Goal: Task Accomplishment & Management: Manage account settings

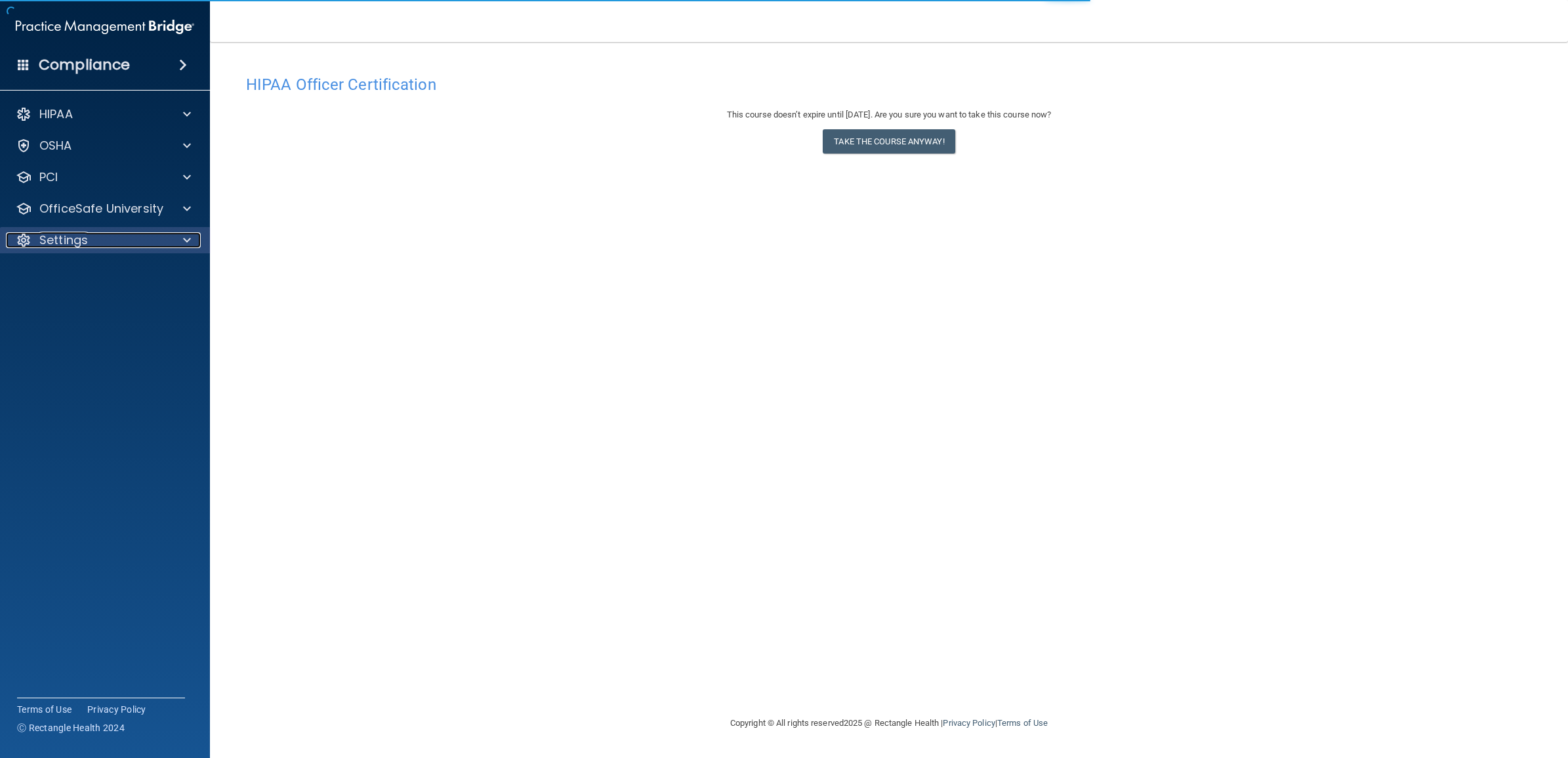
click at [168, 247] on div "Settings" at bounding box center [87, 240] width 163 height 15
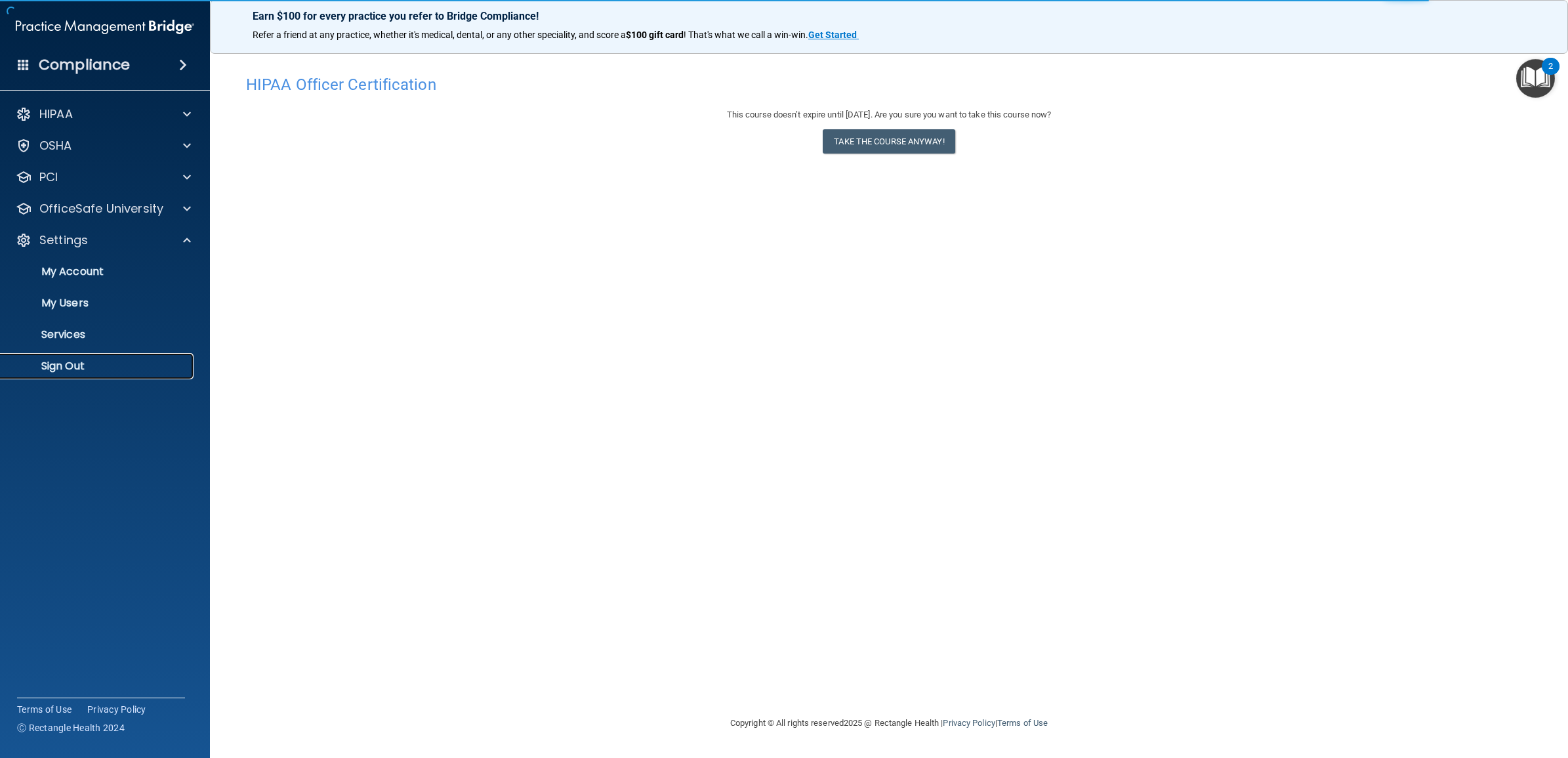
click at [84, 364] on p "Sign Out" at bounding box center [98, 366] width 179 height 13
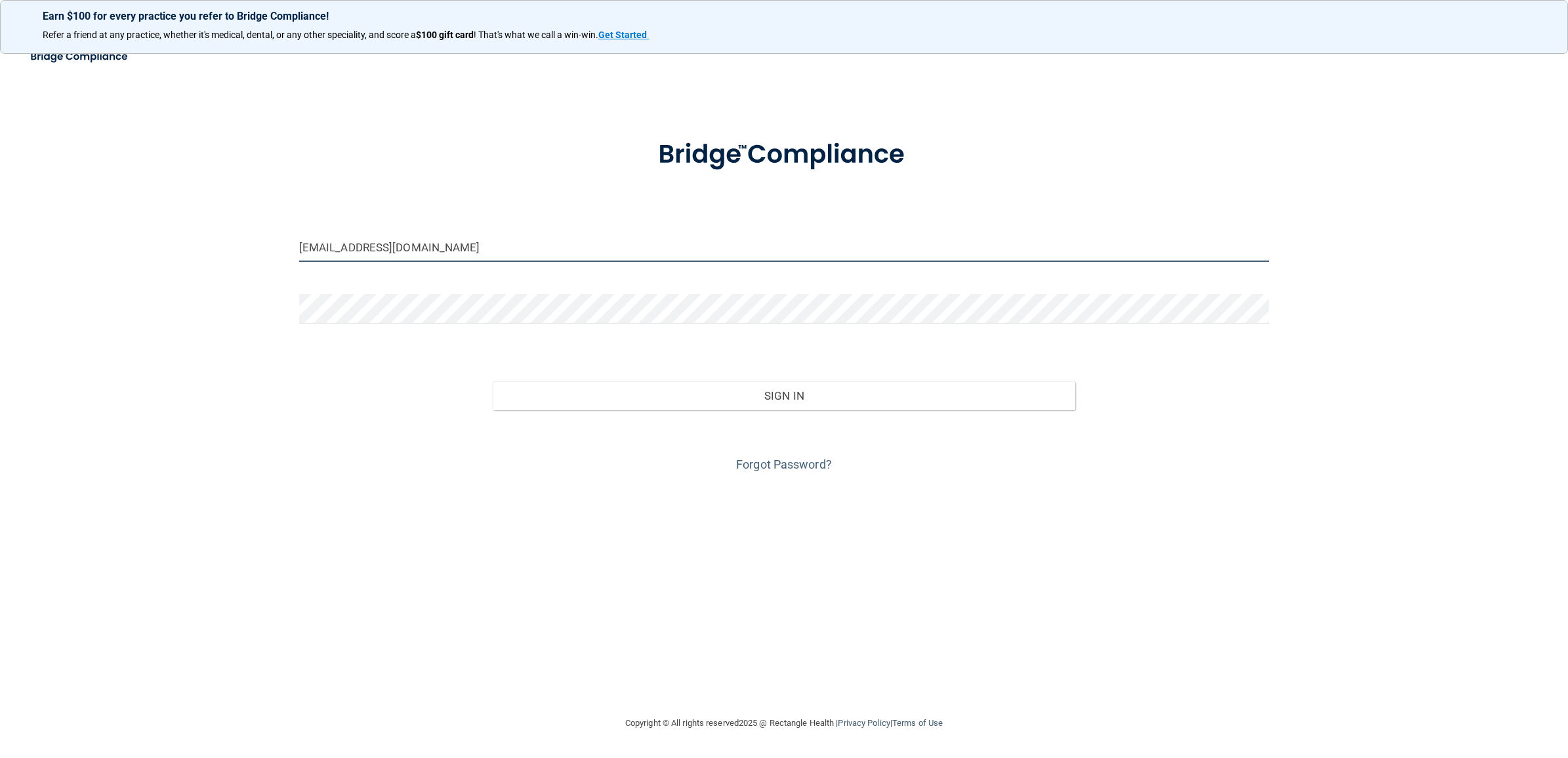
drag, startPoint x: 472, startPoint y: 248, endPoint x: 233, endPoint y: 246, distance: 239.0
click at [233, 246] on div "cdok-bebright@bebright.com Invalid email/password. You don't have permission to…" at bounding box center [784, 378] width 1515 height 647
drag, startPoint x: 326, startPoint y: 249, endPoint x: 289, endPoint y: 248, distance: 37.0
click at [289, 248] on div "TN The email address is invalid" at bounding box center [784, 264] width 989 height 64
paste input "tsmad-beBright@beBright.com"
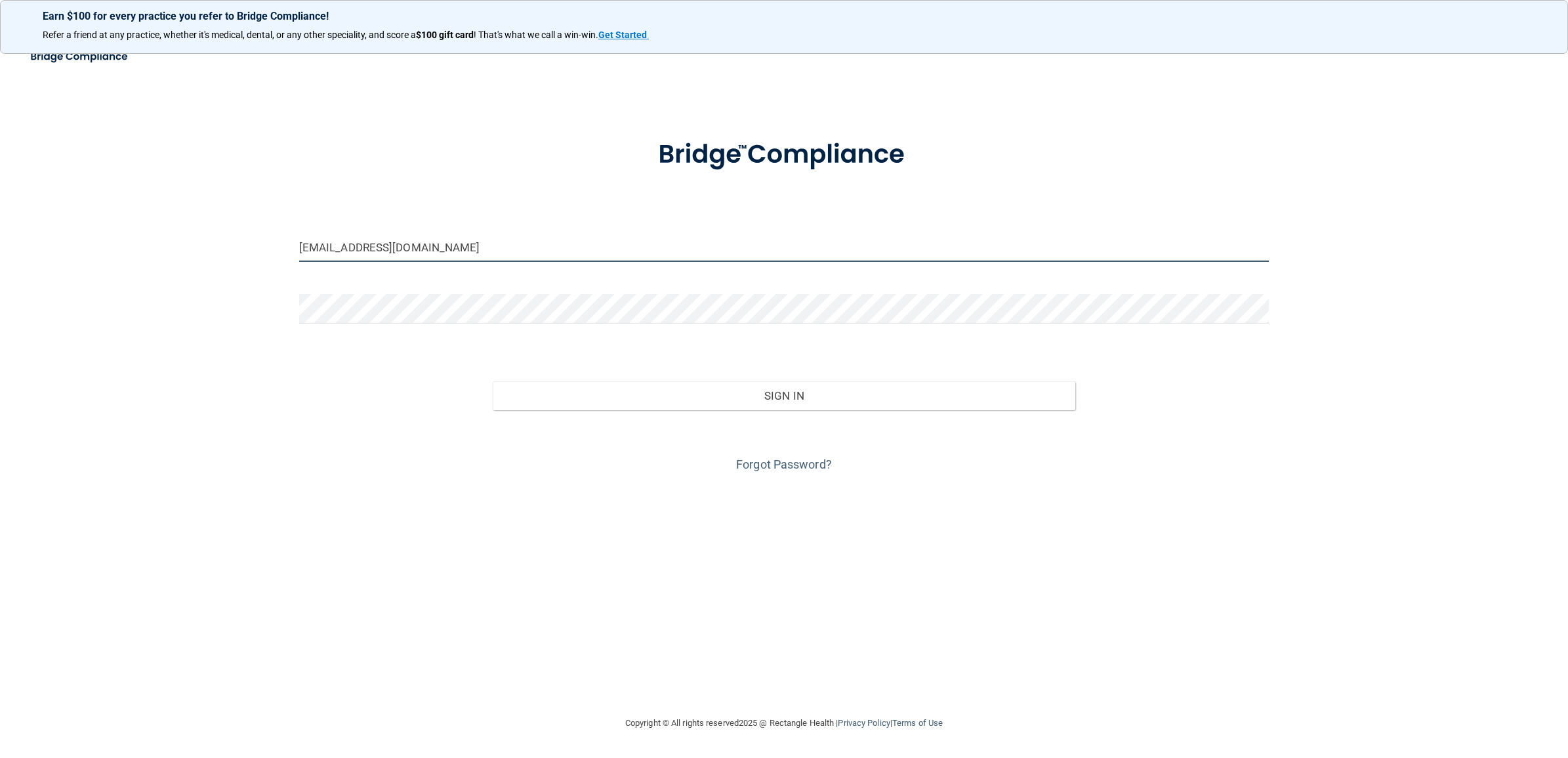
type input "tsmad-beBright@beBright.com"
click at [243, 304] on div "tsmad-beBright@beBright.com Invalid email/password. You don't have permission t…" at bounding box center [784, 378] width 1515 height 647
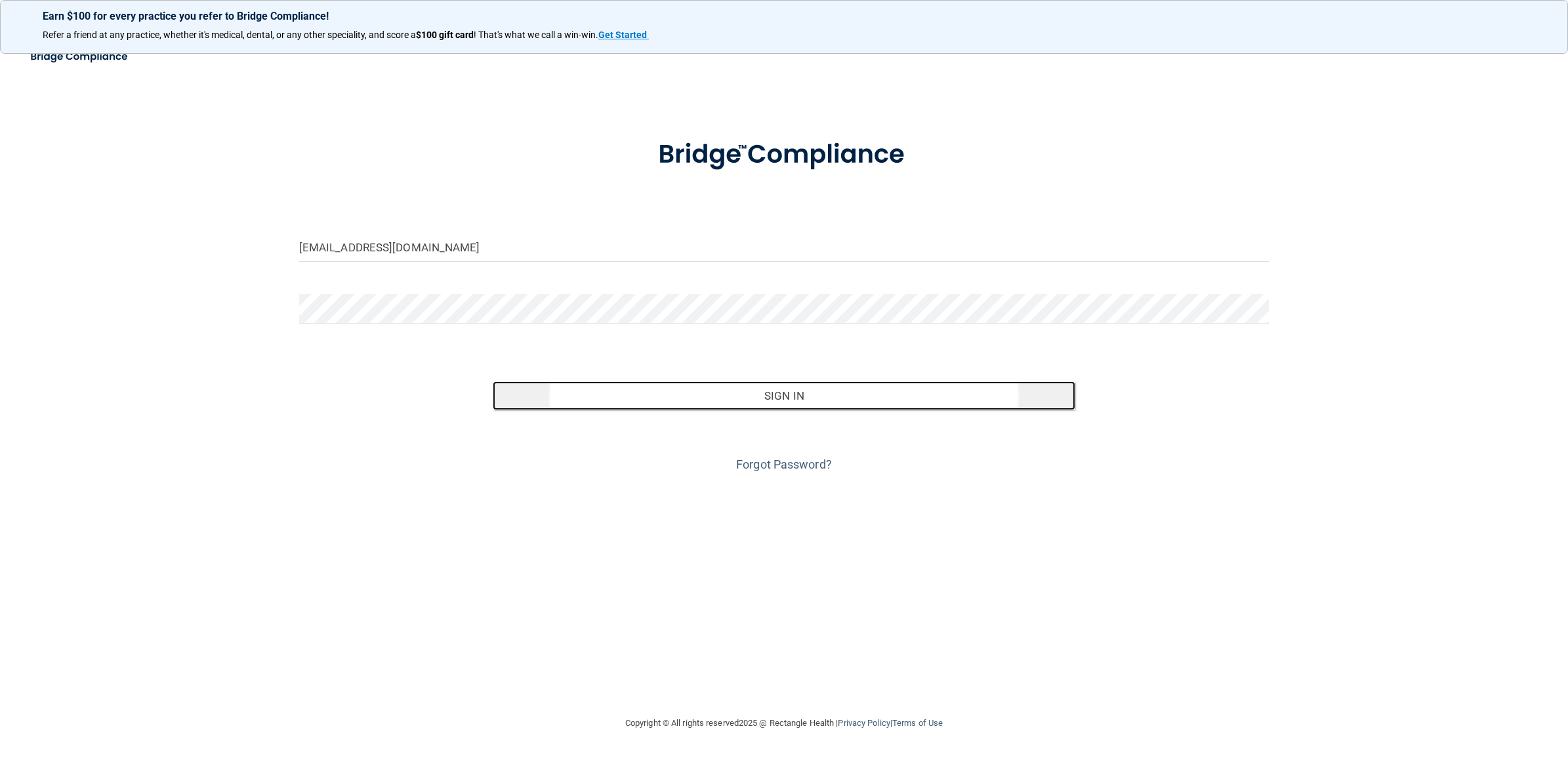
click at [766, 393] on button "Sign In" at bounding box center [784, 396] width 582 height 29
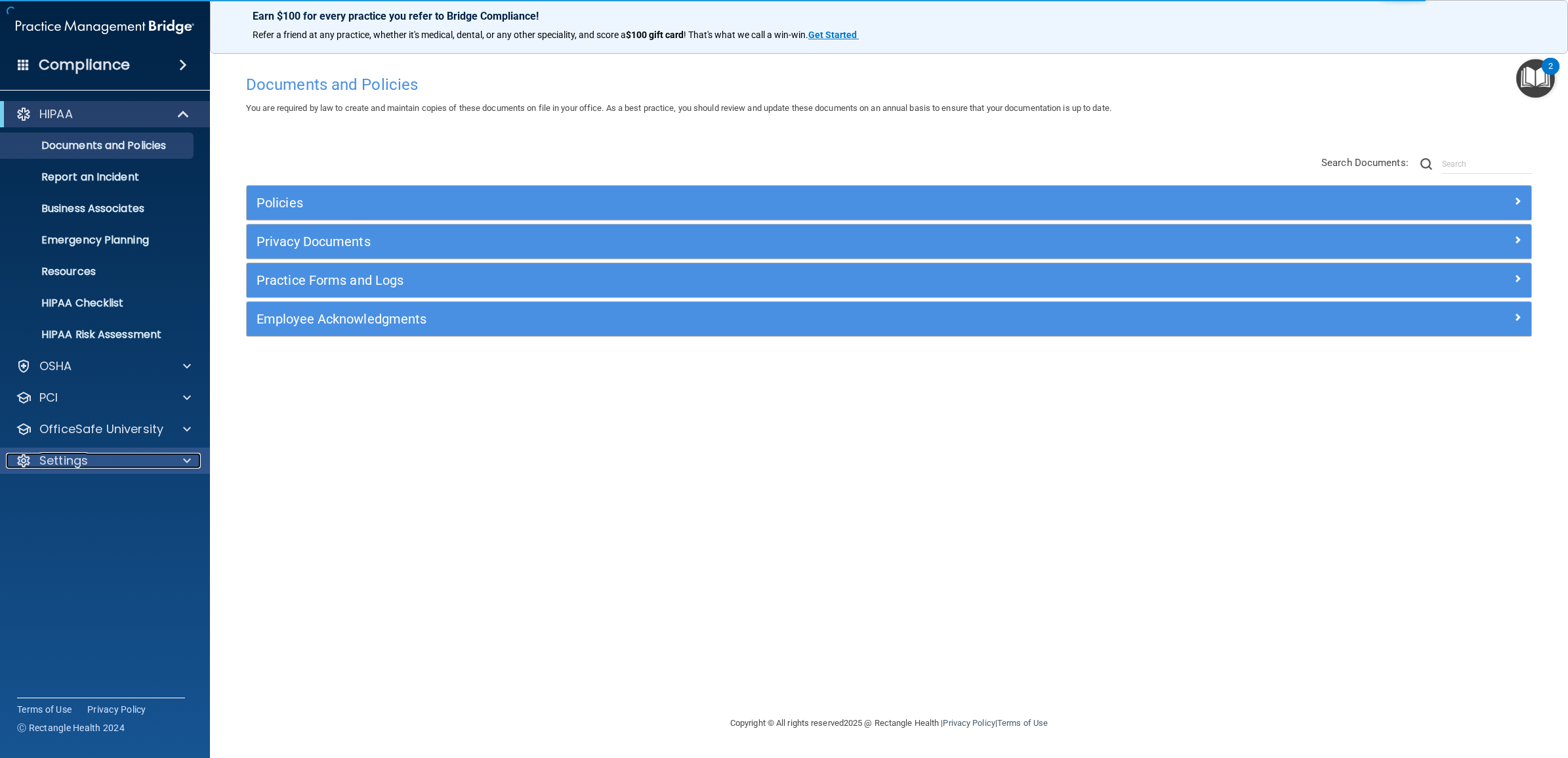
click at [66, 462] on p "Settings" at bounding box center [64, 460] width 49 height 15
click at [67, 523] on p "My Users" at bounding box center [98, 524] width 179 height 13
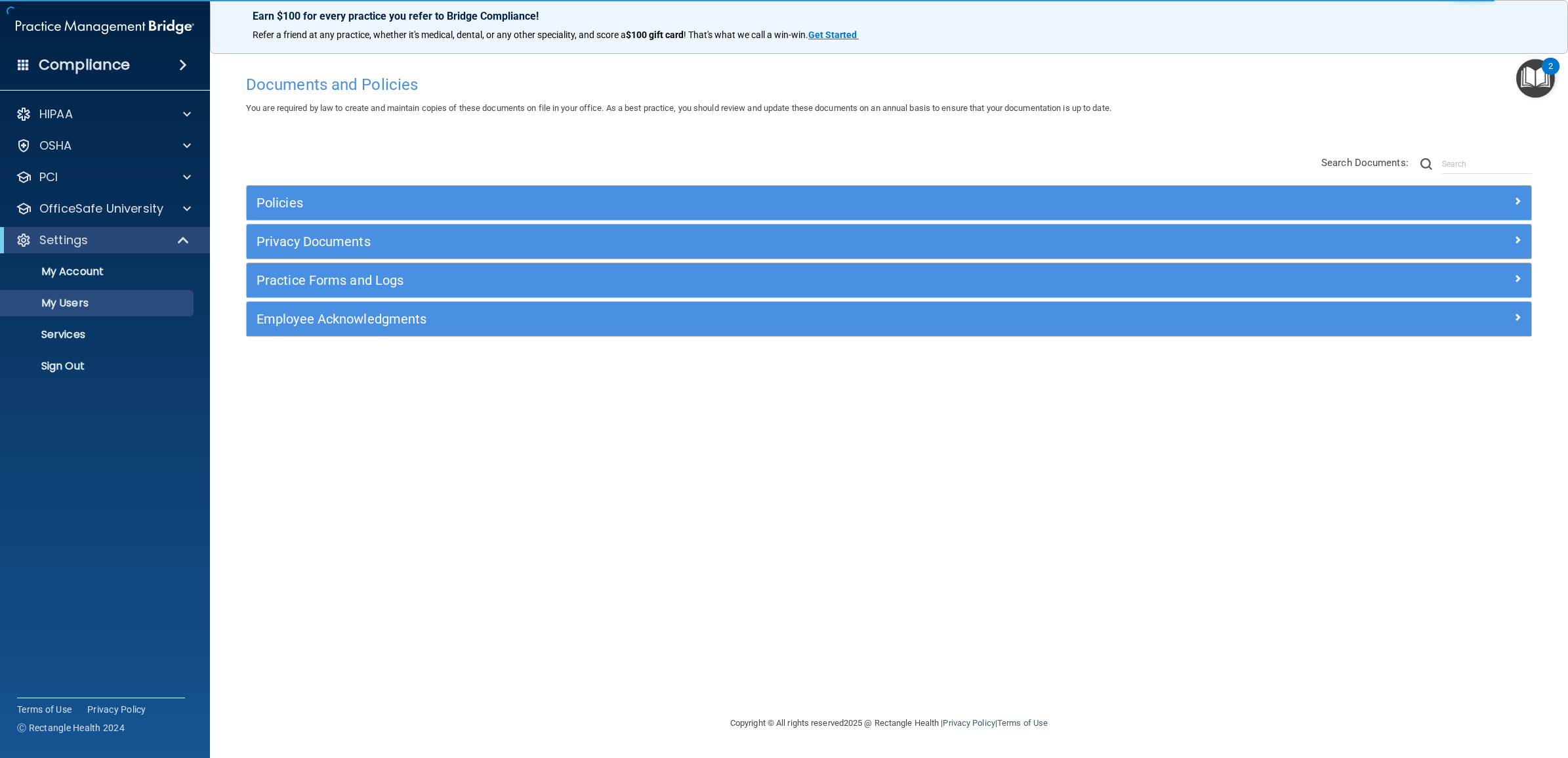
select select "20"
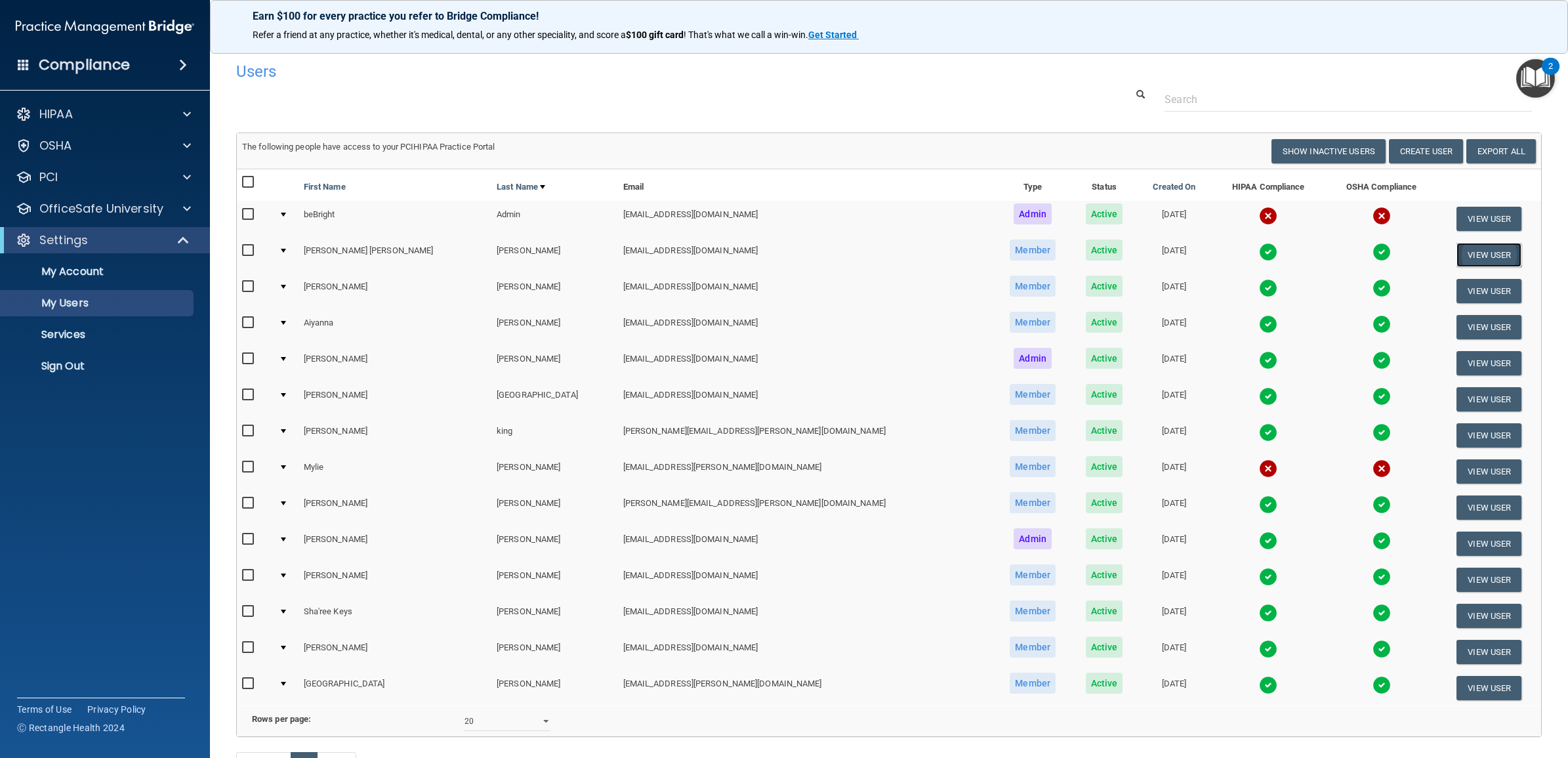
drag, startPoint x: 1464, startPoint y: 256, endPoint x: 1455, endPoint y: 256, distance: 9.0
click at [1464, 256] on button "View User" at bounding box center [1489, 255] width 65 height 24
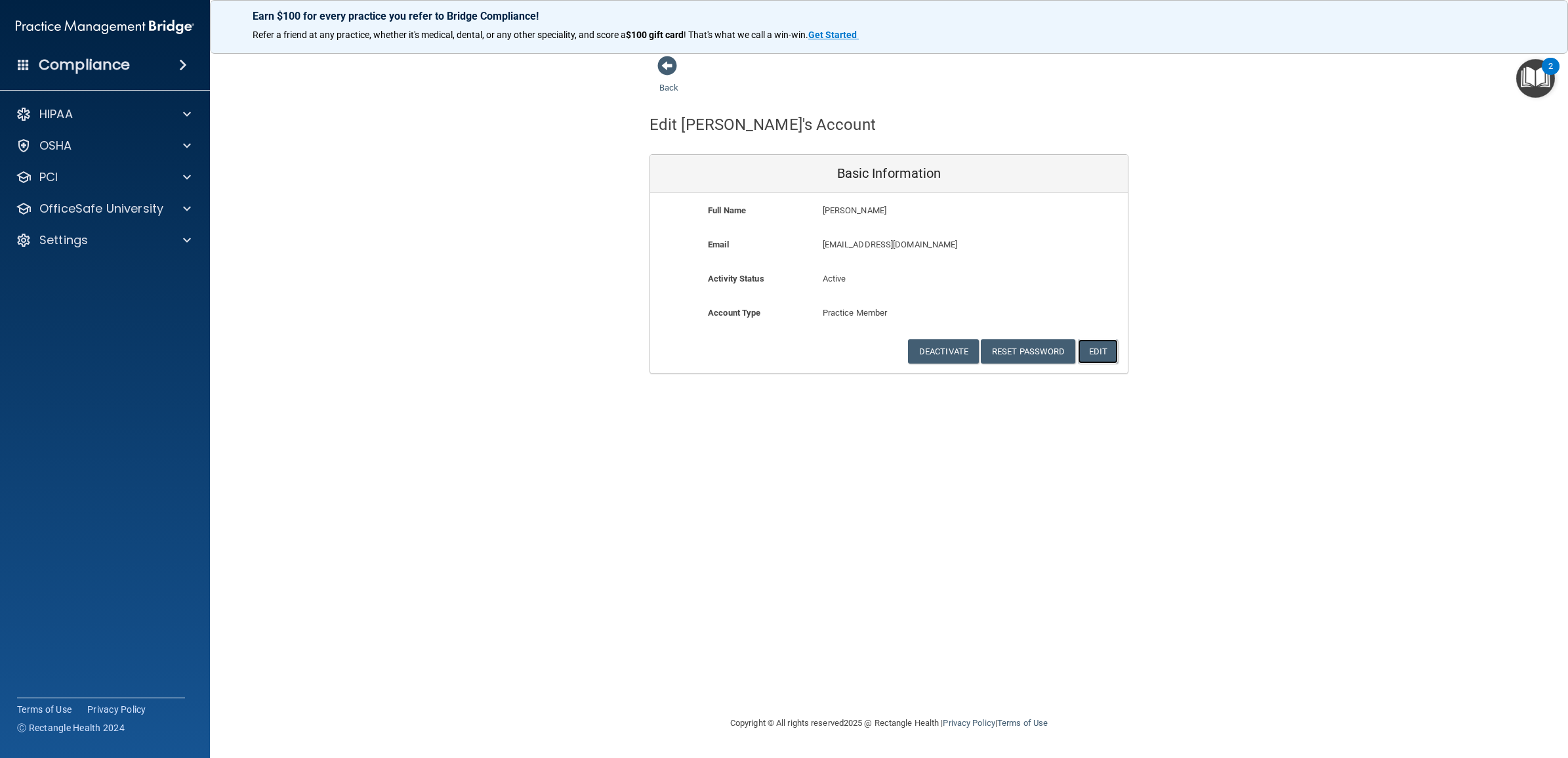
drag, startPoint x: 1103, startPoint y: 349, endPoint x: 1083, endPoint y: 353, distance: 20.4
click at [1103, 349] on button "Edit" at bounding box center [1097, 351] width 40 height 24
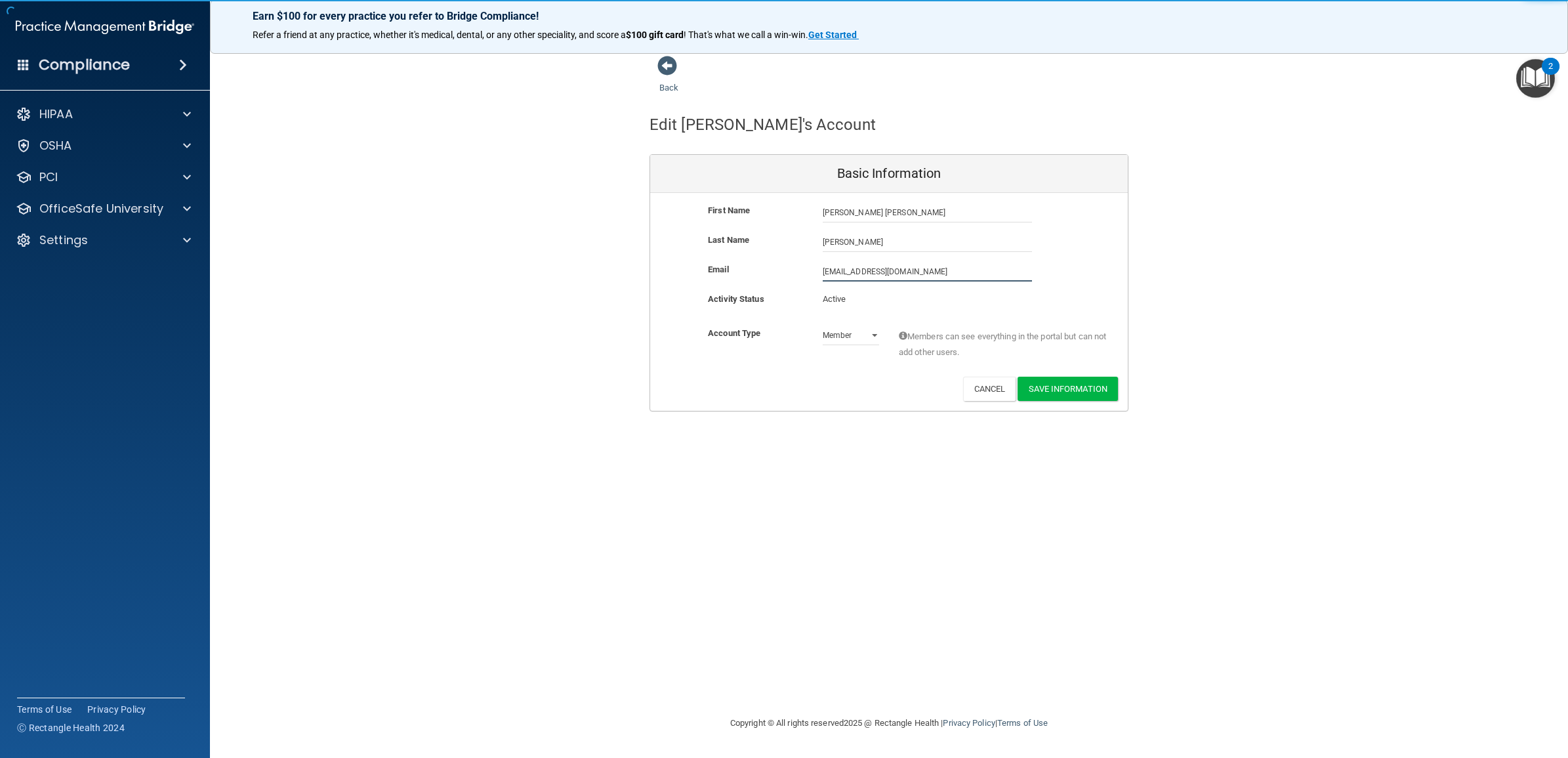
drag, startPoint x: 919, startPoint y: 268, endPoint x: 808, endPoint y: 275, distance: 111.2
click at [808, 275] on div "Email ma_britton@hotmail.com ma_britton@hotmail.com" at bounding box center [889, 271] width 478 height 19
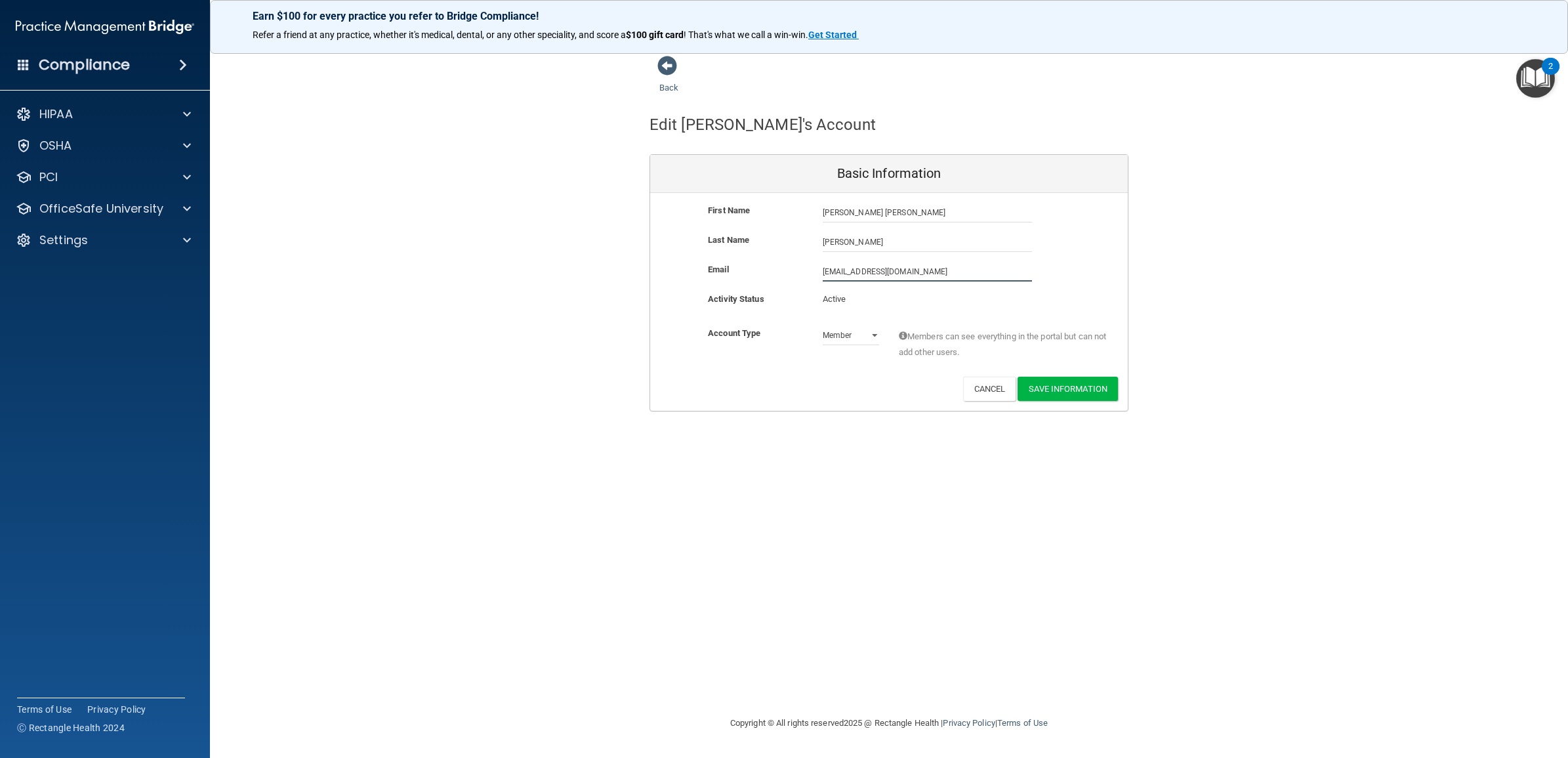
paste input "rk.britton@supersmiles4kids"
type input "[EMAIL_ADDRESS][PERSON_NAME][DOMAIN_NAME]"
click at [1077, 390] on button "Save Information" at bounding box center [1068, 389] width 100 height 24
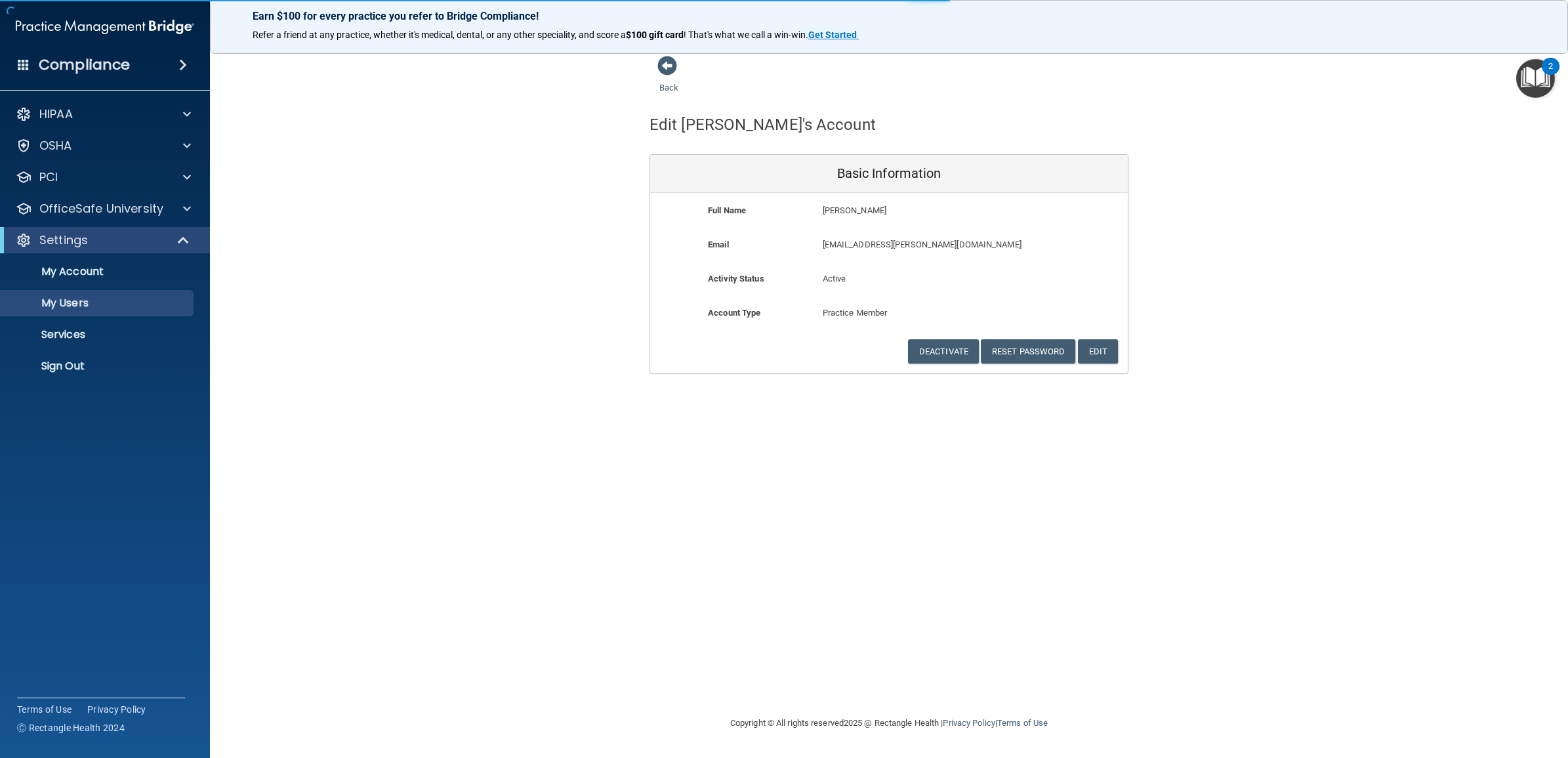
select select "20"
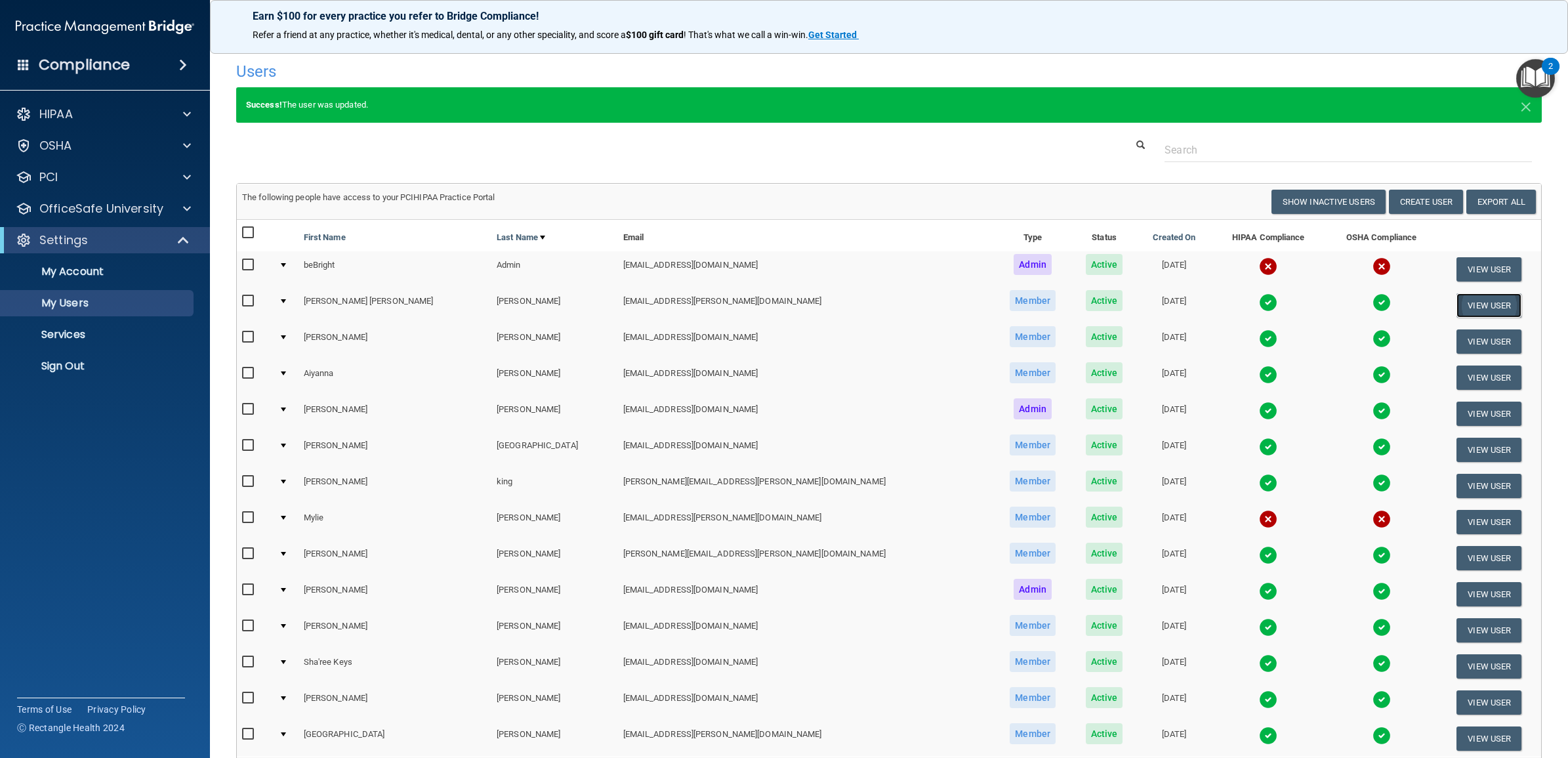
click at [1456, 304] on button "View User" at bounding box center [1489, 305] width 65 height 24
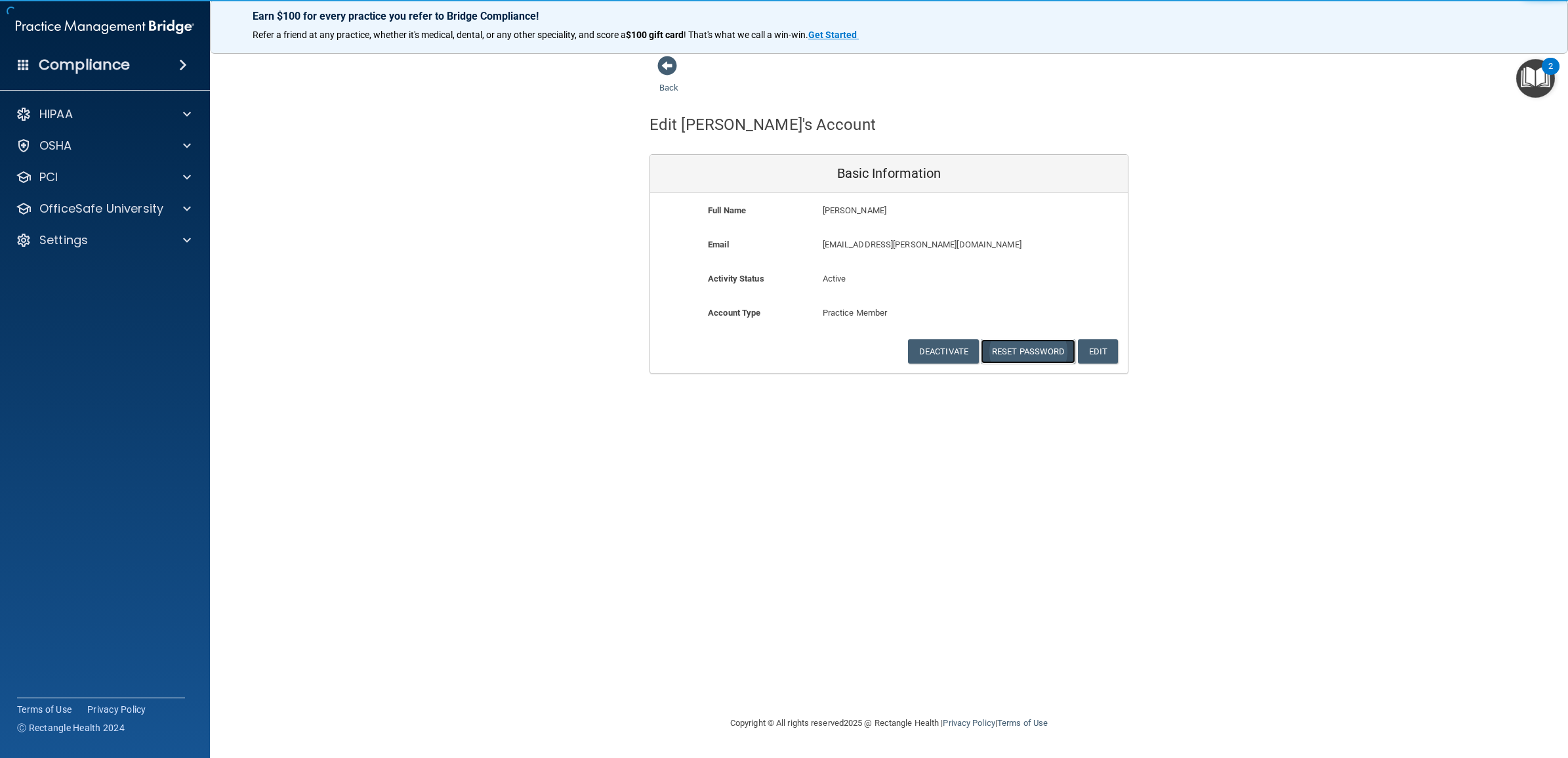
click at [1018, 349] on button "Reset Password" at bounding box center [1028, 351] width 95 height 24
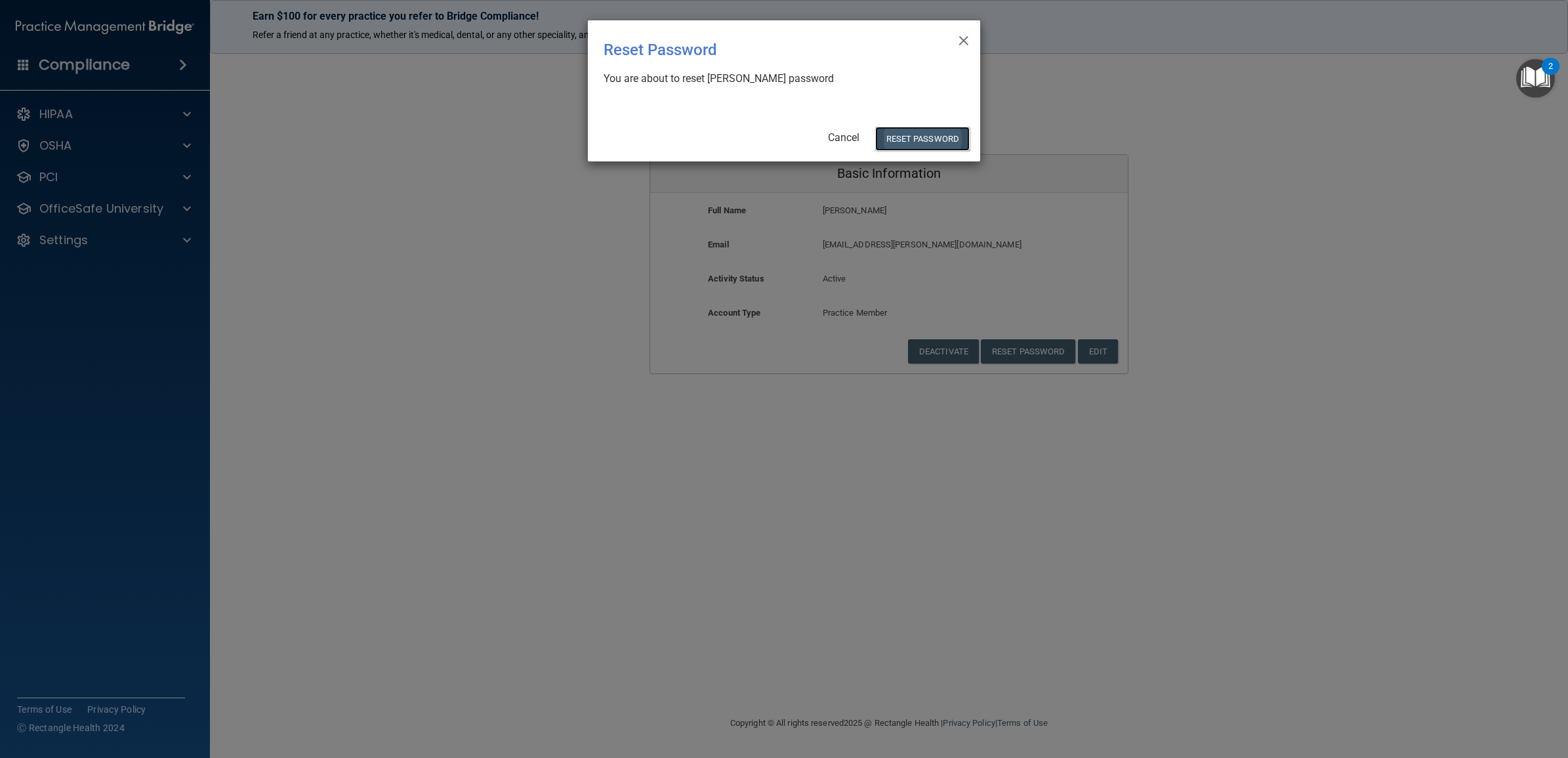
click at [912, 142] on button "Reset Password" at bounding box center [922, 138] width 95 height 24
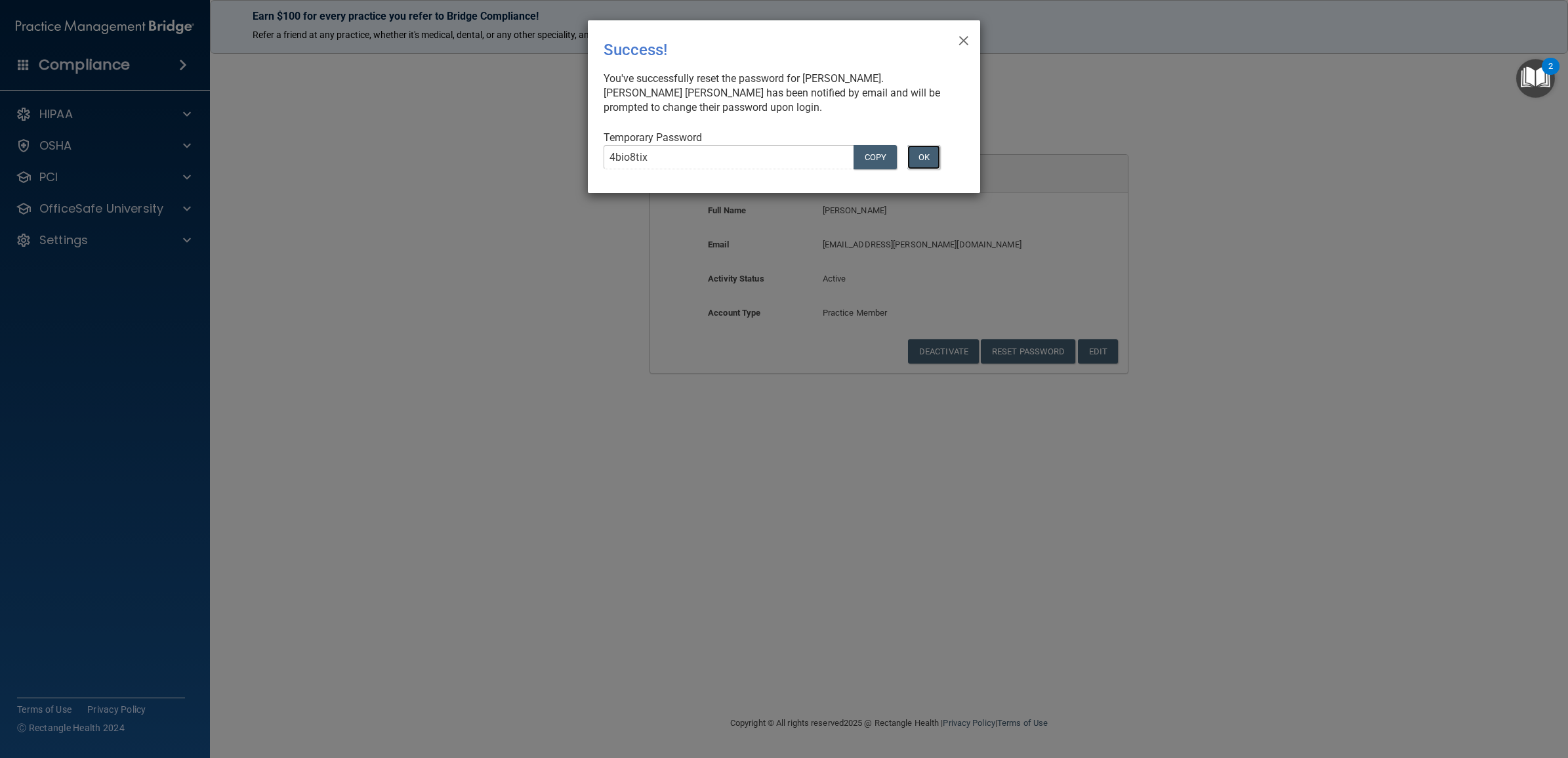
drag, startPoint x: 920, startPoint y: 157, endPoint x: 911, endPoint y: 161, distance: 9.8
click at [920, 157] on button "OK" at bounding box center [924, 157] width 33 height 24
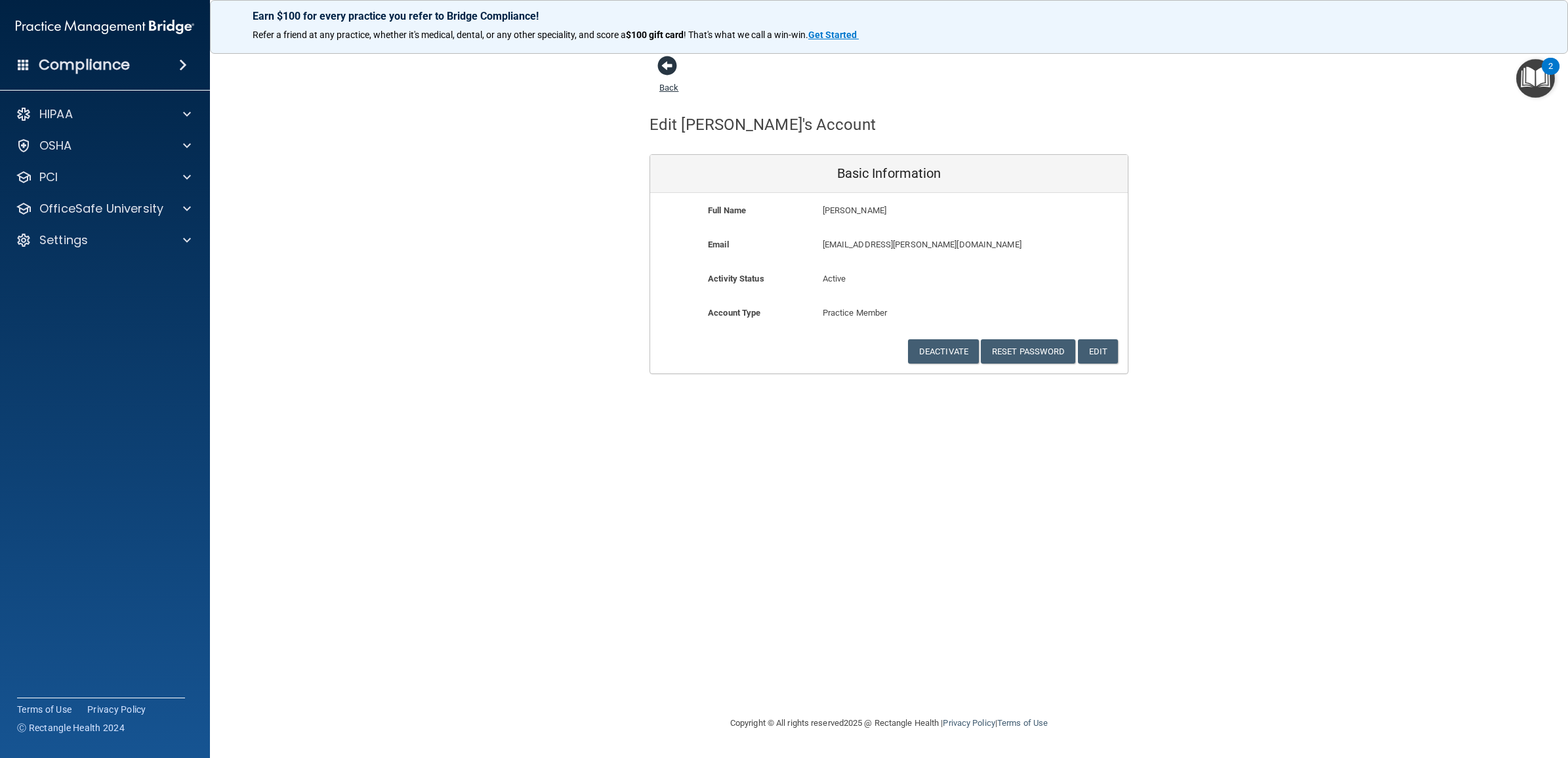
click at [670, 87] on link "Back" at bounding box center [669, 80] width 19 height 26
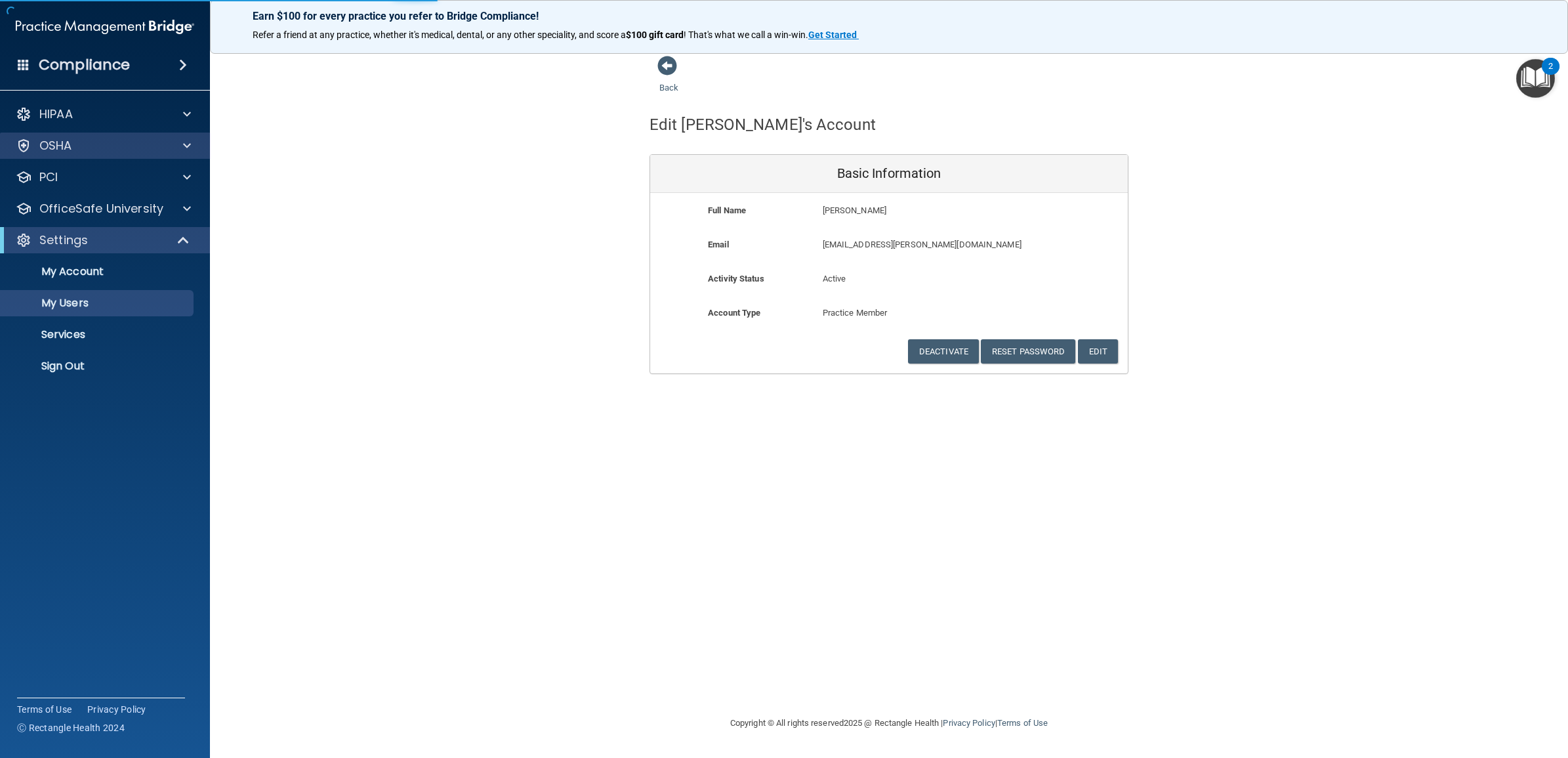
select select "20"
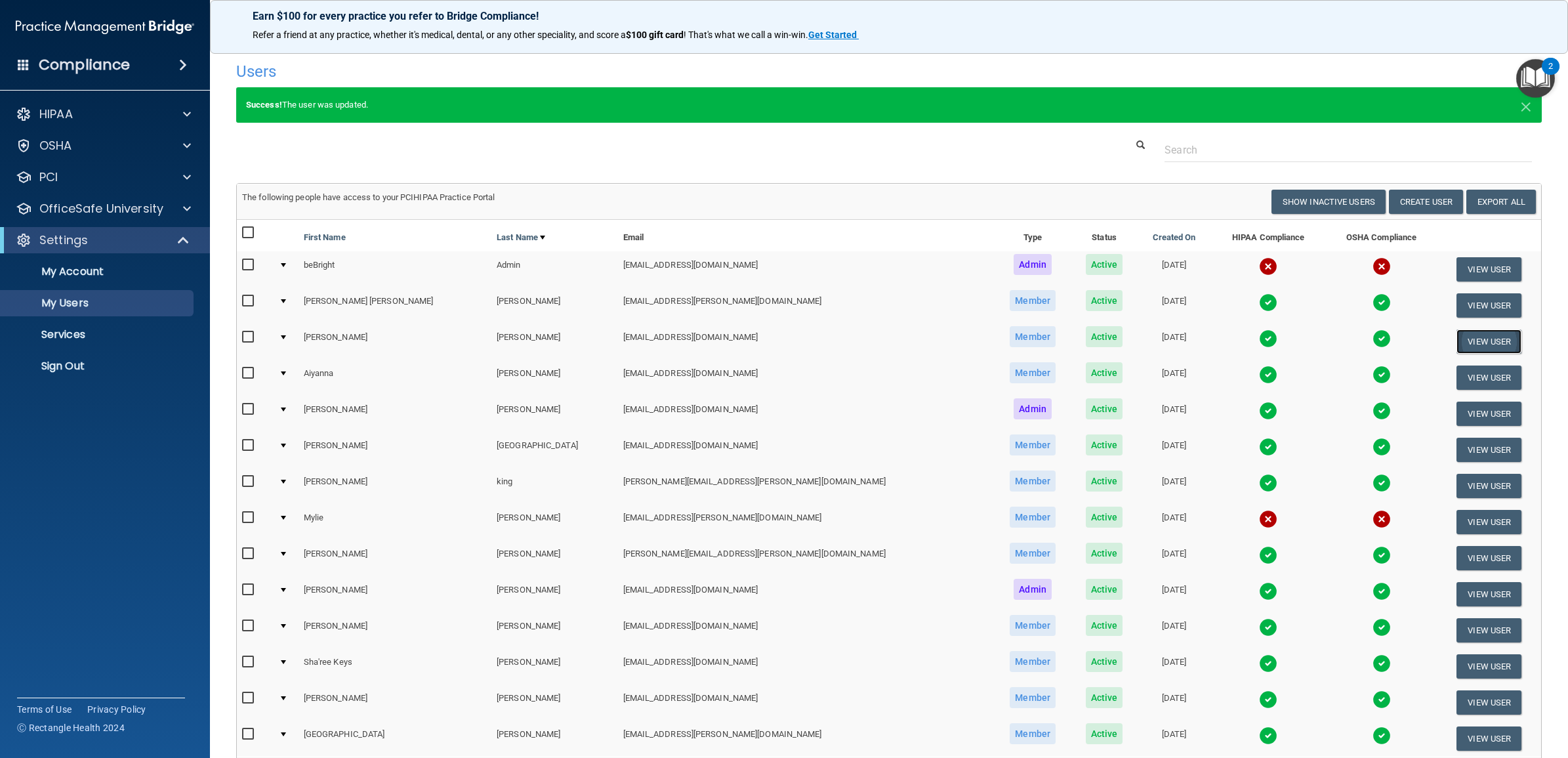
click at [1456, 343] on button "View User" at bounding box center [1489, 342] width 65 height 24
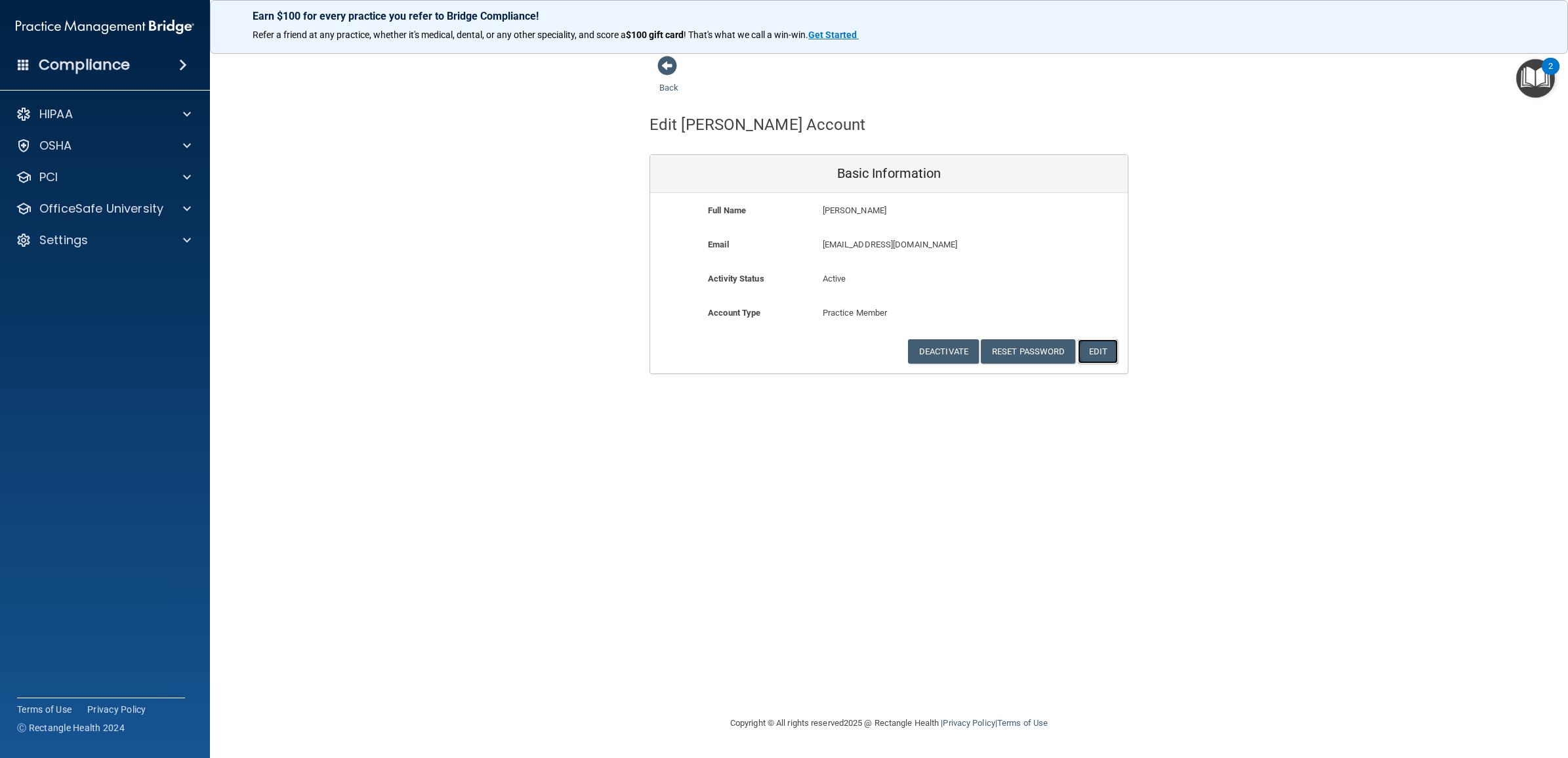
click at [1092, 355] on button "Edit" at bounding box center [1097, 351] width 40 height 24
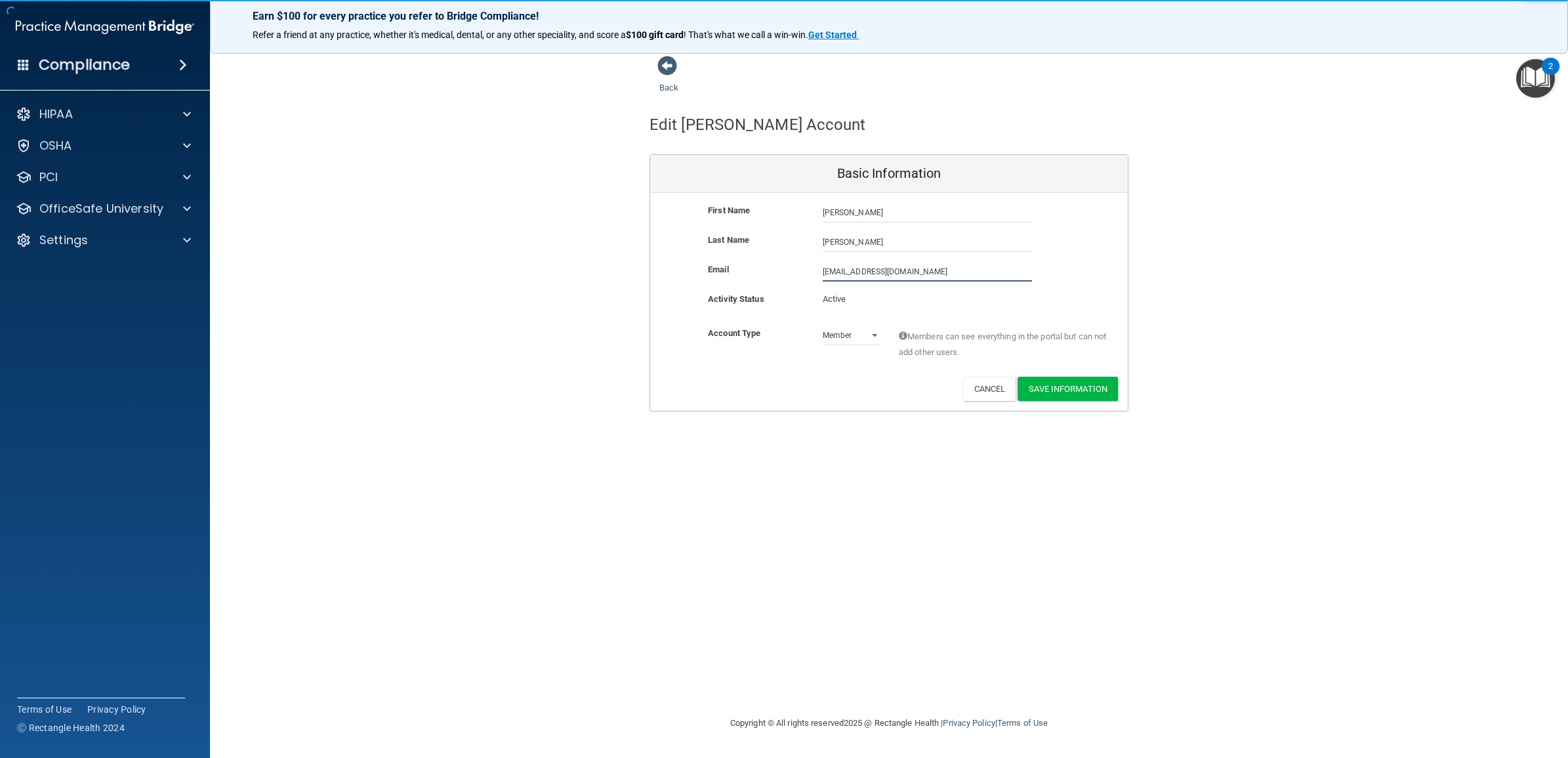
drag, startPoint x: 928, startPoint y: 270, endPoint x: 783, endPoint y: 276, distance: 145.1
click at [783, 276] on div "Email brittonjack04@gmail.com brittonjack04@gmail.com" at bounding box center [889, 271] width 478 height 19
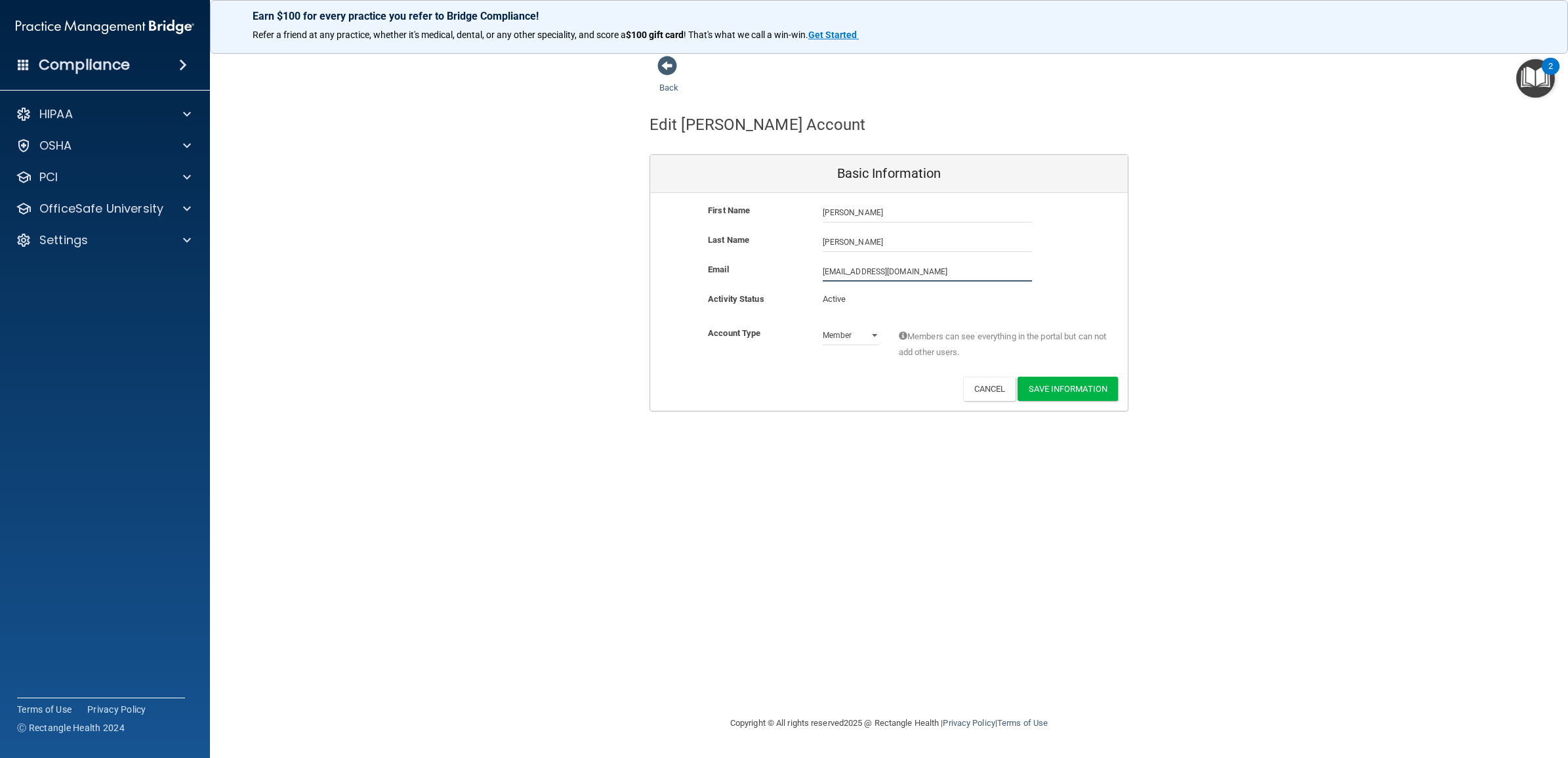
paste input "Jackson.Britton@supersmiles4kids"
type input "Jackson.Britton@supersmiles4kids.com"
click at [1061, 388] on button "Save Information" at bounding box center [1068, 389] width 100 height 24
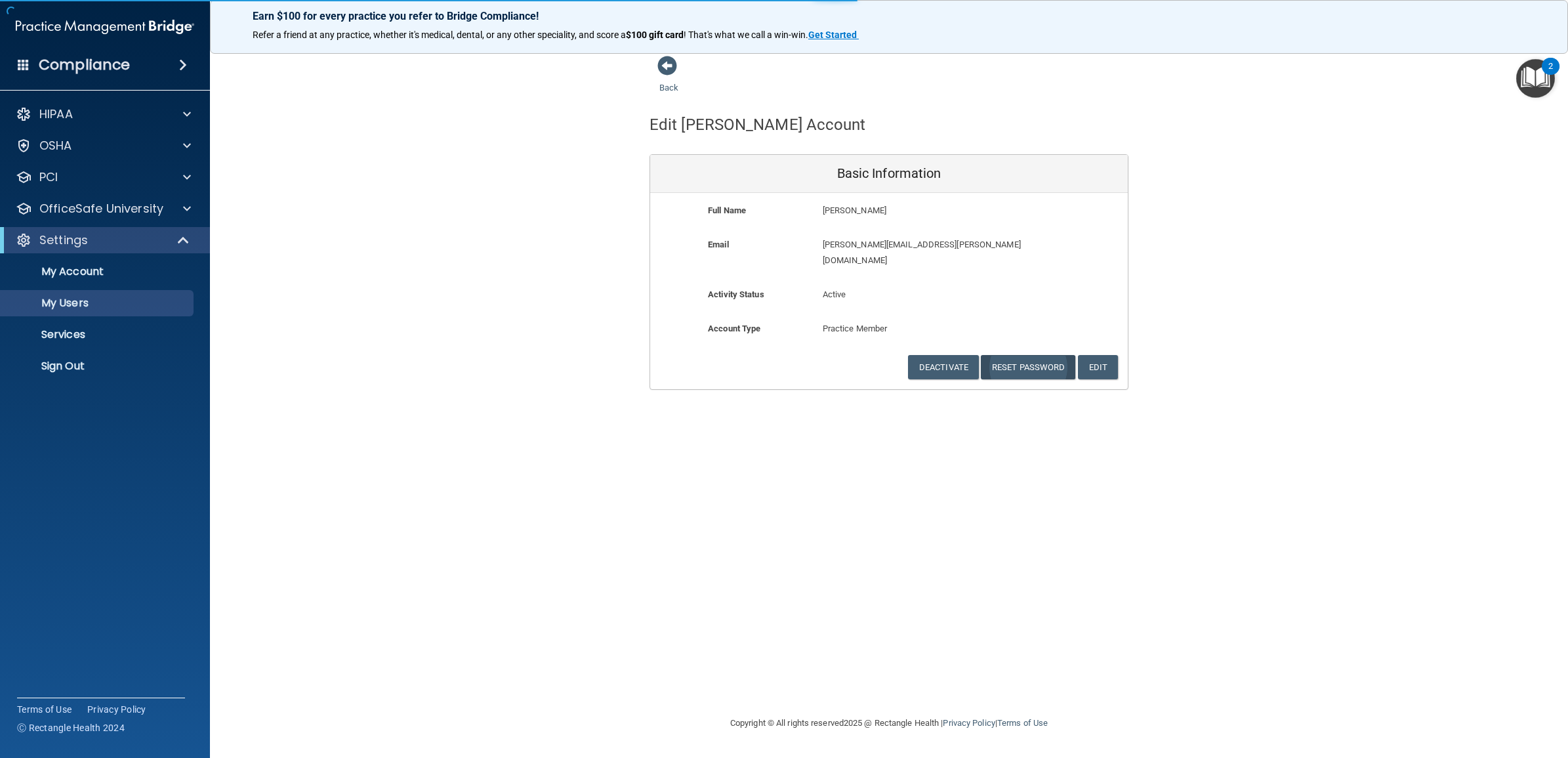
select select "20"
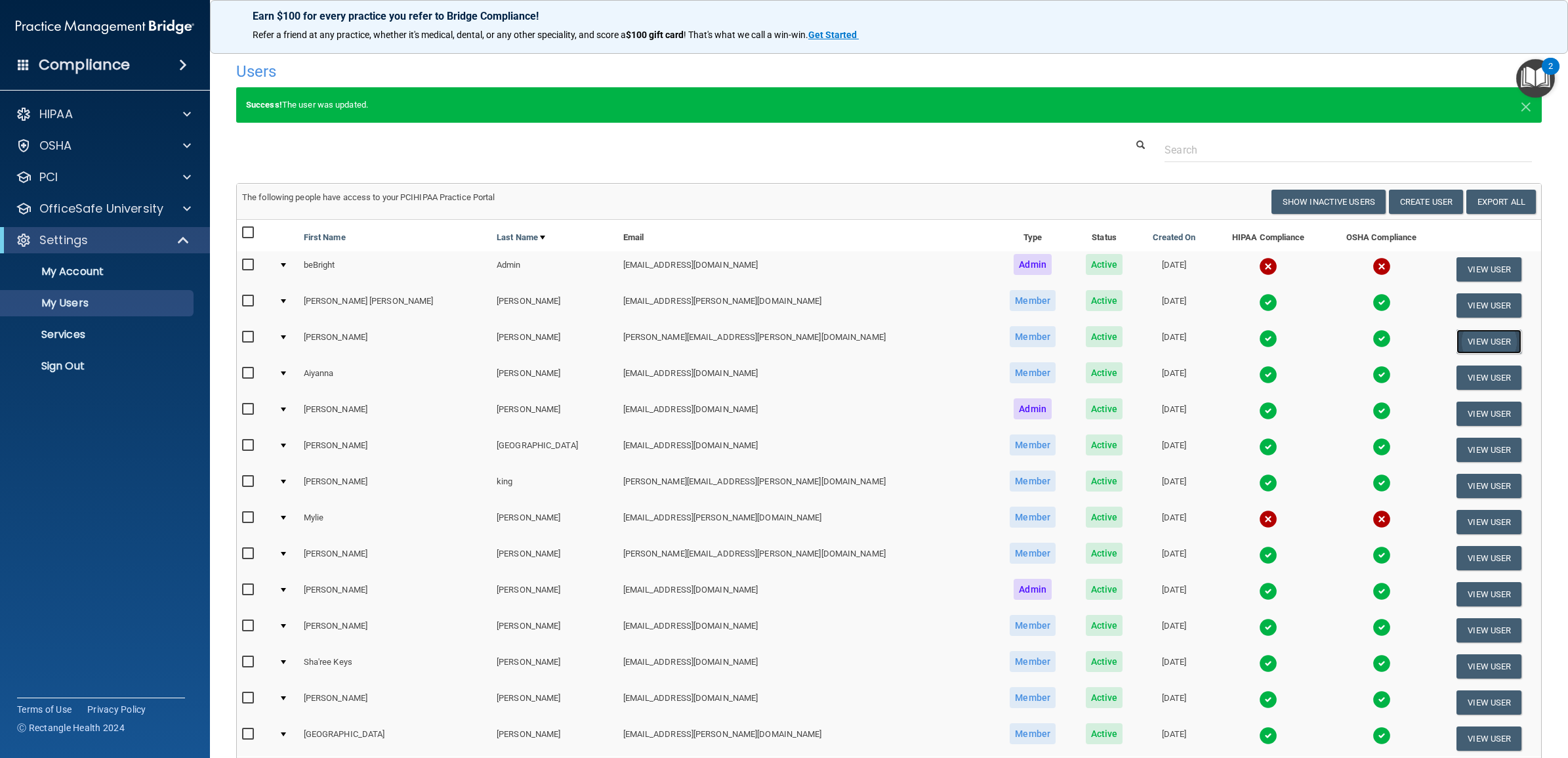
click at [1468, 334] on button "View User" at bounding box center [1489, 342] width 65 height 24
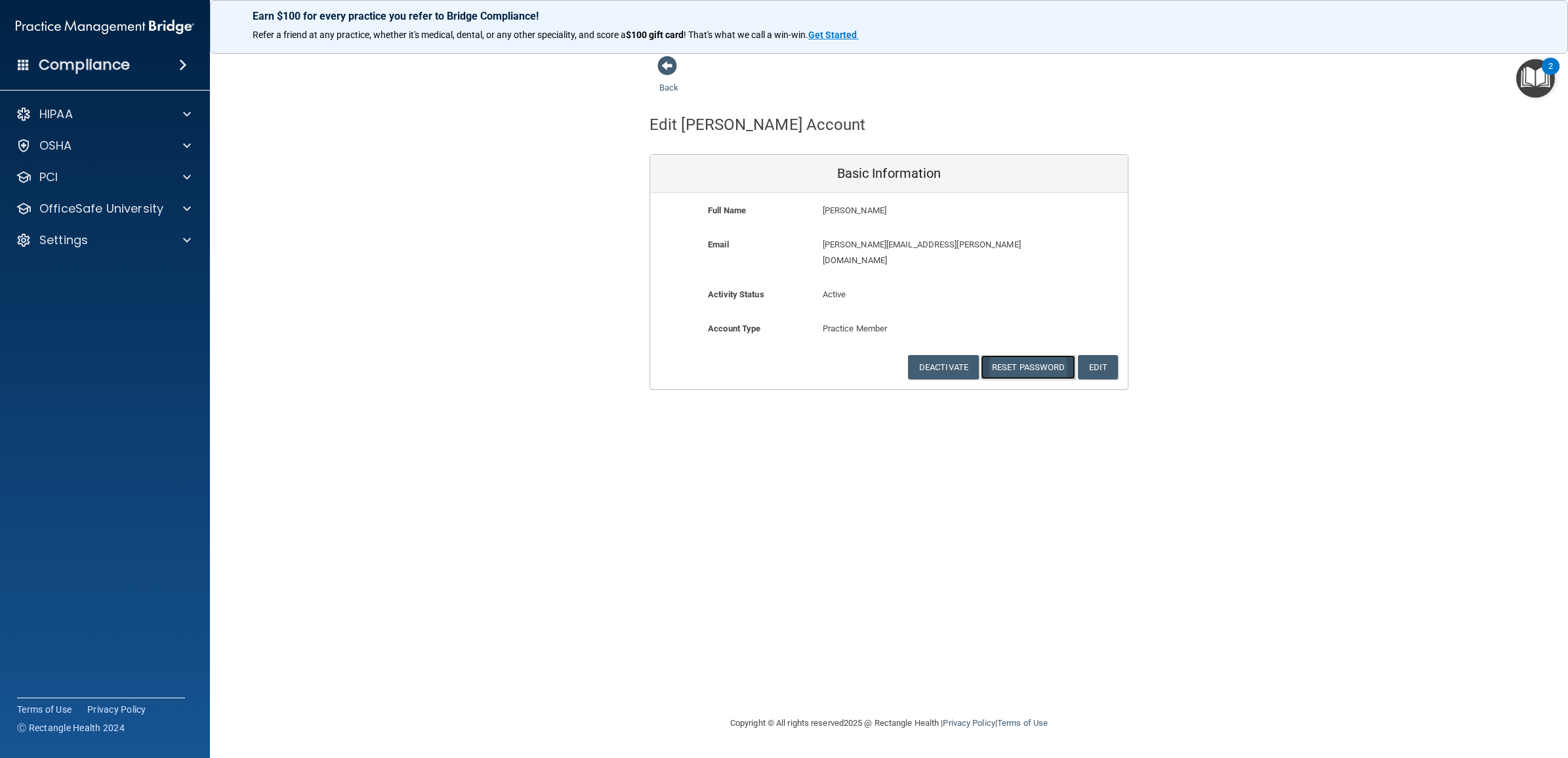
click at [1014, 355] on button "Reset Password" at bounding box center [1028, 367] width 95 height 24
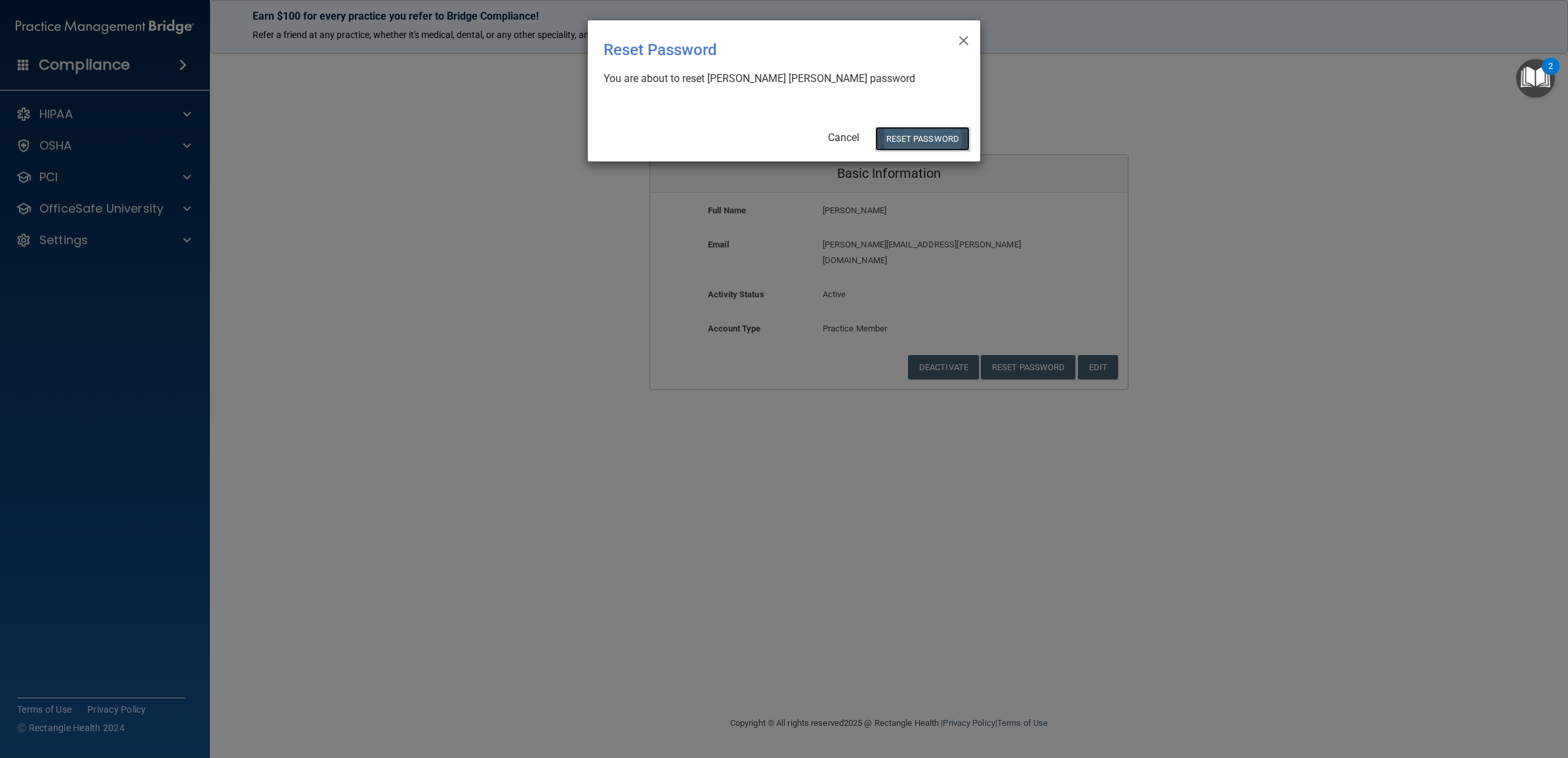
click at [911, 135] on button "Reset Password" at bounding box center [922, 138] width 95 height 24
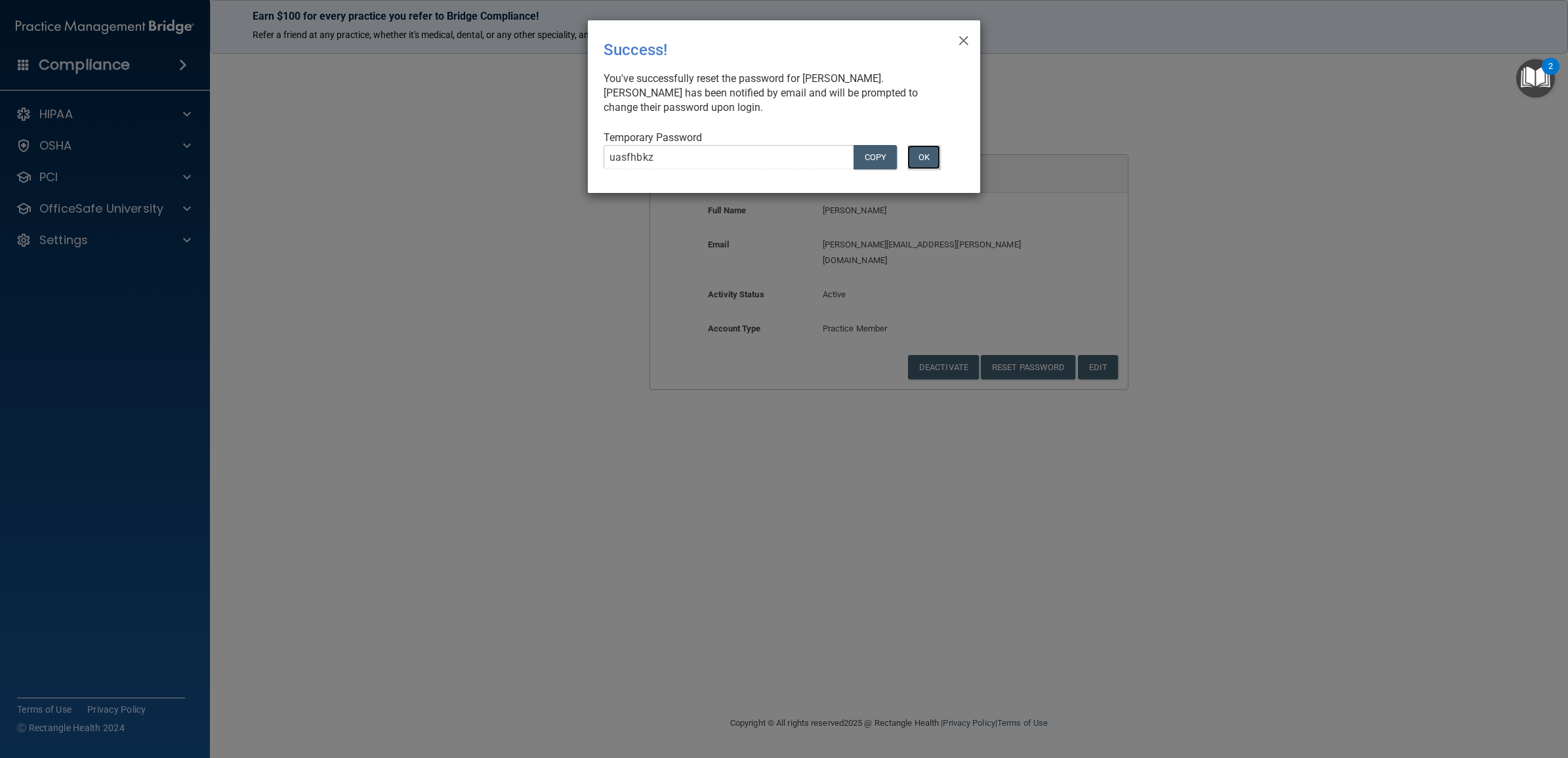
click at [928, 158] on button "OK" at bounding box center [924, 157] width 33 height 24
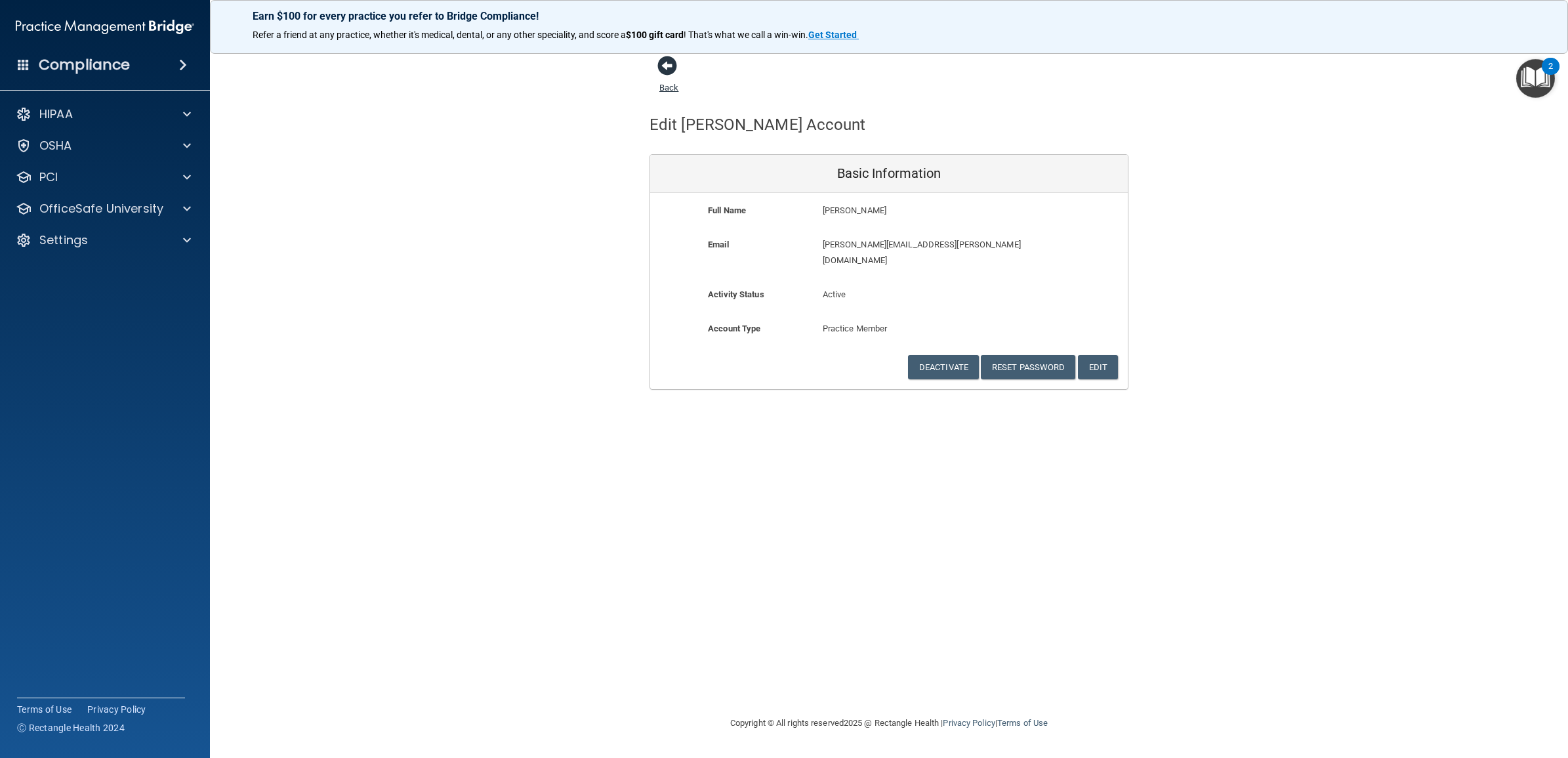
drag, startPoint x: 666, startPoint y: 83, endPoint x: 666, endPoint y: 92, distance: 9.0
click at [666, 83] on link "Back" at bounding box center [669, 80] width 19 height 26
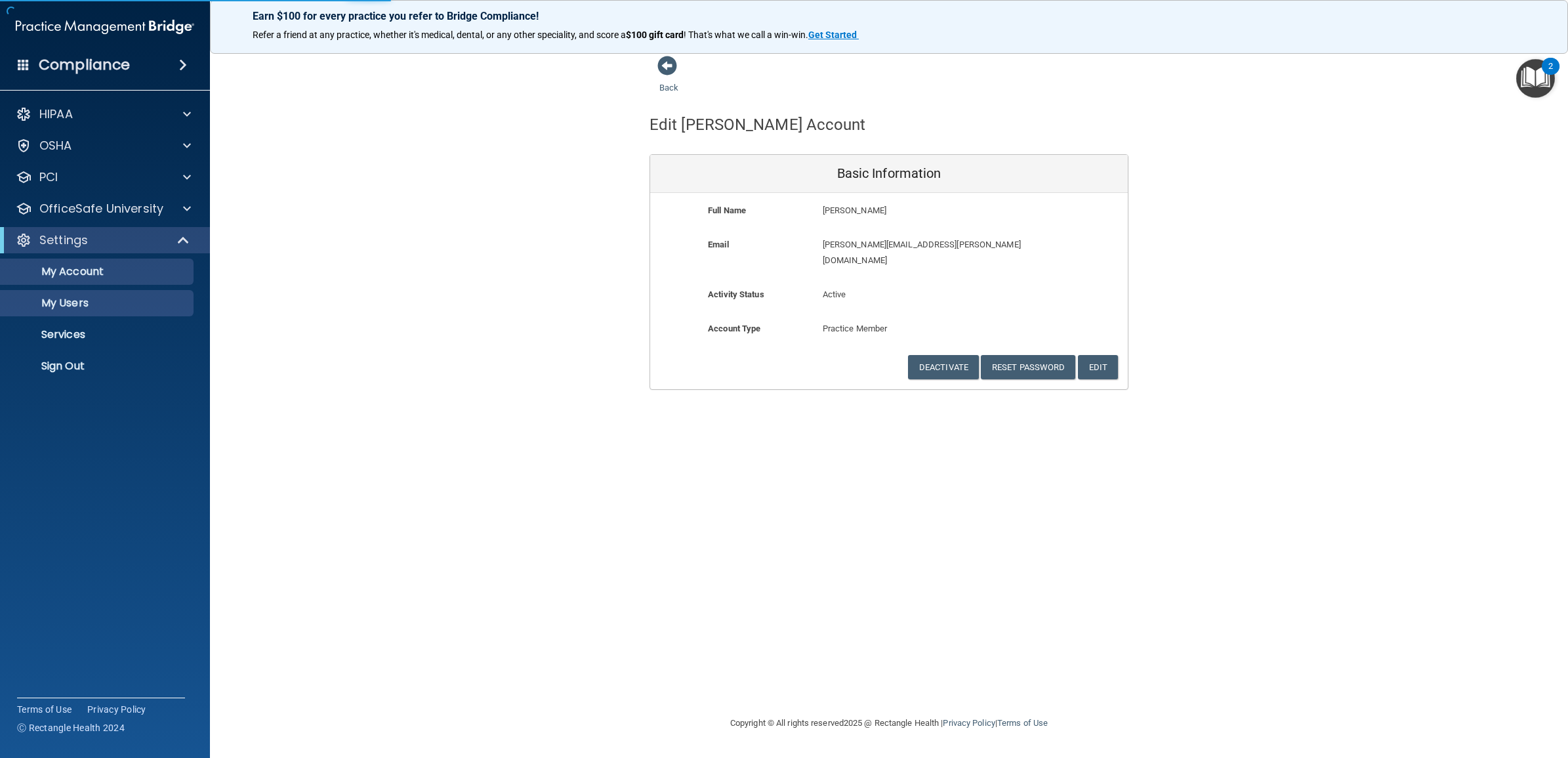
select select "20"
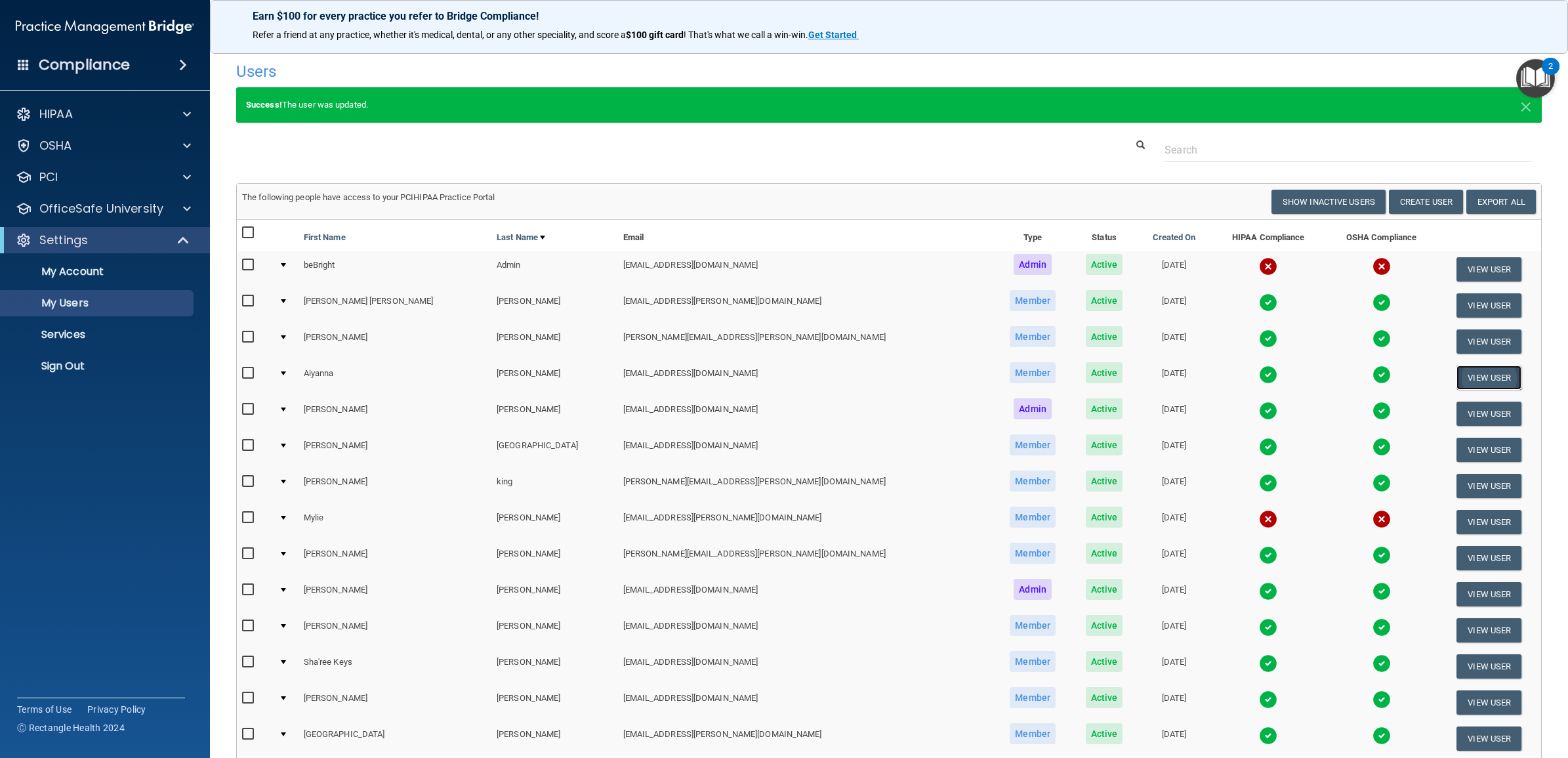
click at [1462, 374] on button "View User" at bounding box center [1489, 377] width 65 height 24
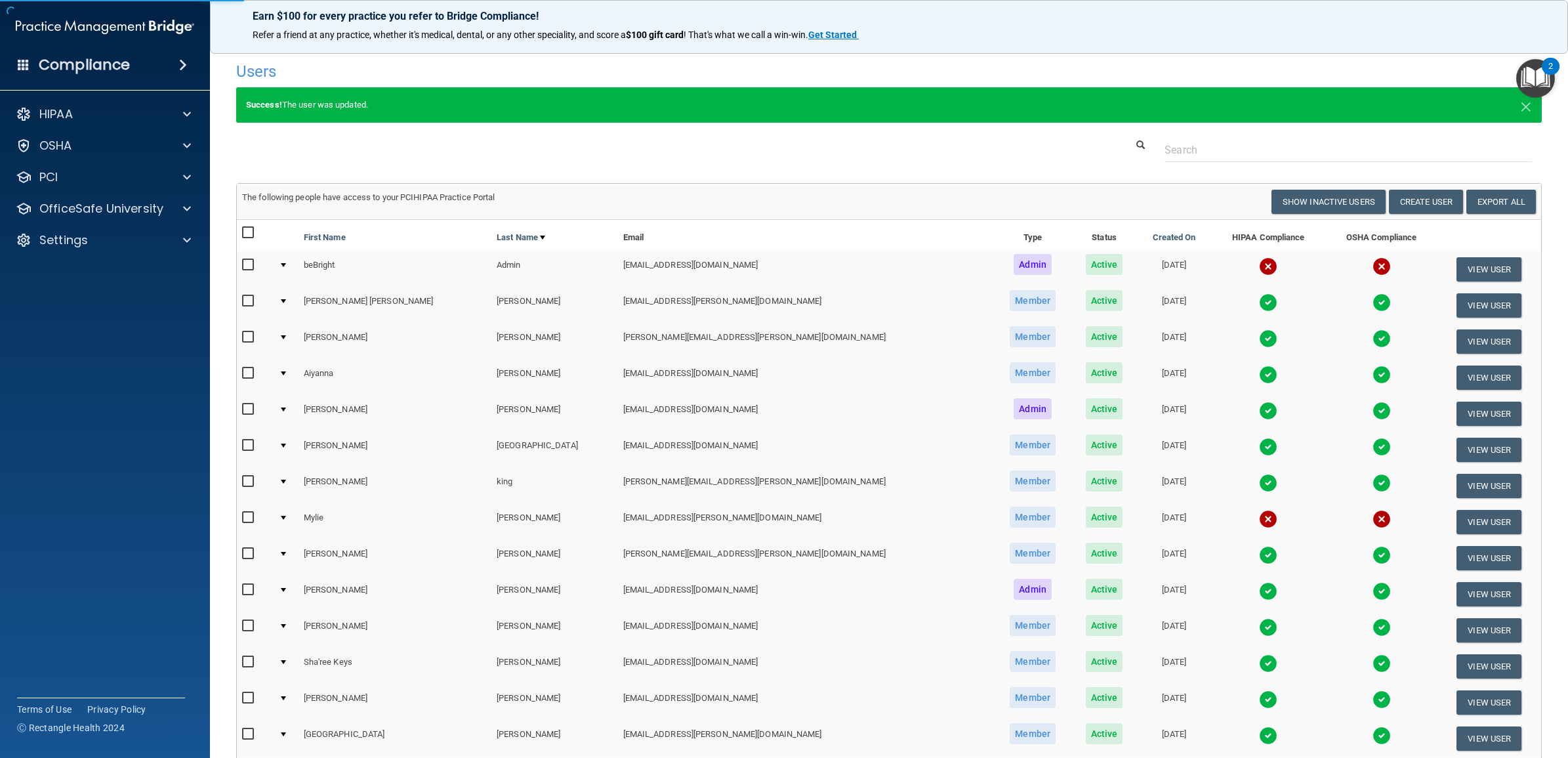
select select "practice_member"
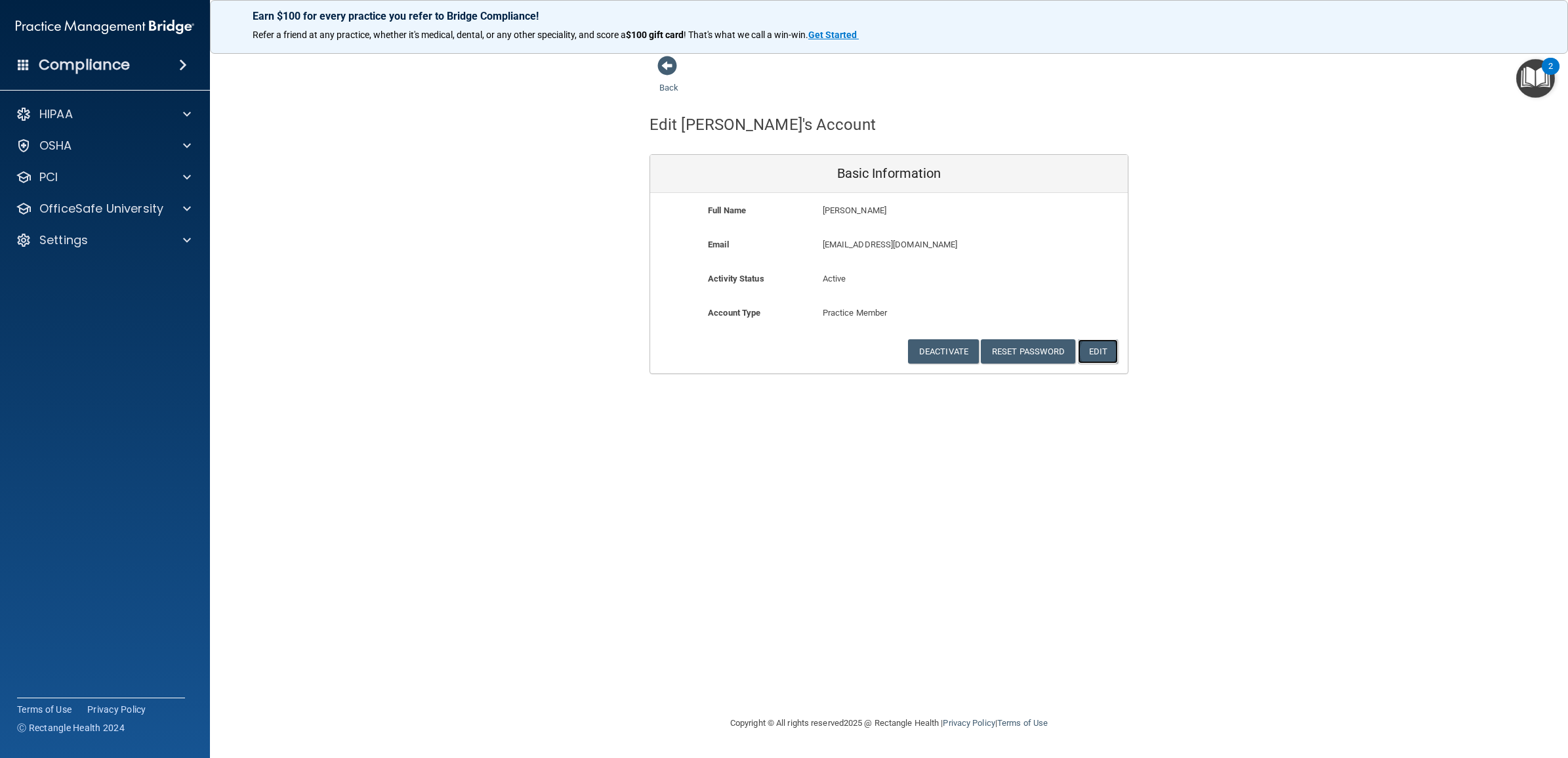
click at [1103, 351] on button "Edit" at bounding box center [1097, 351] width 40 height 24
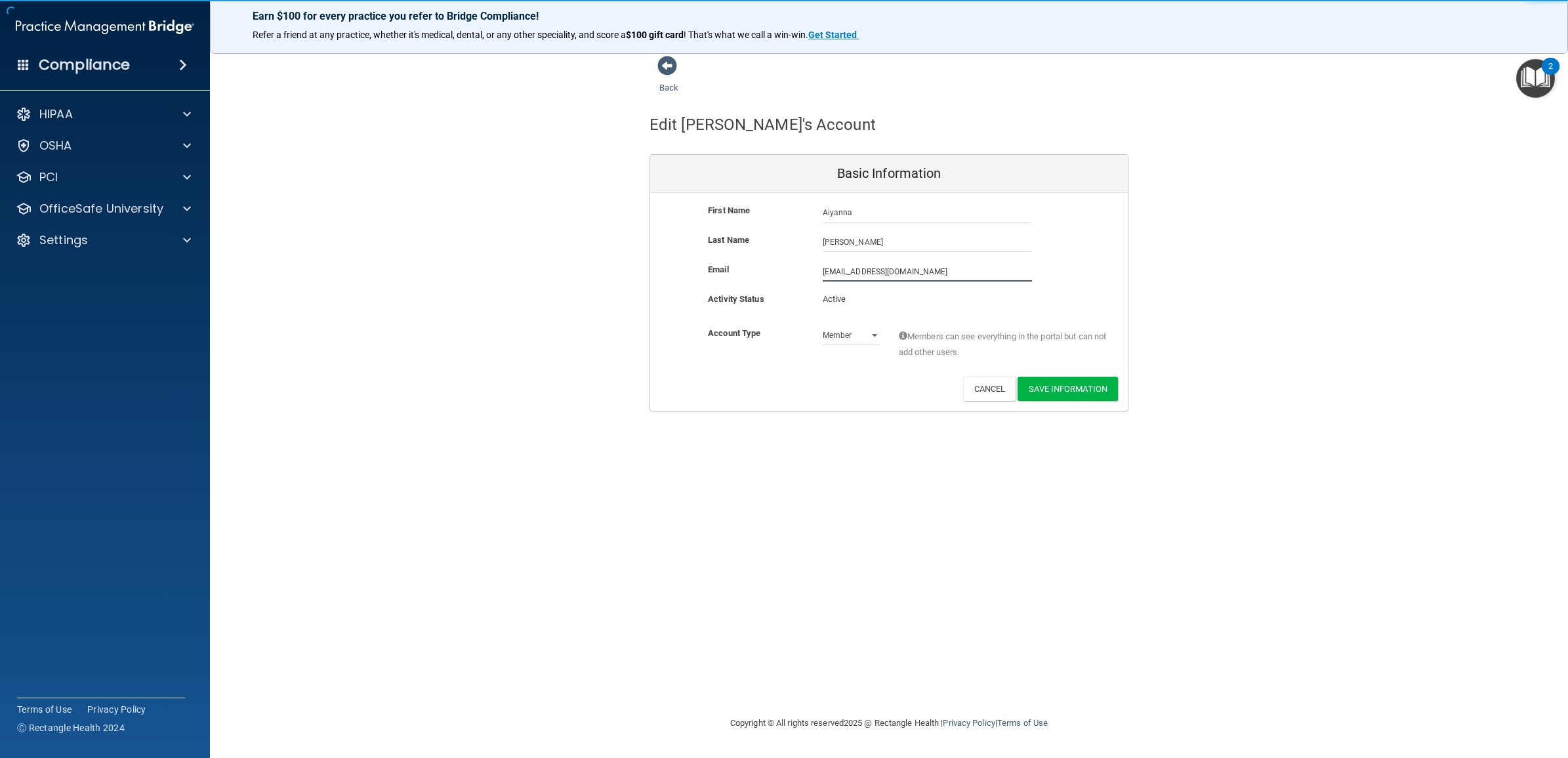
drag, startPoint x: 907, startPoint y: 274, endPoint x: 782, endPoint y: 275, distance: 125.0
click at [782, 275] on div "Email aiyannakf@gmail.com aiyannakf@gmail.com" at bounding box center [889, 271] width 478 height 19
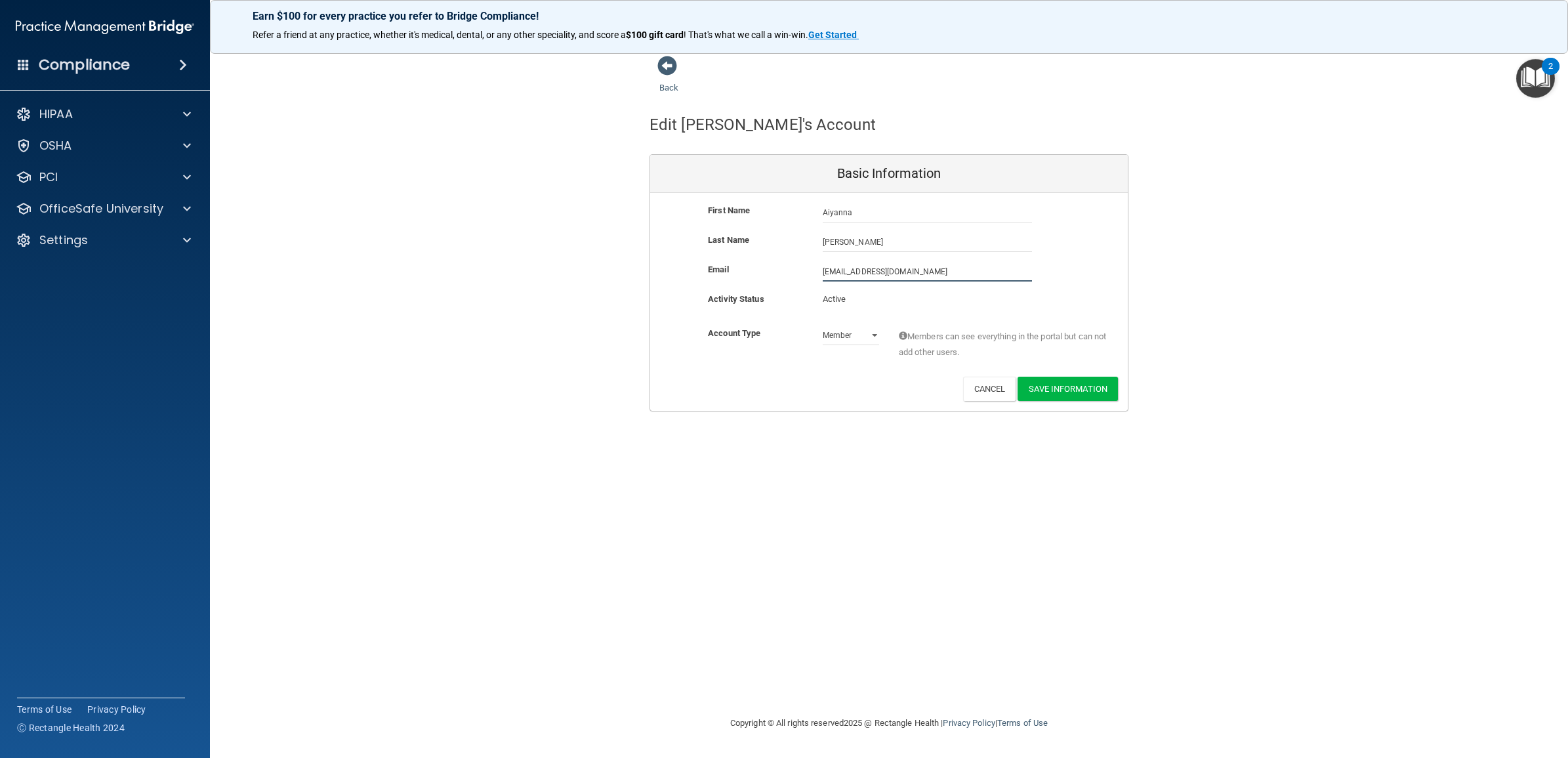
paste input "Aiyanna.Farner@tnsmiles37354"
type input "Aiyanna.Farner@tnsmiles37354.com"
click at [1077, 386] on button "Save Information" at bounding box center [1068, 391] width 100 height 24
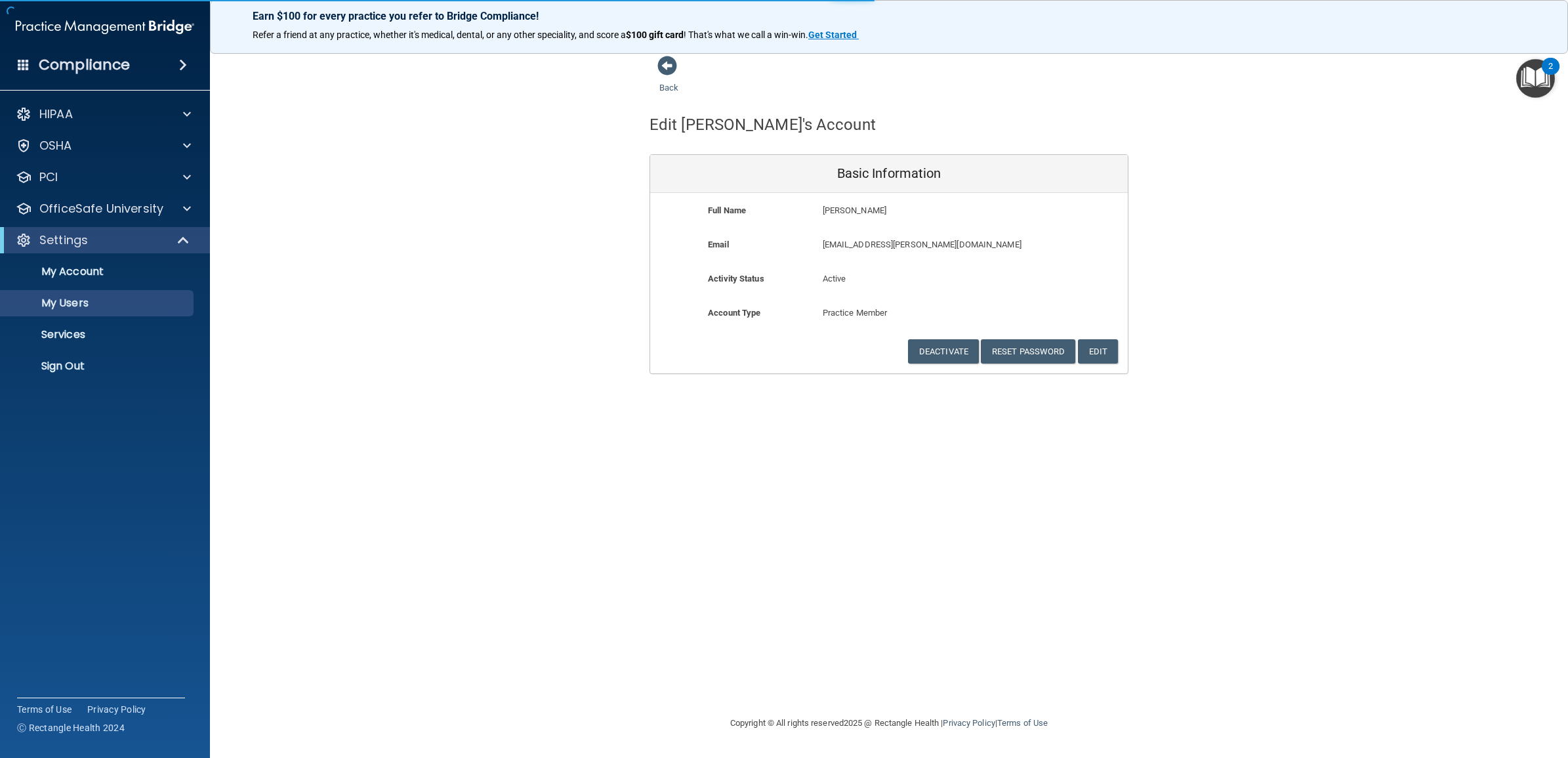
select select "20"
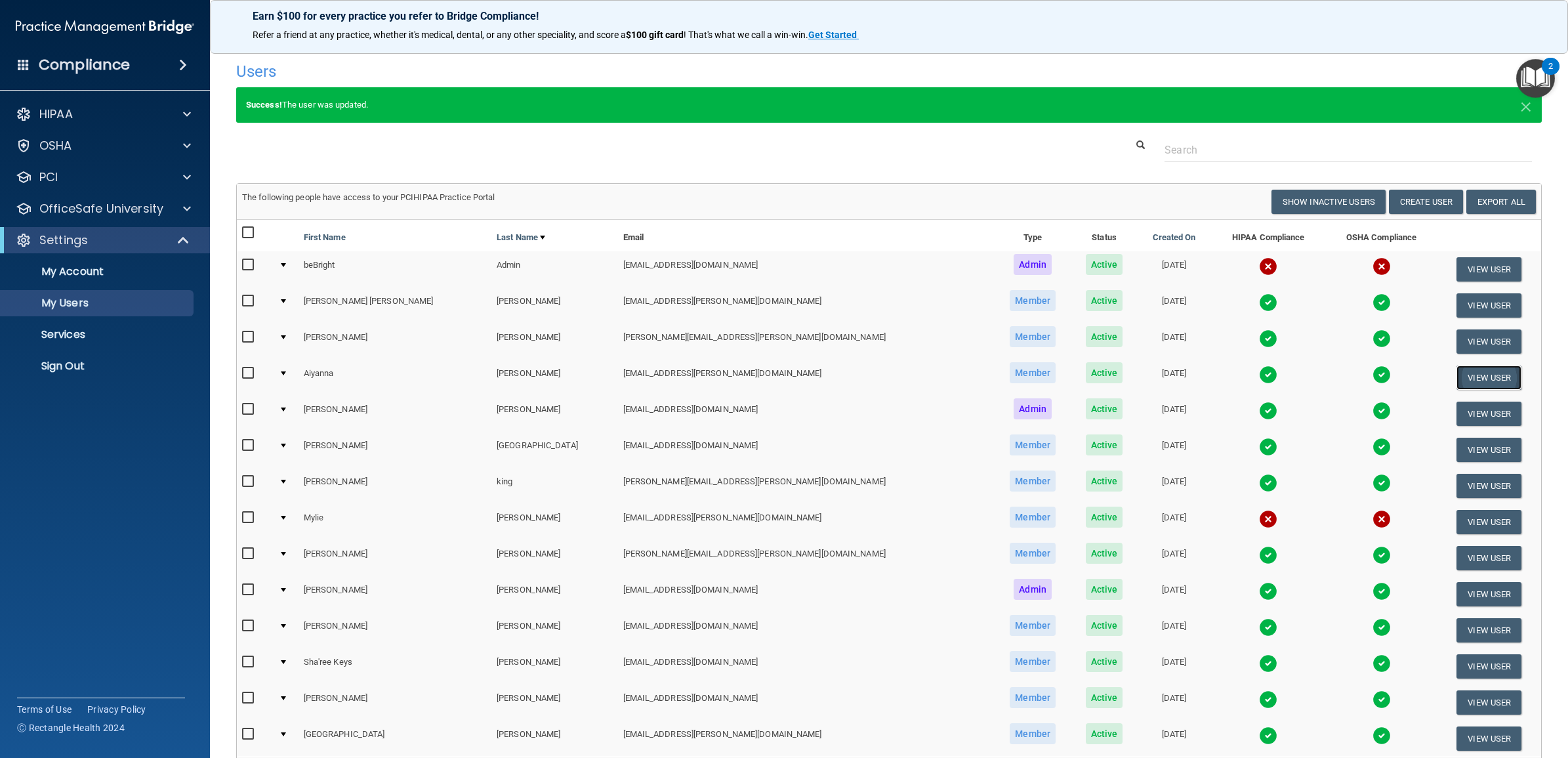
click at [1461, 375] on button "View User" at bounding box center [1489, 377] width 65 height 24
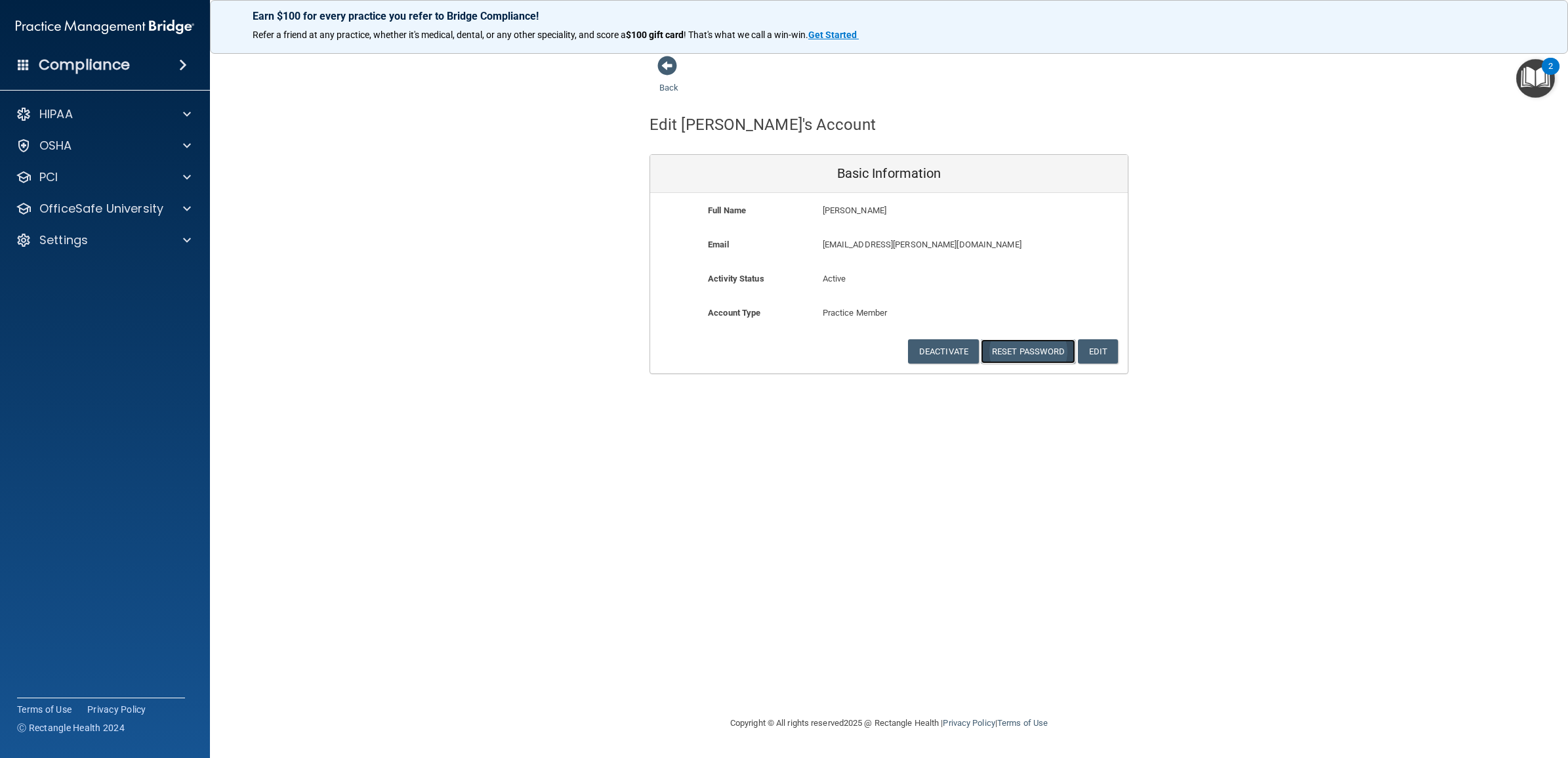
click at [1032, 356] on button "Reset Password" at bounding box center [1028, 351] width 95 height 24
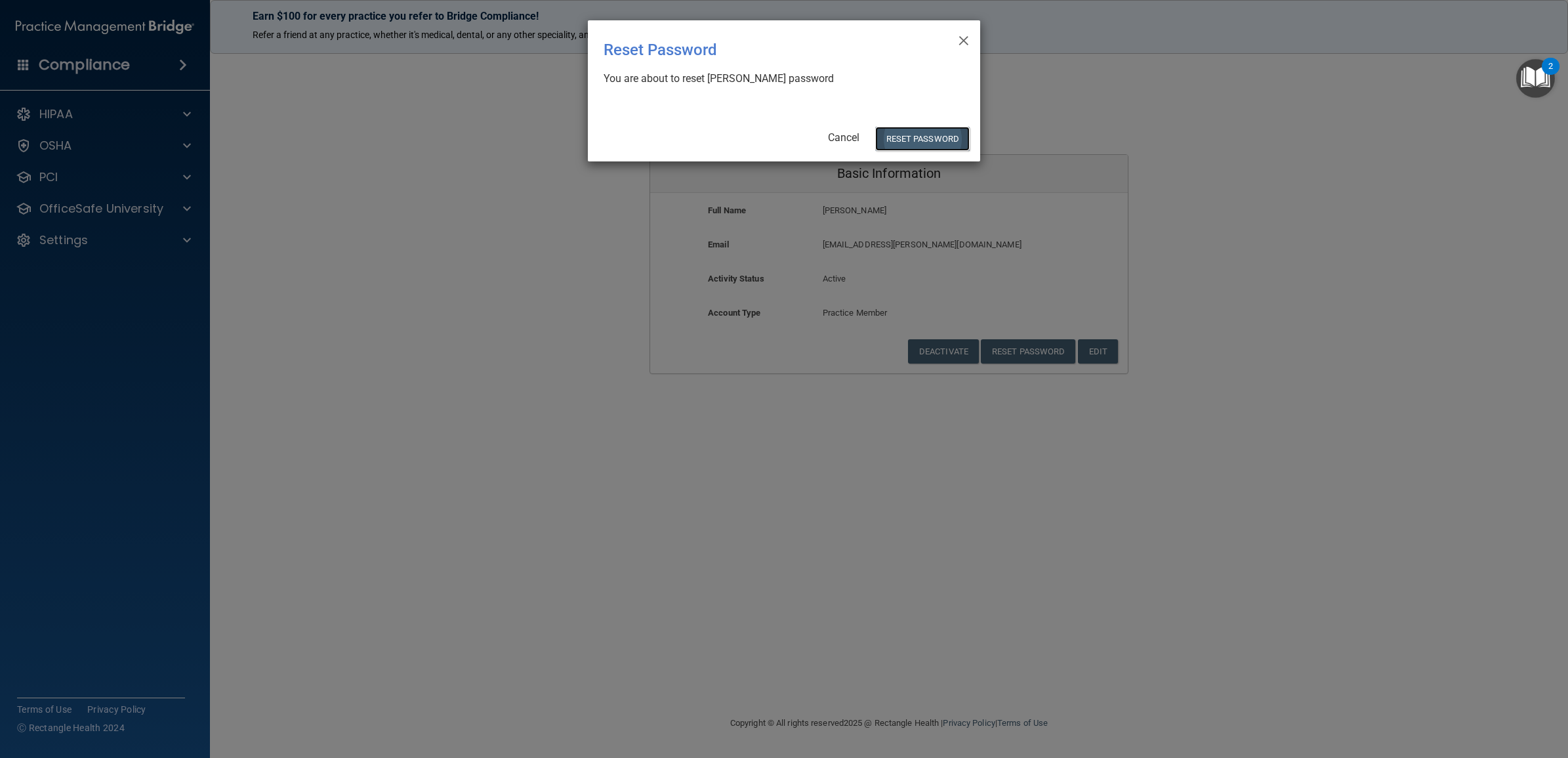
click at [904, 138] on button "Reset Password" at bounding box center [922, 138] width 95 height 24
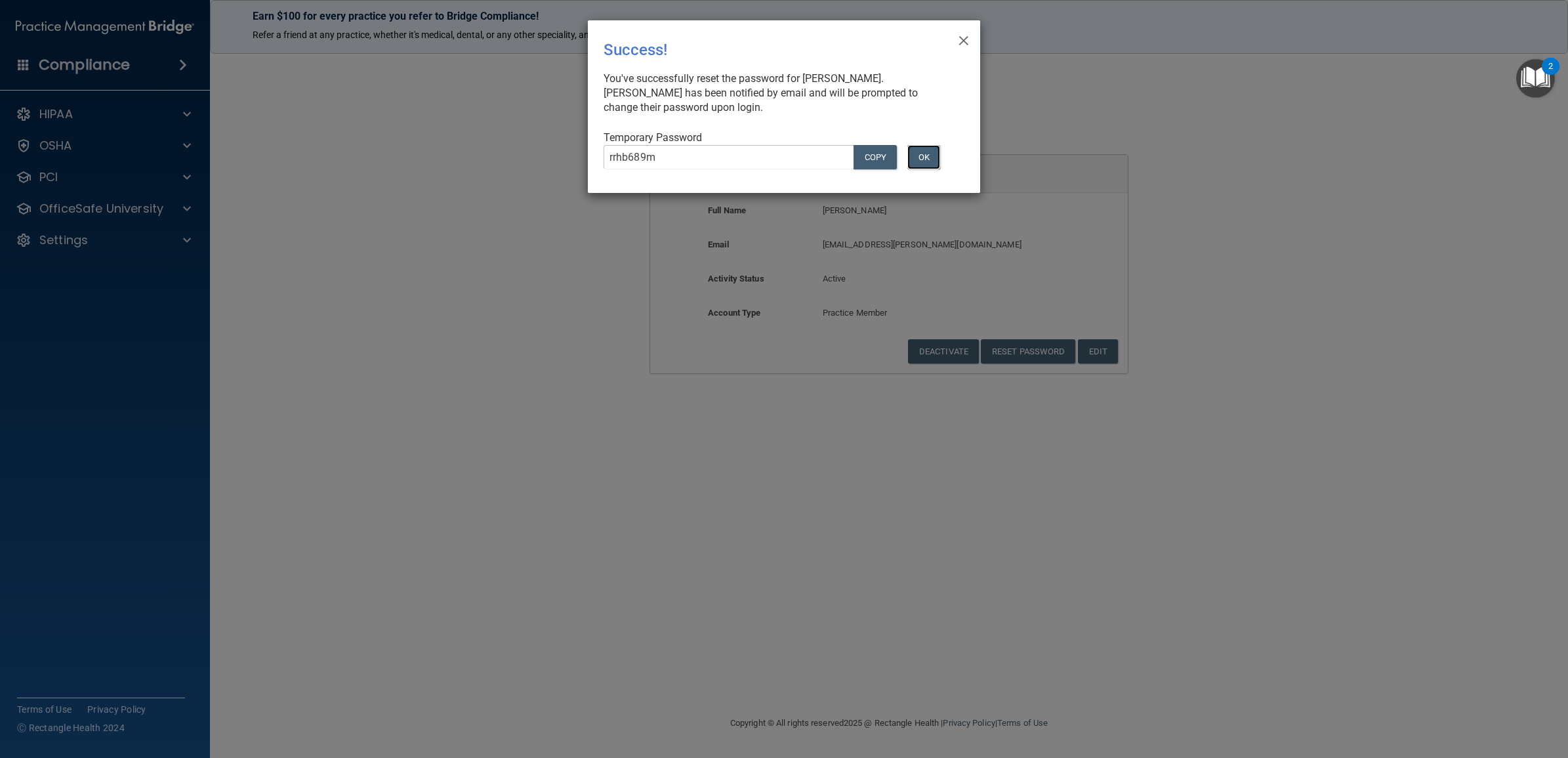
click at [923, 158] on button "OK" at bounding box center [924, 157] width 33 height 24
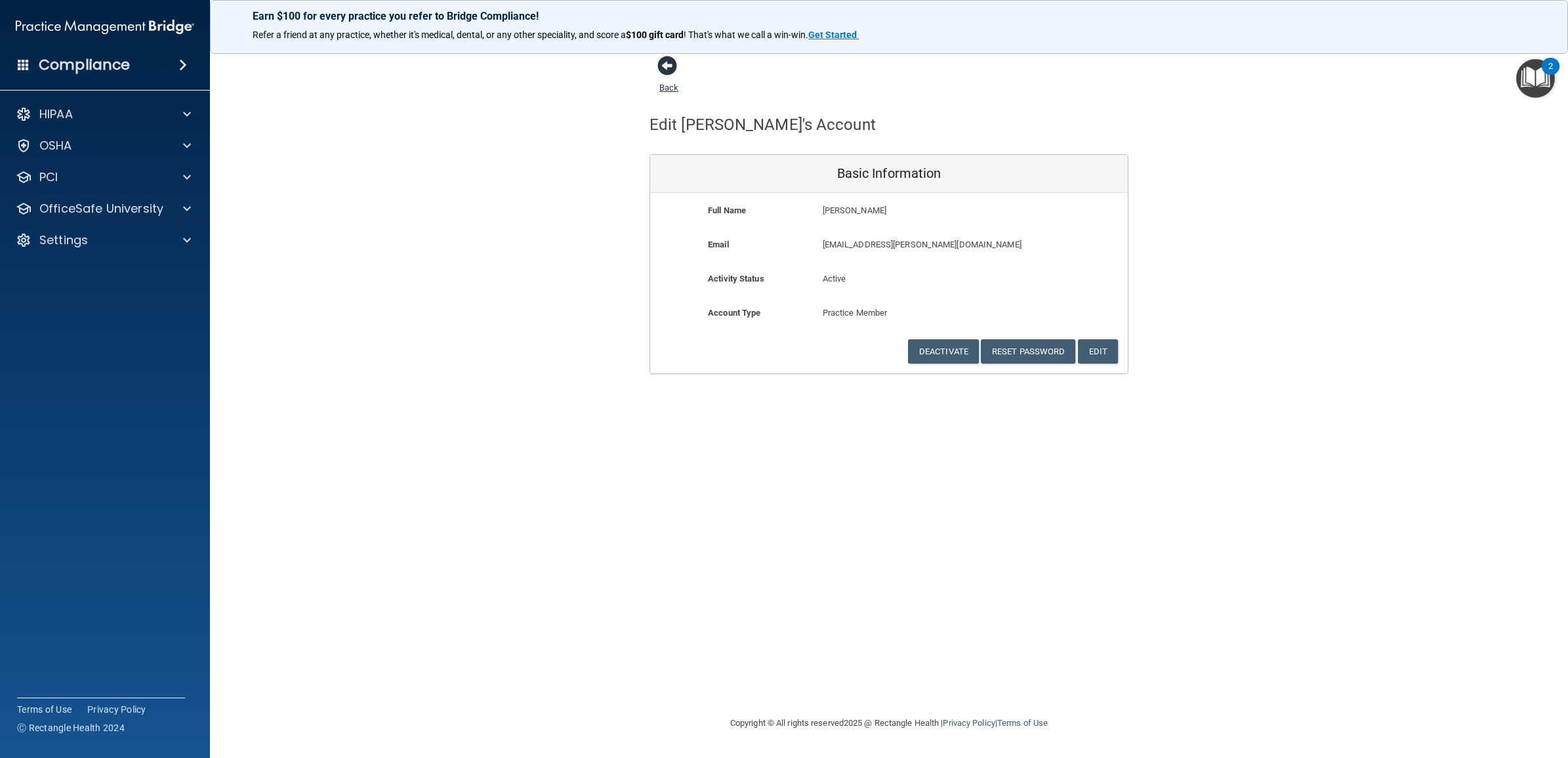
click at [673, 87] on link "Back" at bounding box center [669, 80] width 19 height 26
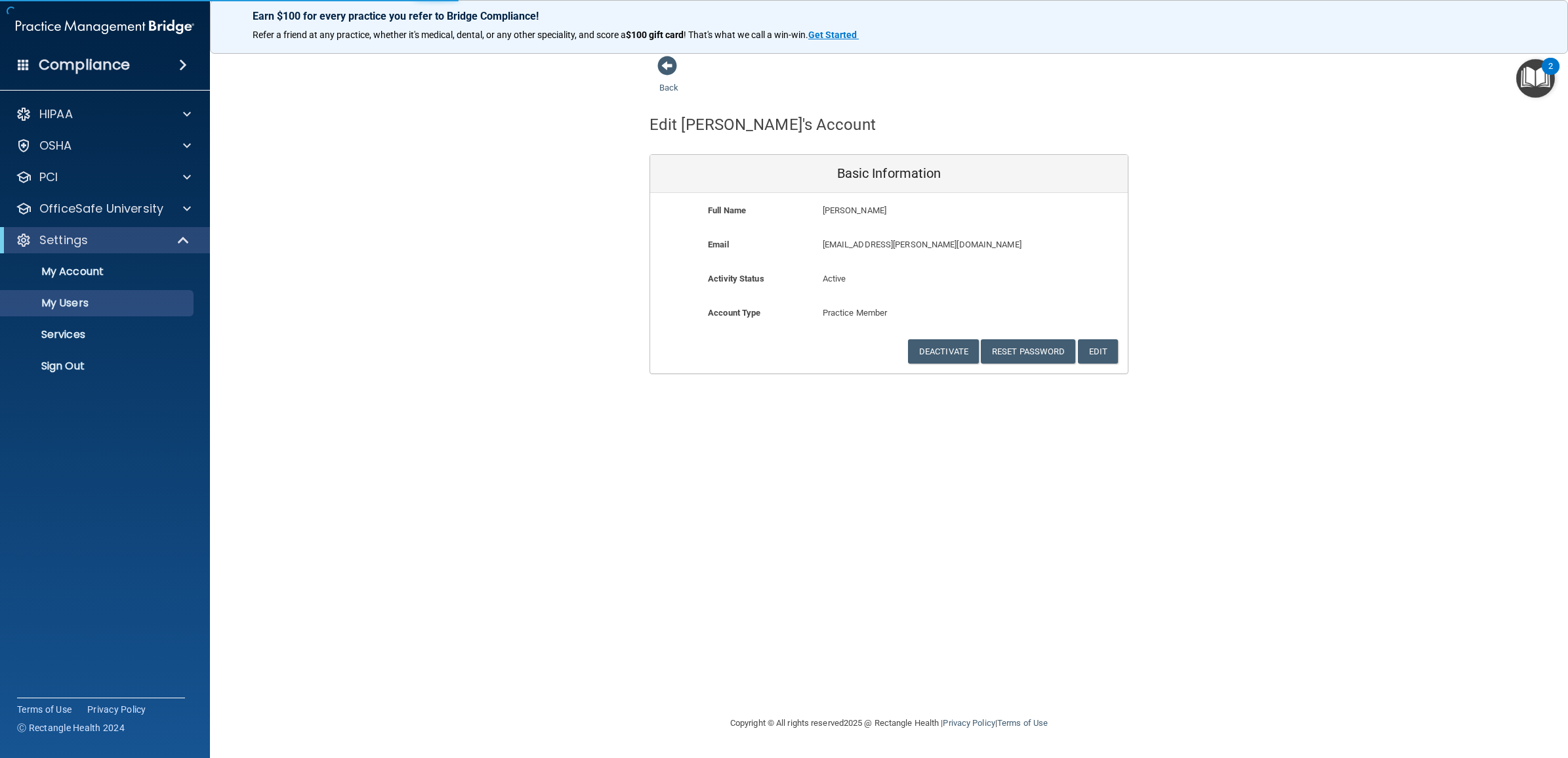
select select "20"
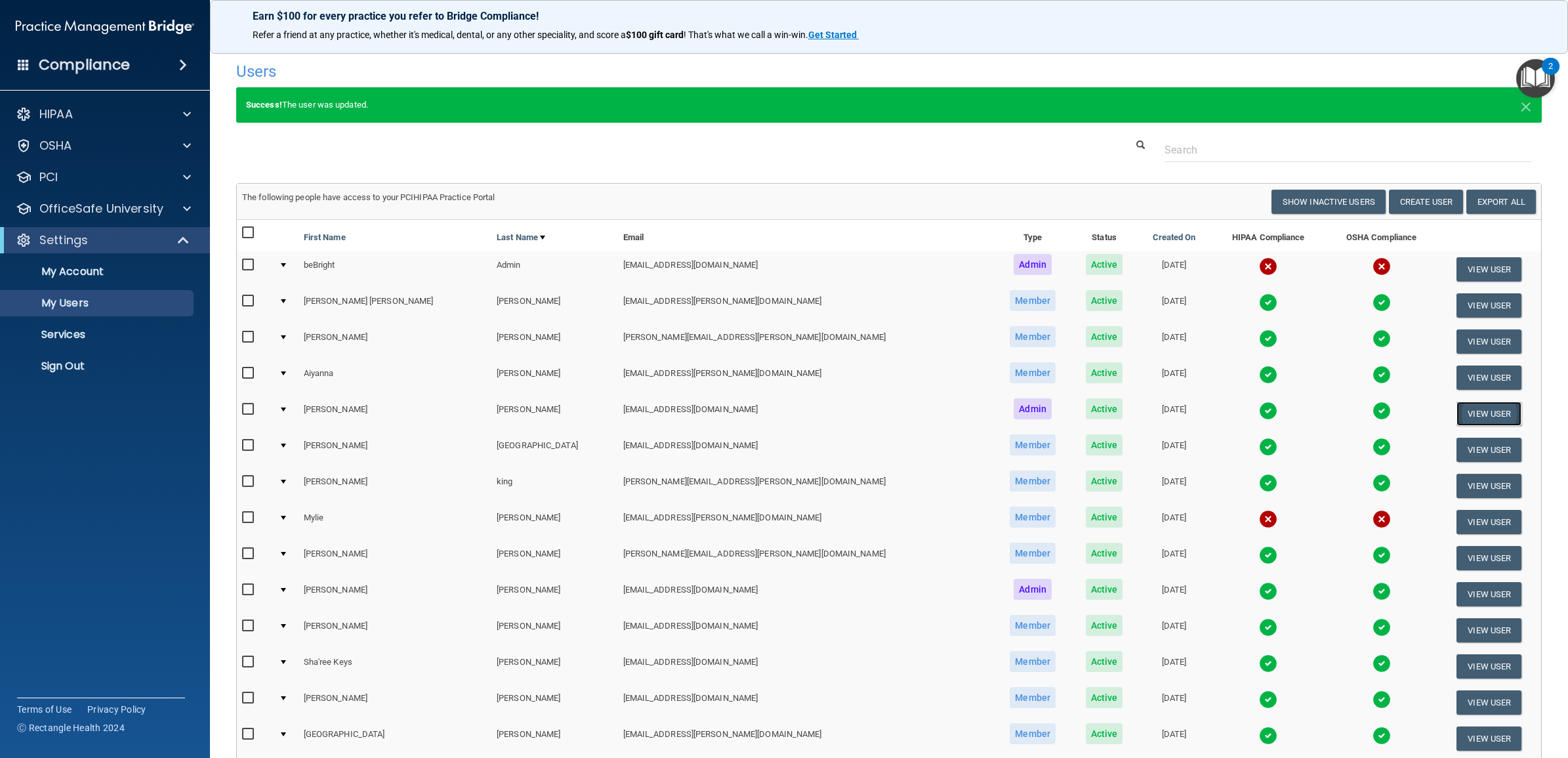
click at [1465, 418] on button "View User" at bounding box center [1489, 414] width 65 height 24
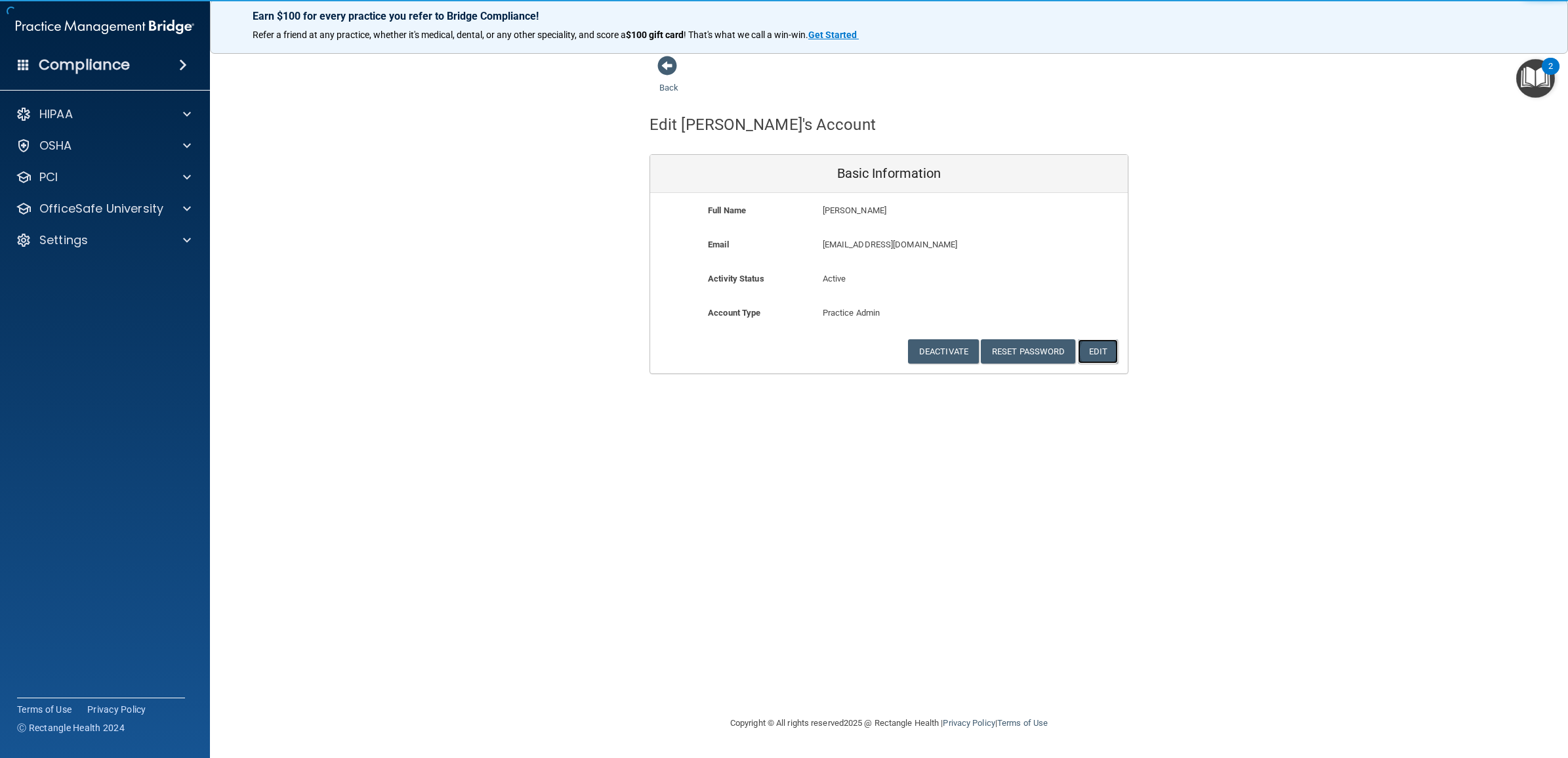
click at [1099, 351] on button "Edit" at bounding box center [1097, 351] width 40 height 24
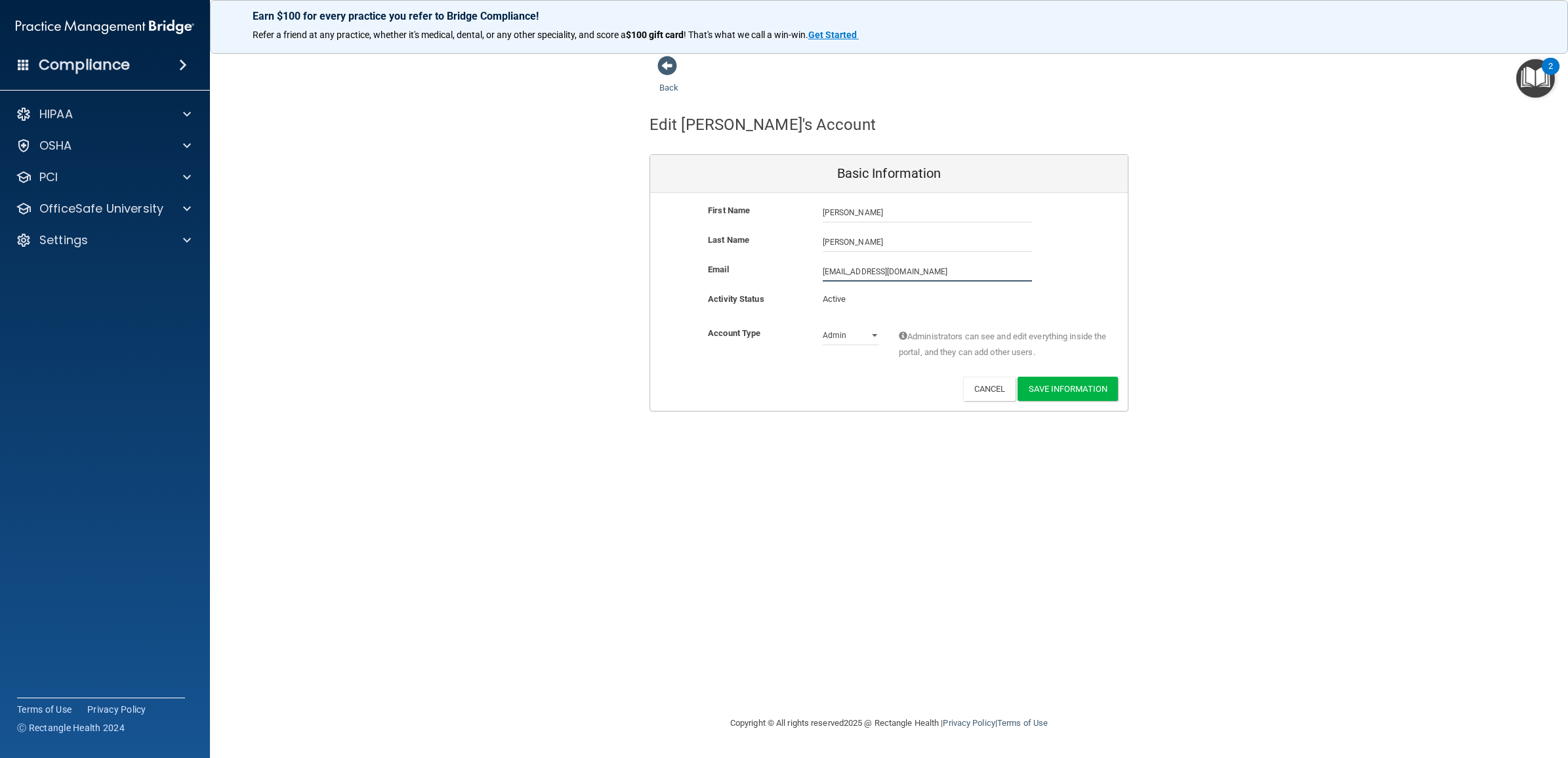
drag, startPoint x: 938, startPoint y: 266, endPoint x: 801, endPoint y: 268, distance: 137.0
click at [801, 268] on div "Email halliedyoung23@gmail.com halliedyoung23@gmail.com" at bounding box center [889, 271] width 478 height 19
paste input "Hallie.Godsey@tnsmiles37354"
type input "Hallie.Godsey@tnsmiles37354.com"
click at [1084, 390] on button "Save Information" at bounding box center [1068, 391] width 100 height 24
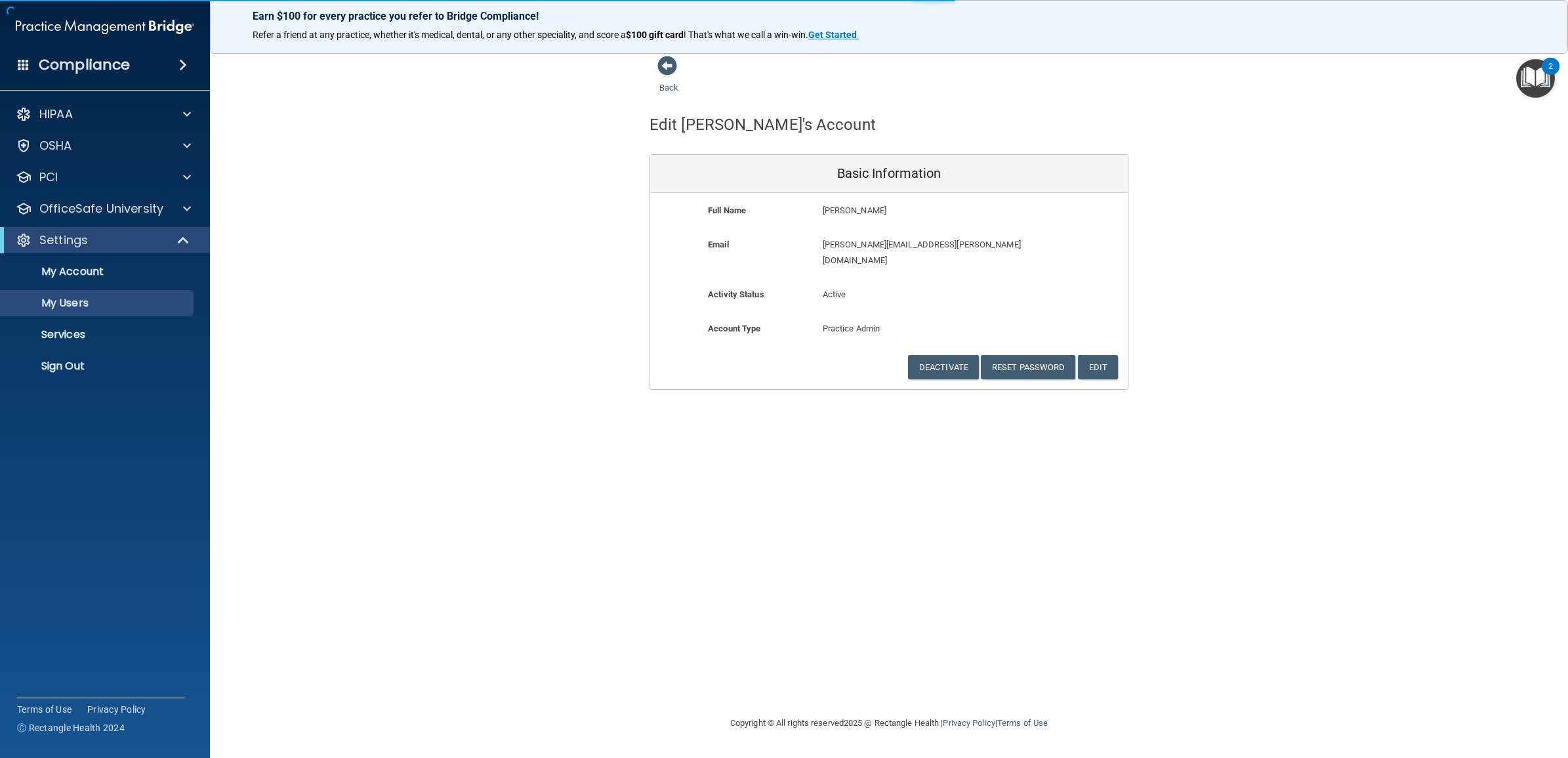
select select "20"
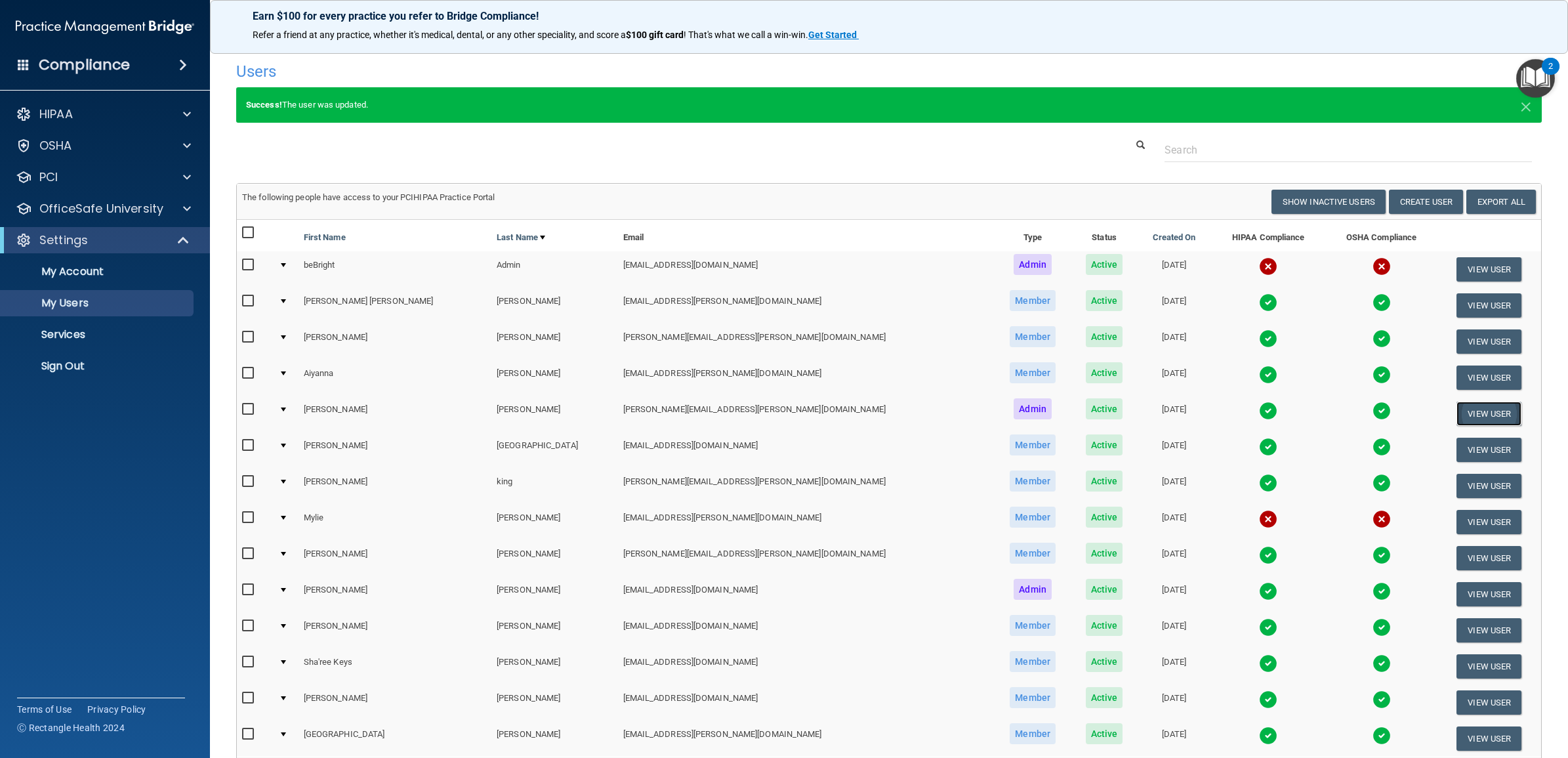
click at [1465, 406] on button "View User" at bounding box center [1489, 414] width 65 height 24
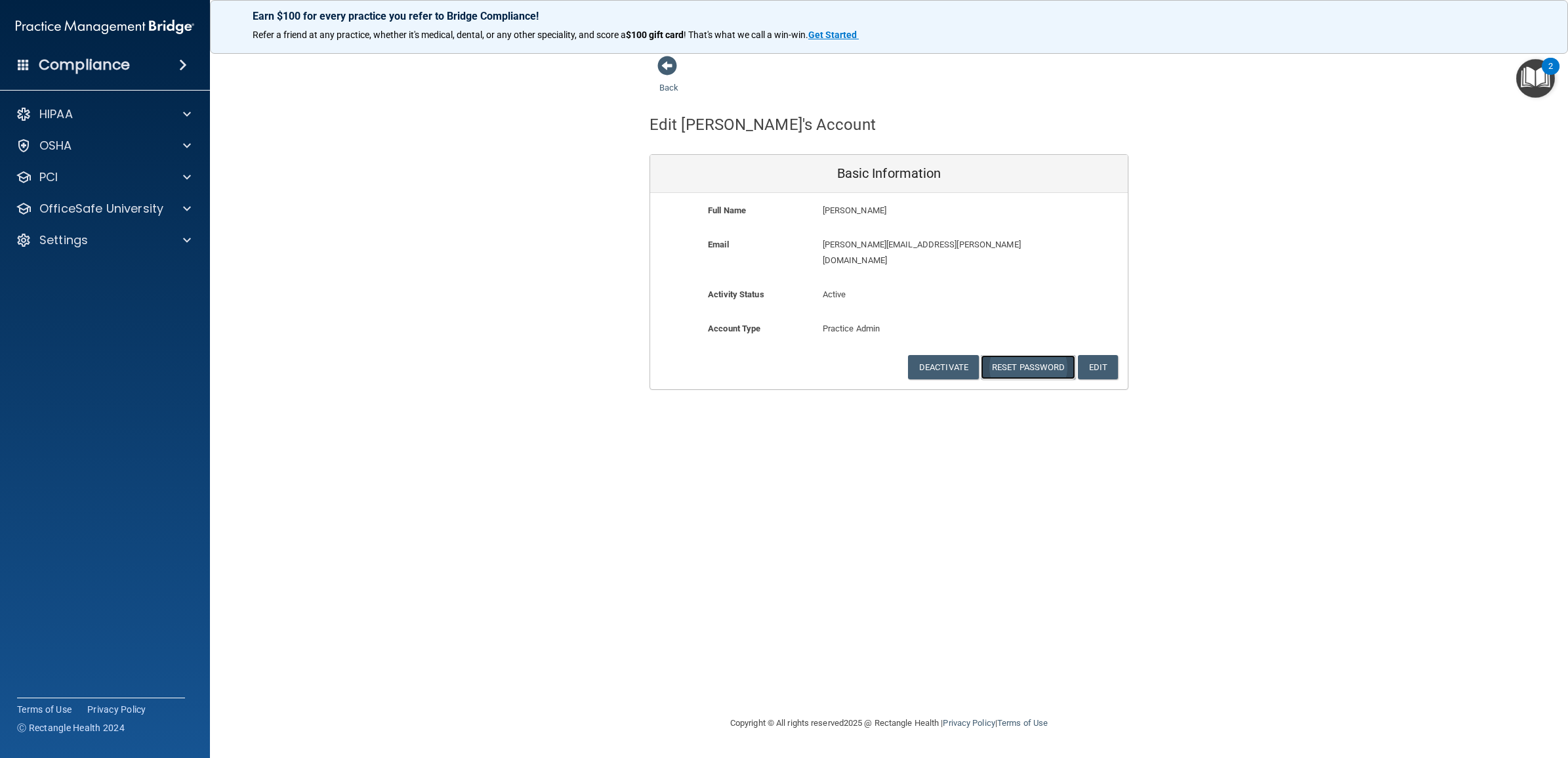
click at [1020, 355] on button "Reset Password" at bounding box center [1028, 367] width 95 height 24
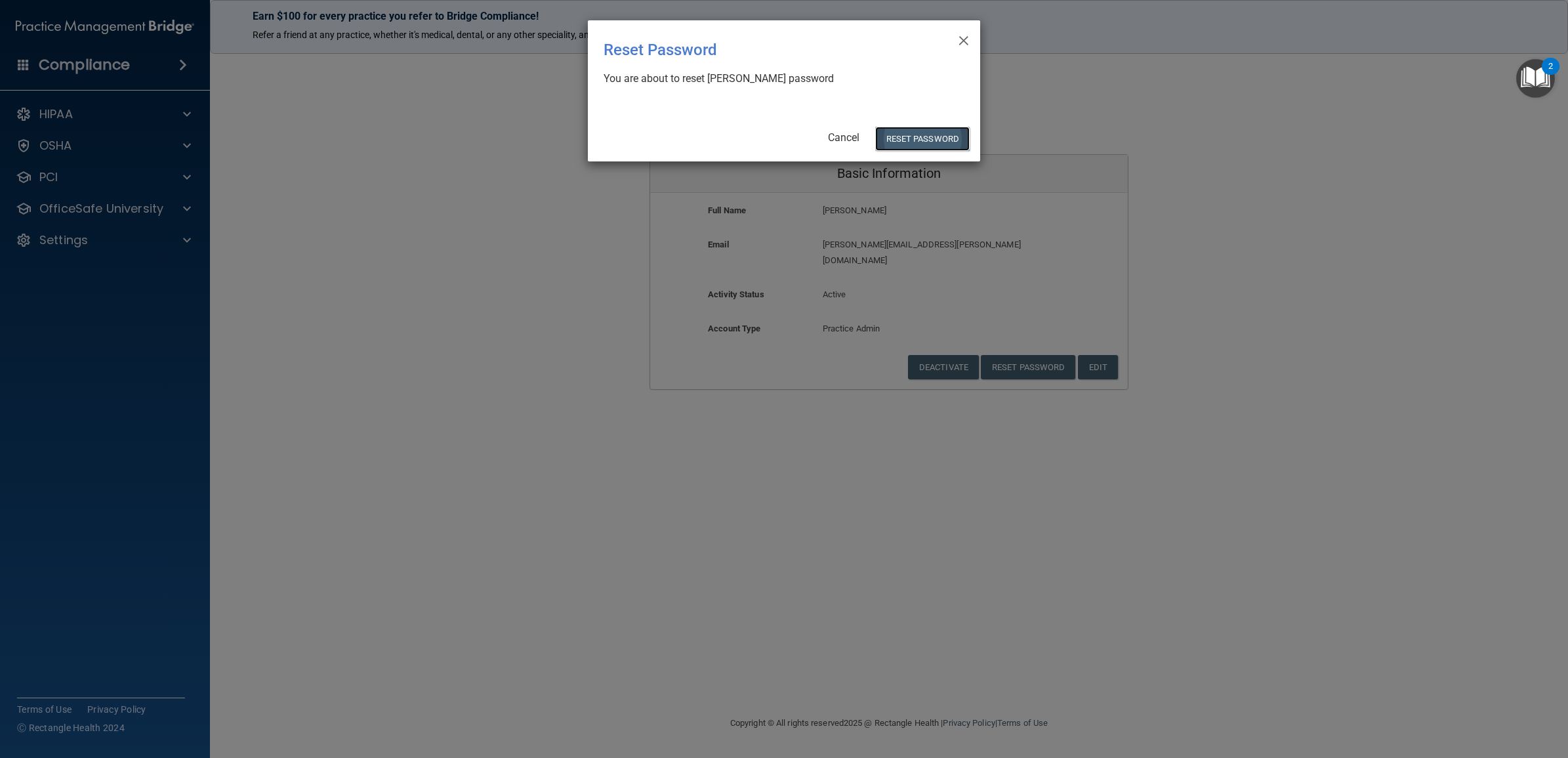
click at [899, 140] on button "Reset Password" at bounding box center [922, 138] width 95 height 24
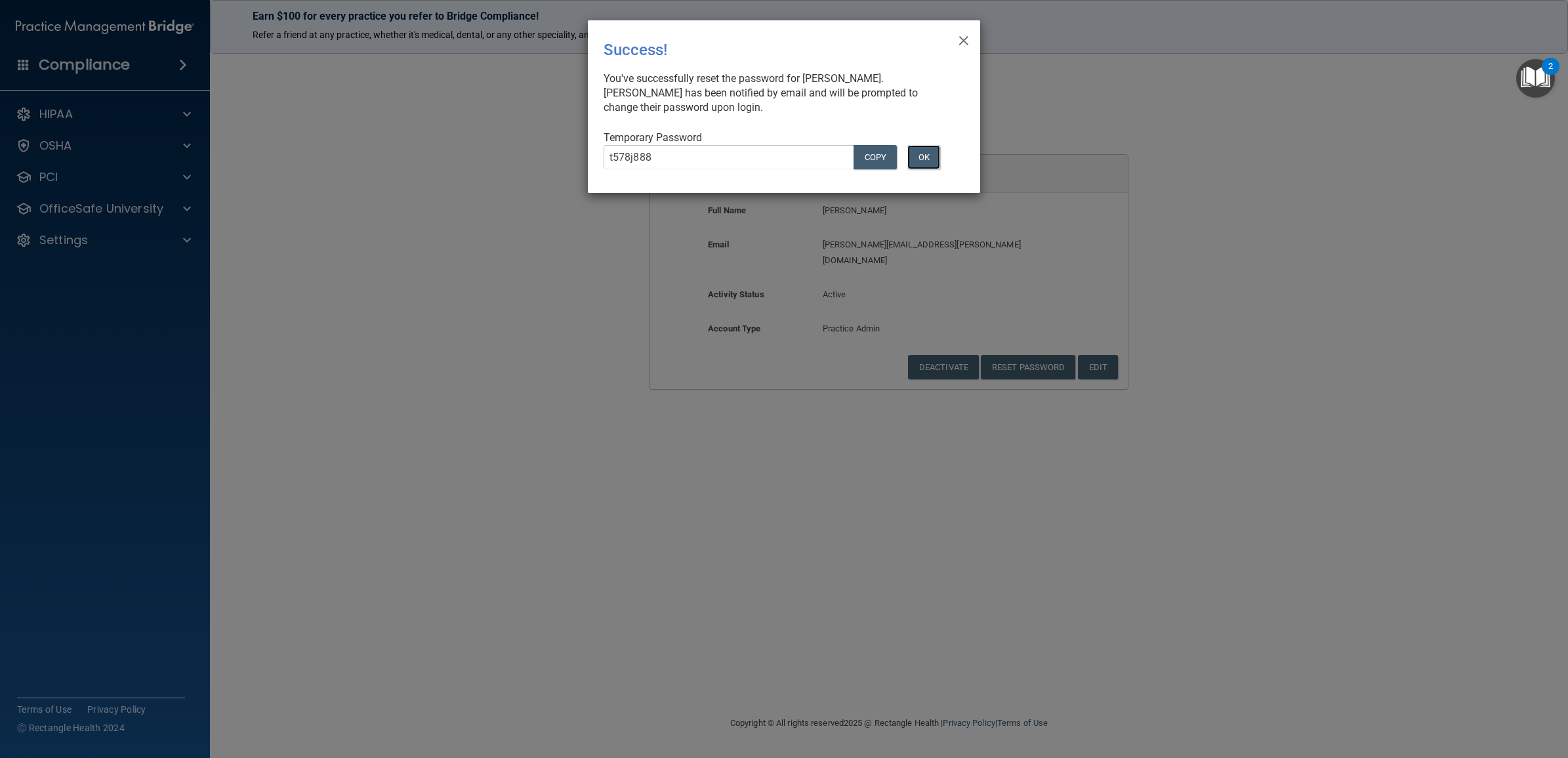
click at [923, 168] on button "OK" at bounding box center [924, 157] width 33 height 24
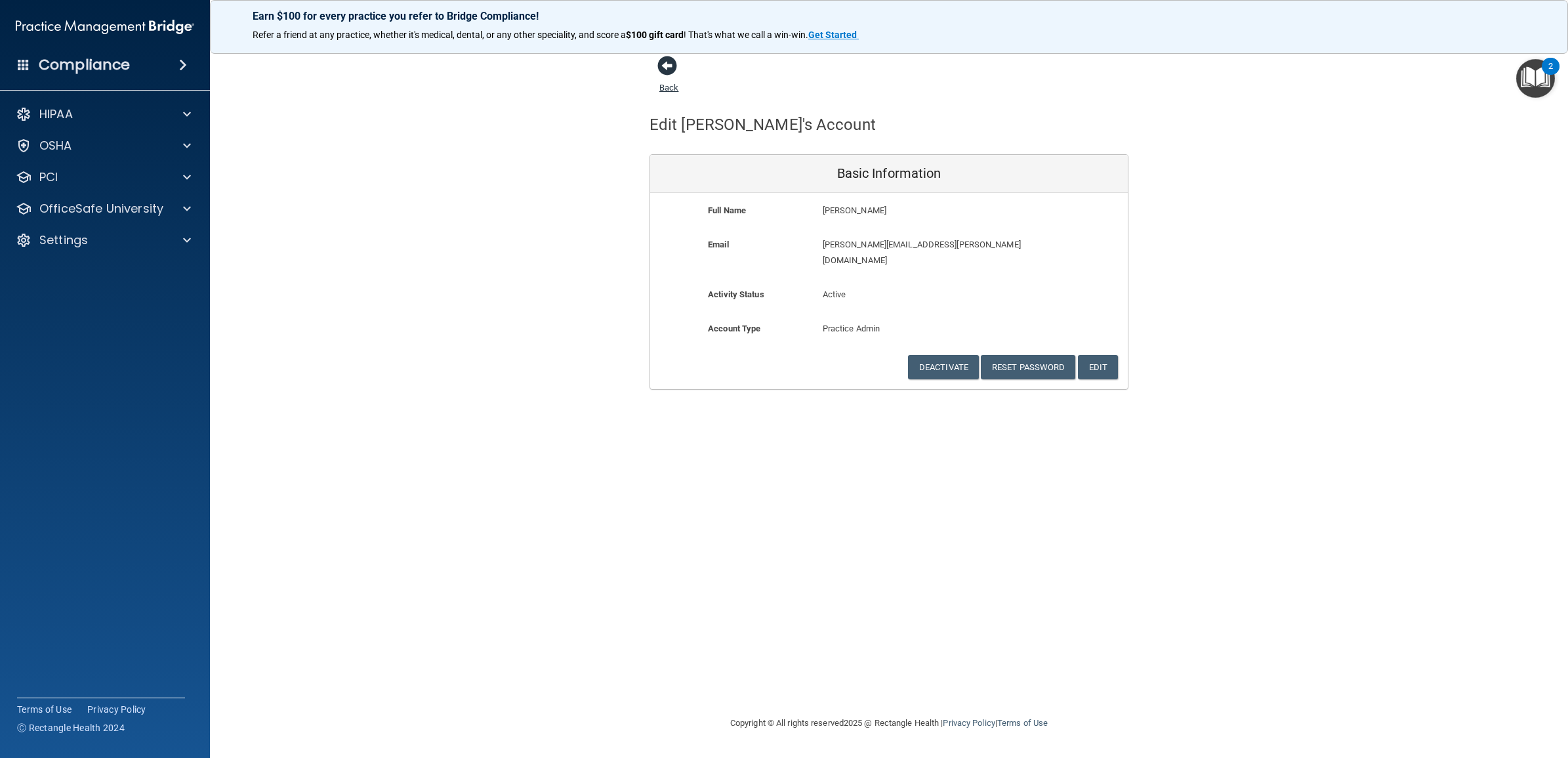
click at [670, 88] on link "Back" at bounding box center [669, 80] width 19 height 26
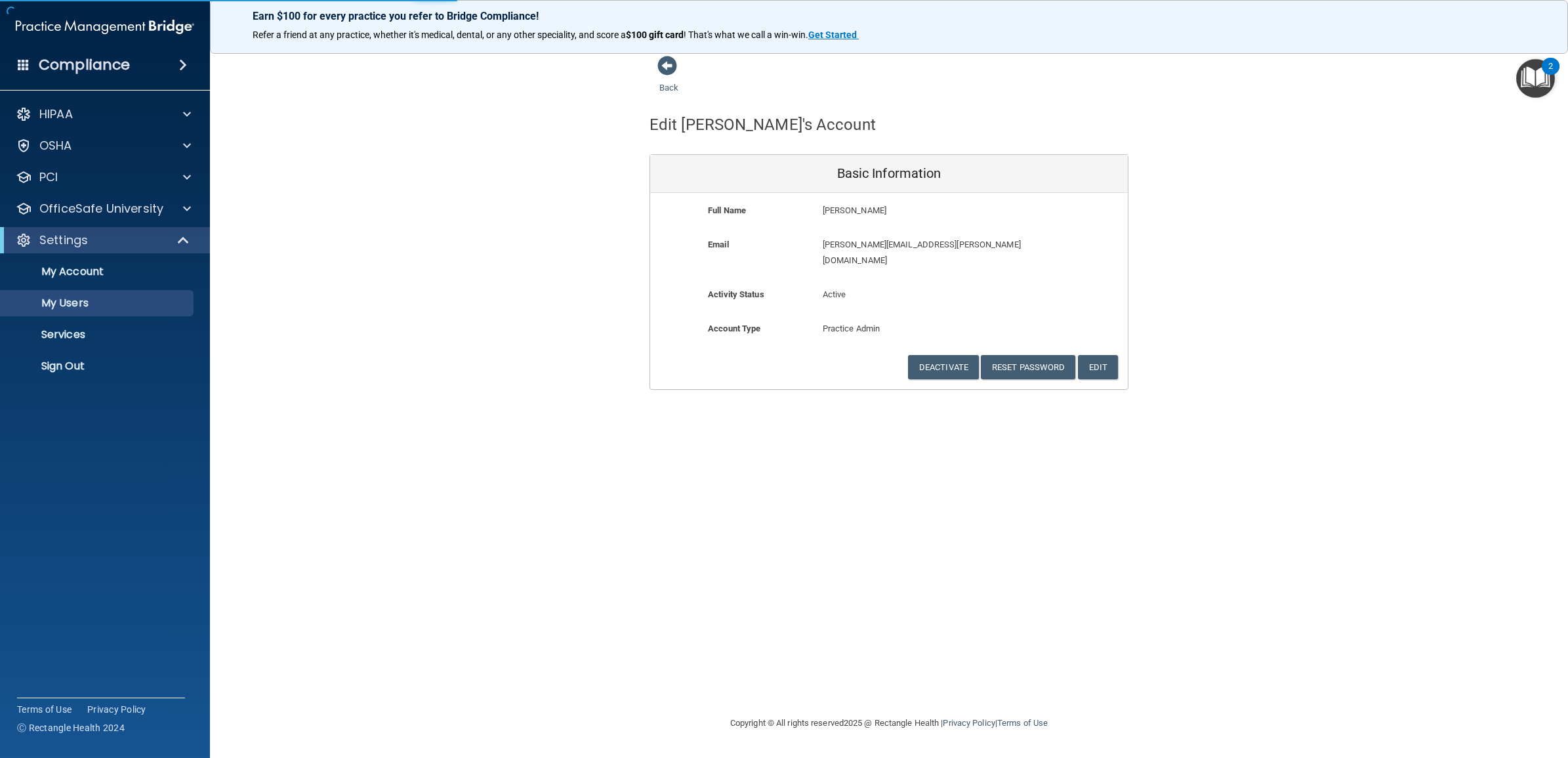
select select "20"
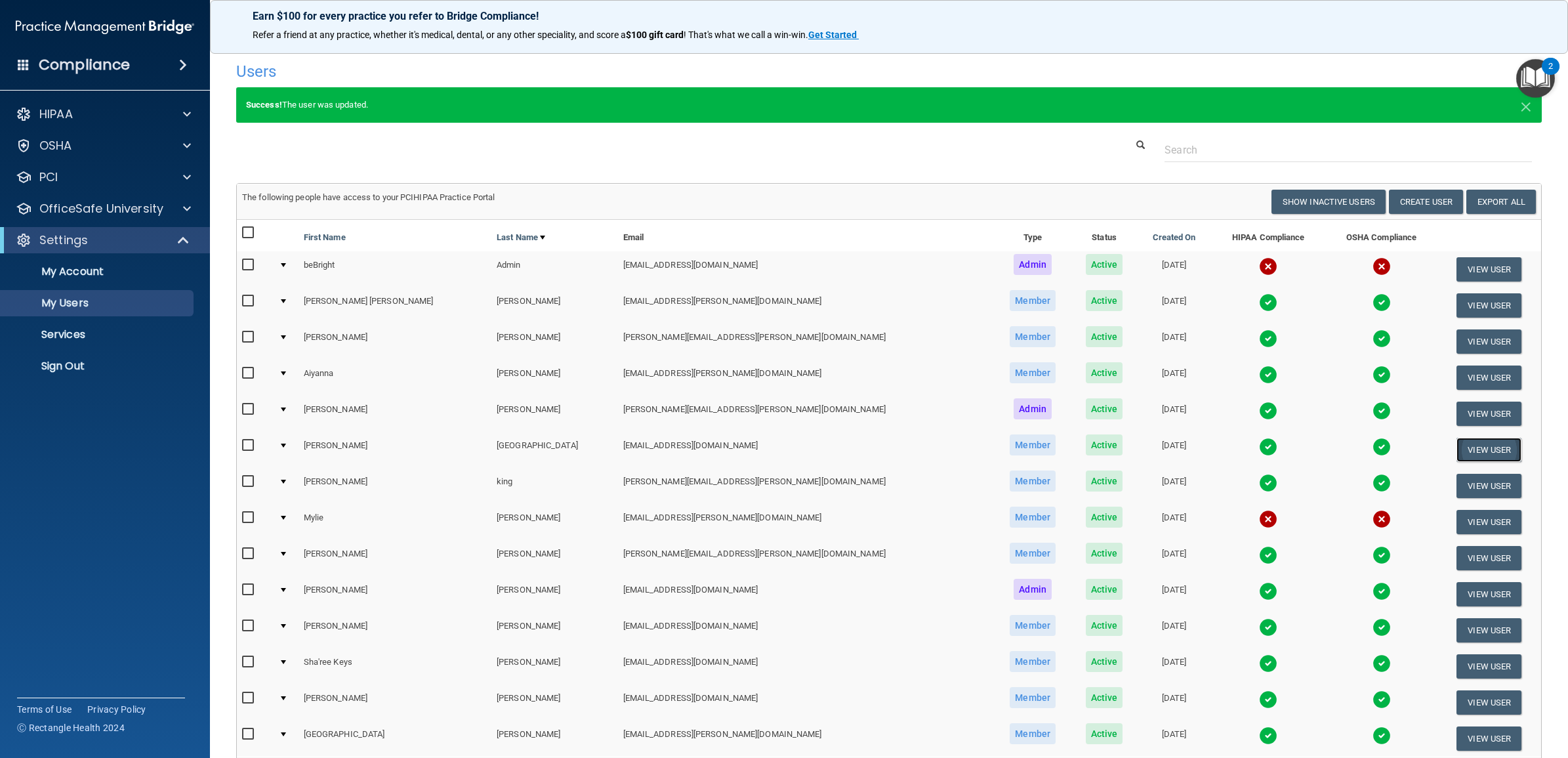
click at [1456, 445] on button "View User" at bounding box center [1489, 450] width 65 height 24
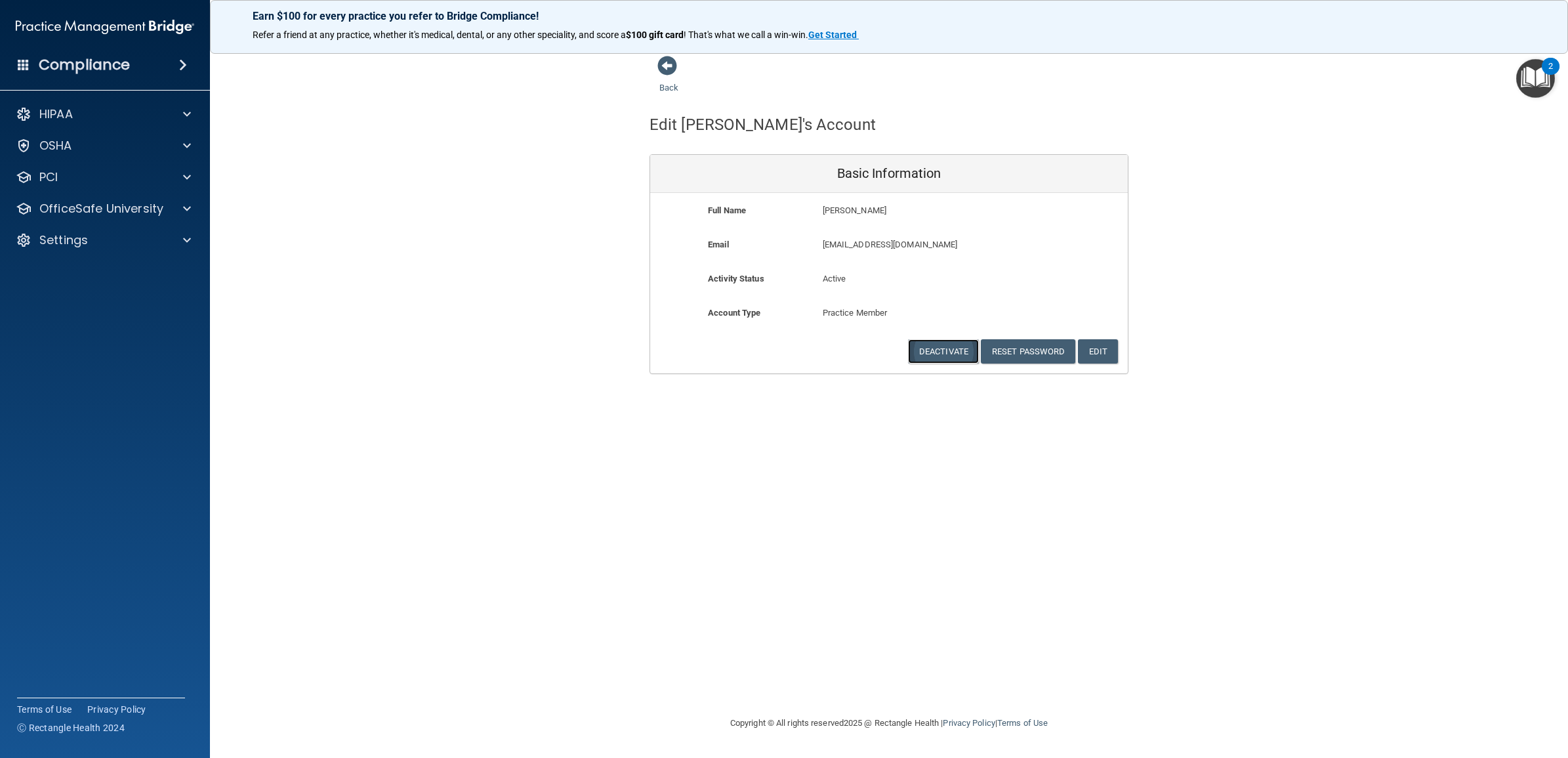
click at [954, 359] on button "Deactivate" at bounding box center [944, 351] width 71 height 24
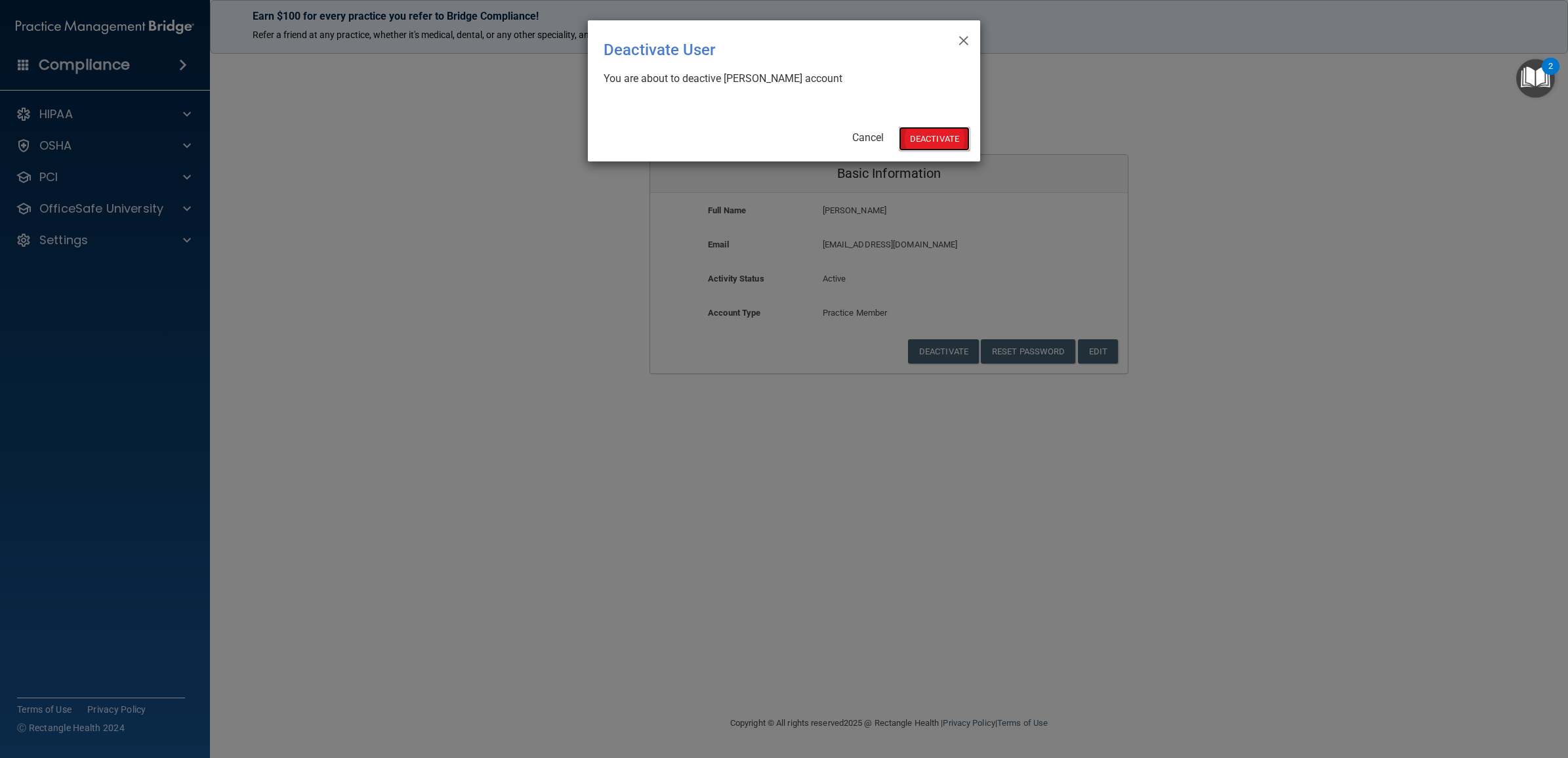
click at [928, 136] on button "Deactivate" at bounding box center [934, 138] width 71 height 24
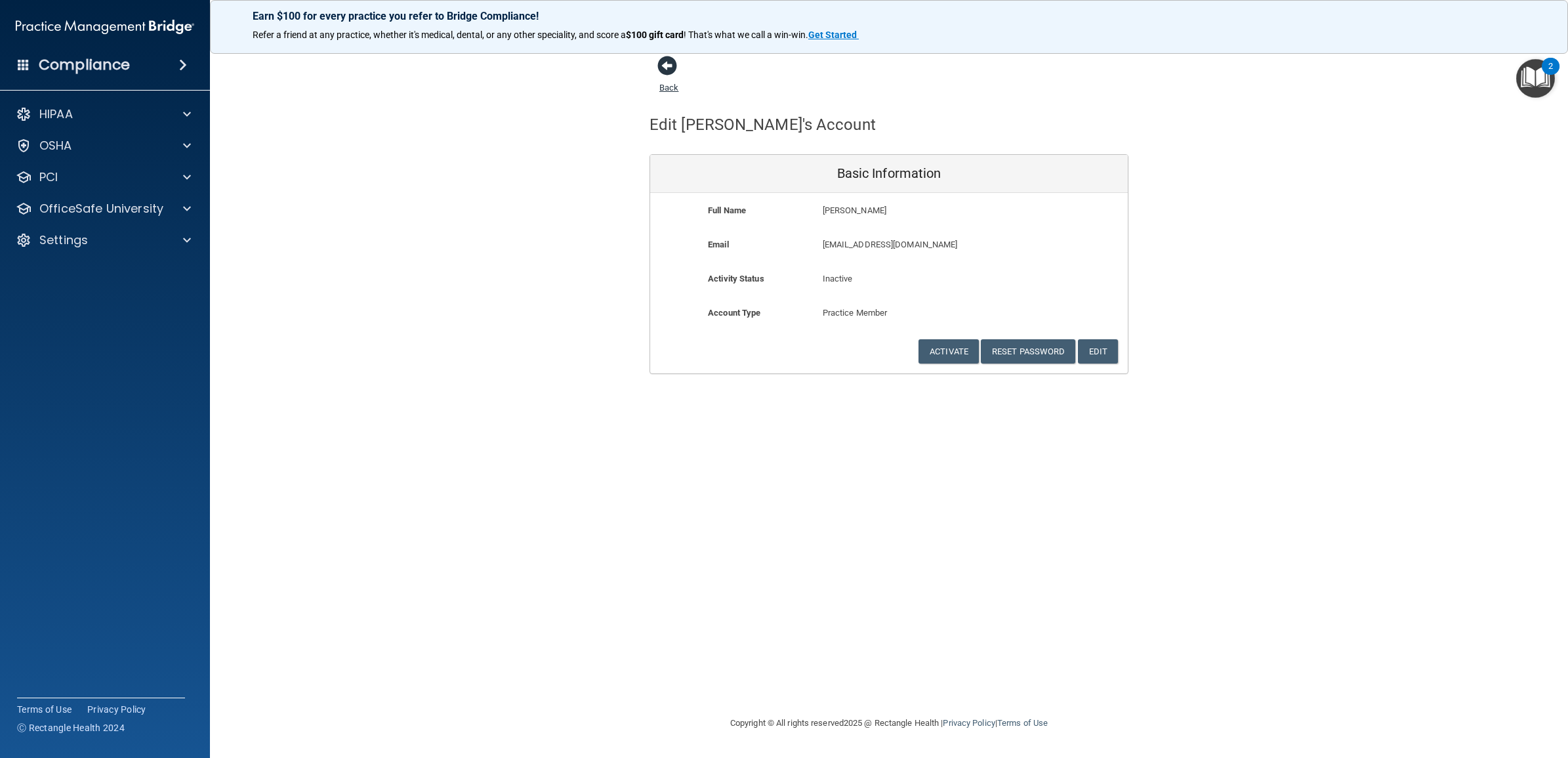
click at [664, 87] on link "Back" at bounding box center [669, 80] width 19 height 26
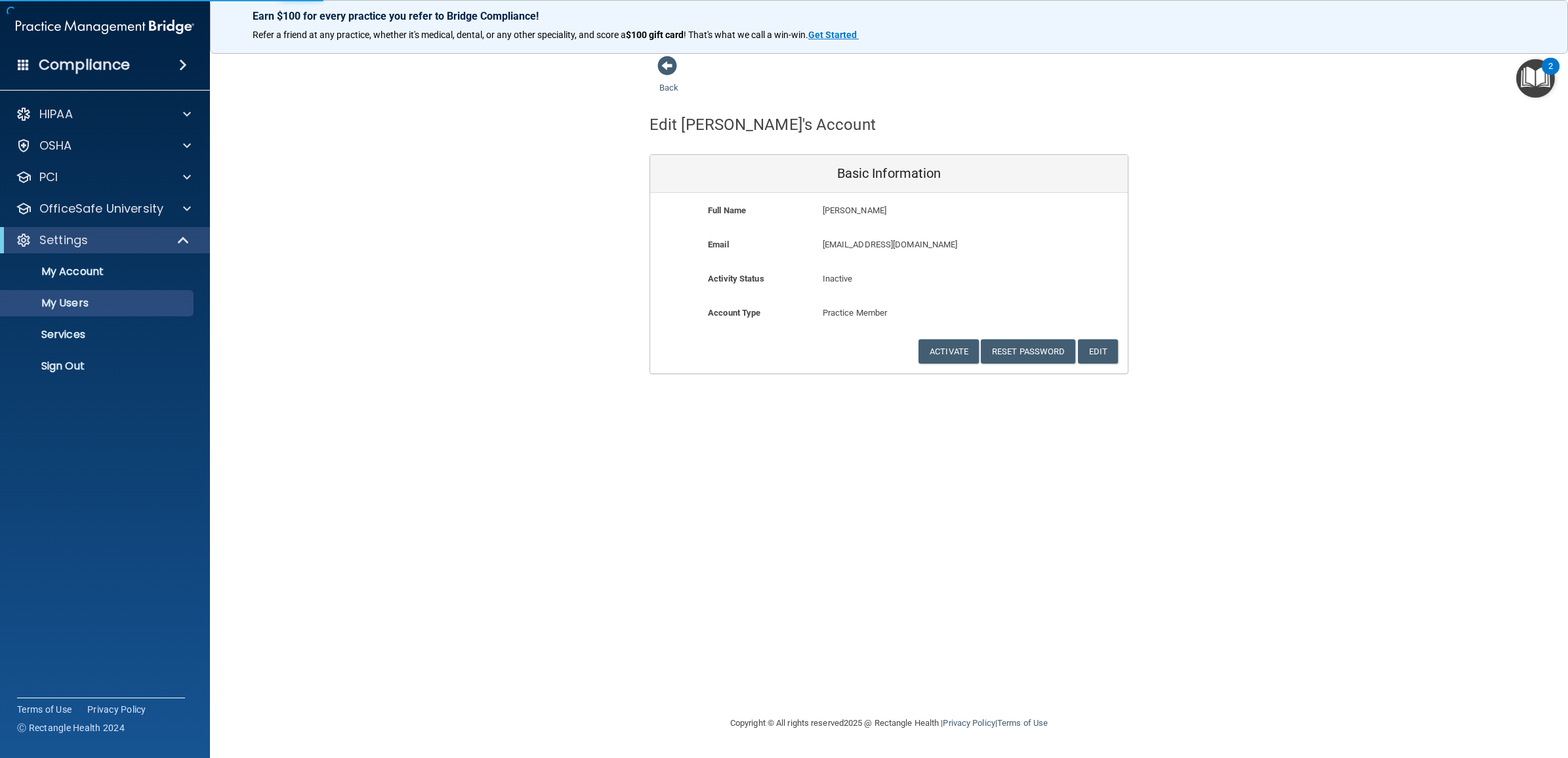
select select "20"
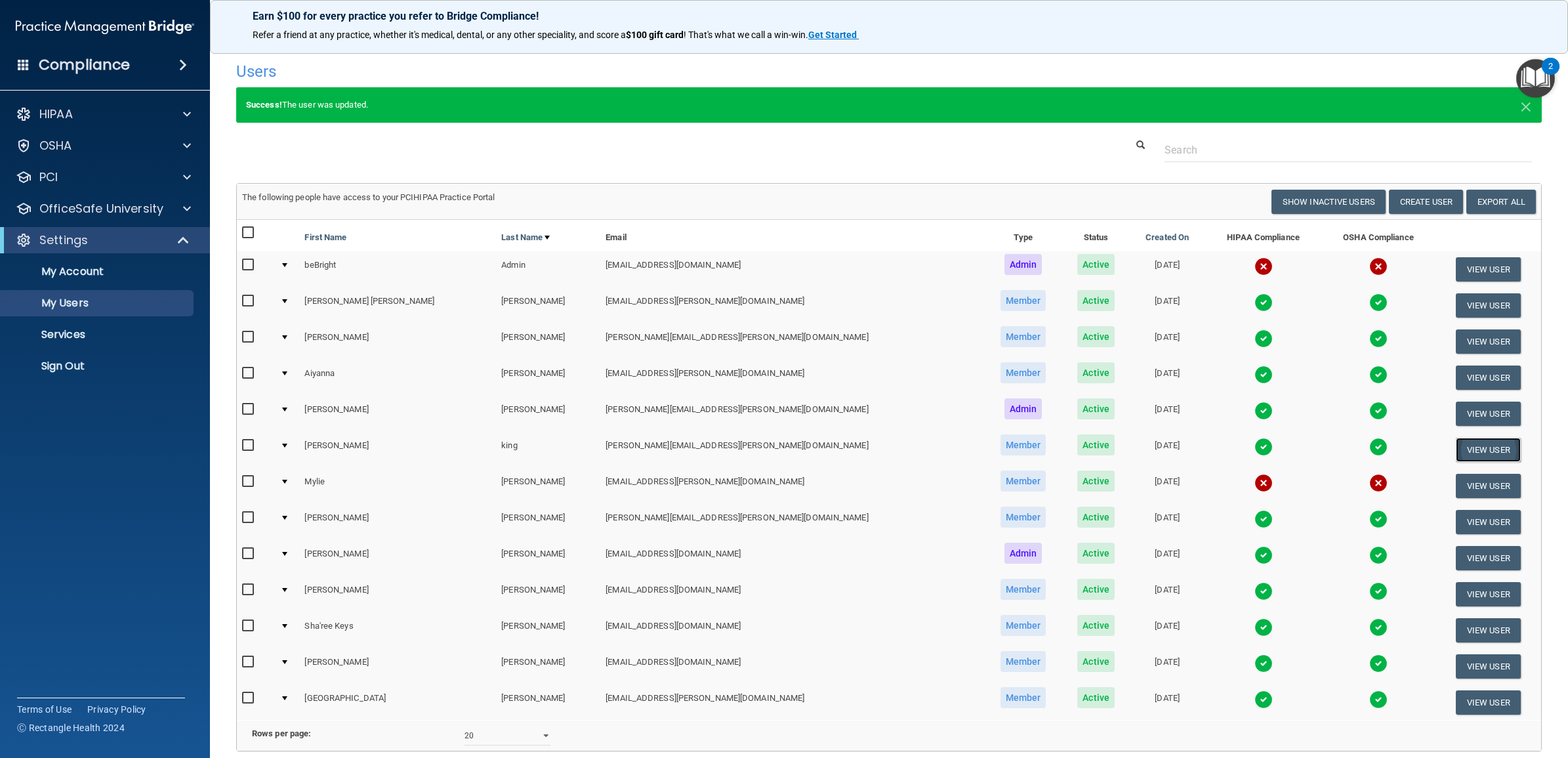
click at [1455, 445] on button "View User" at bounding box center [1488, 450] width 65 height 24
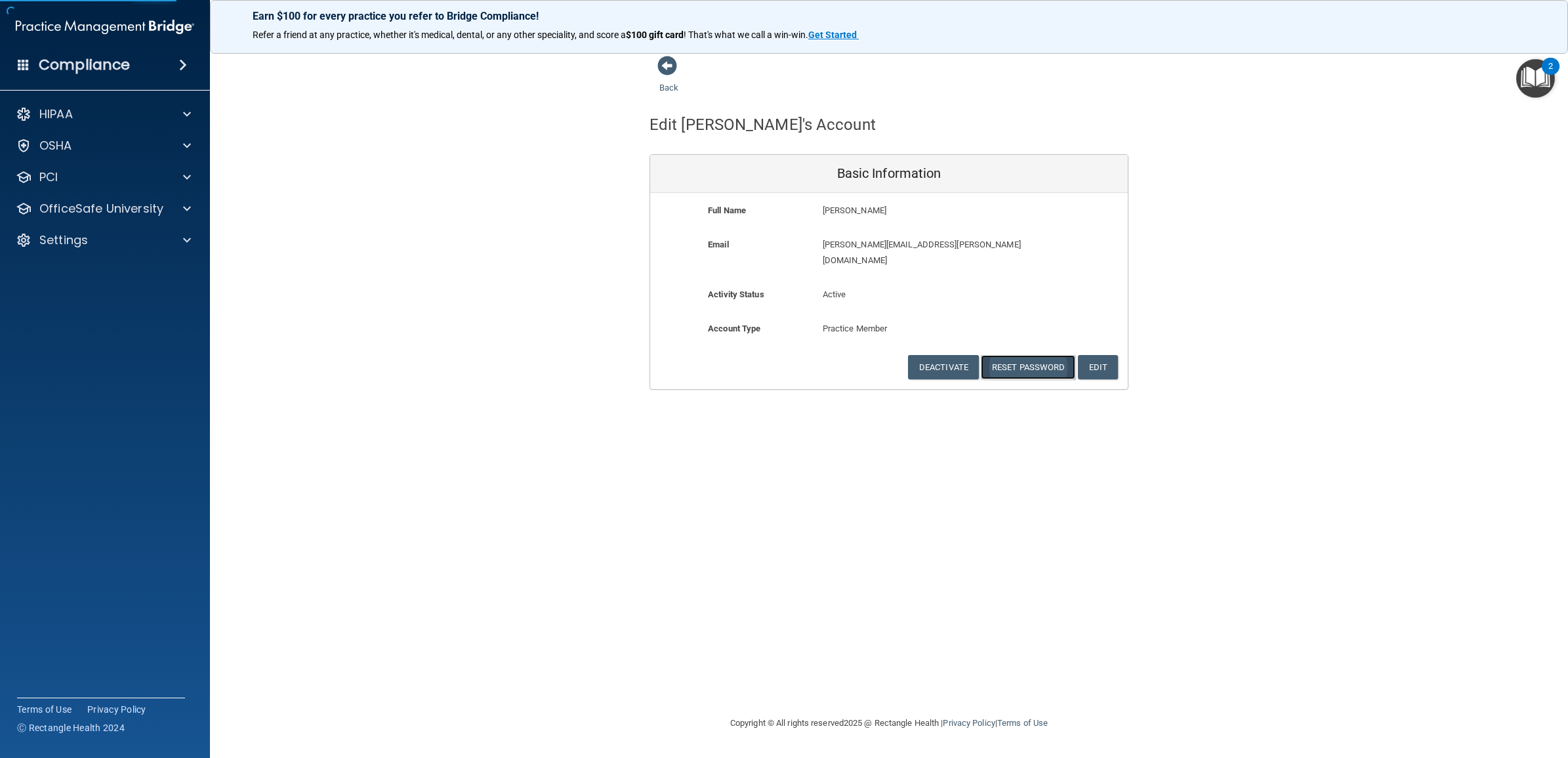
click at [1022, 355] on button "Reset Password" at bounding box center [1028, 367] width 95 height 24
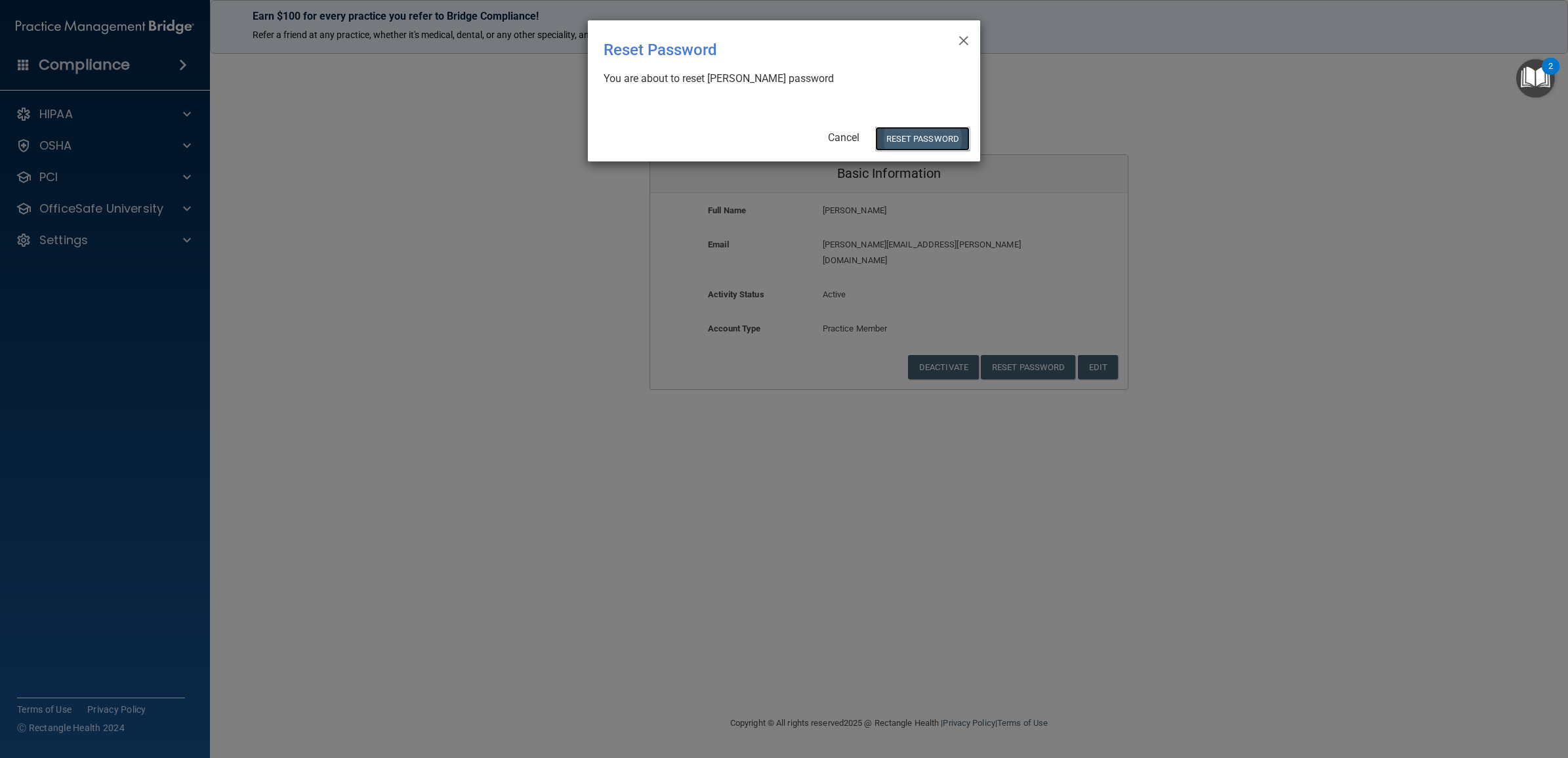
click at [923, 133] on button "Reset Password" at bounding box center [922, 138] width 95 height 24
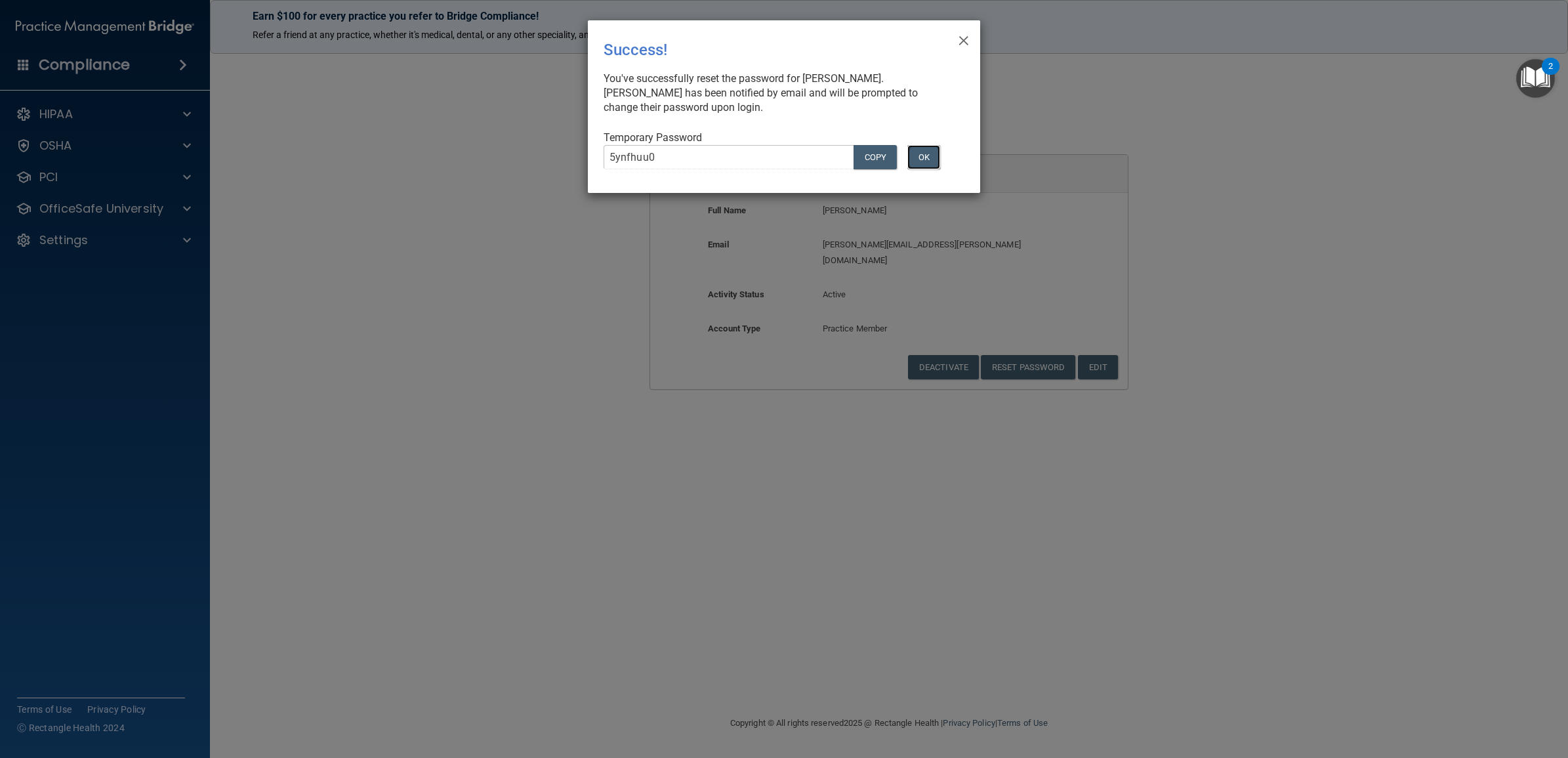
click at [926, 154] on button "OK" at bounding box center [924, 157] width 33 height 24
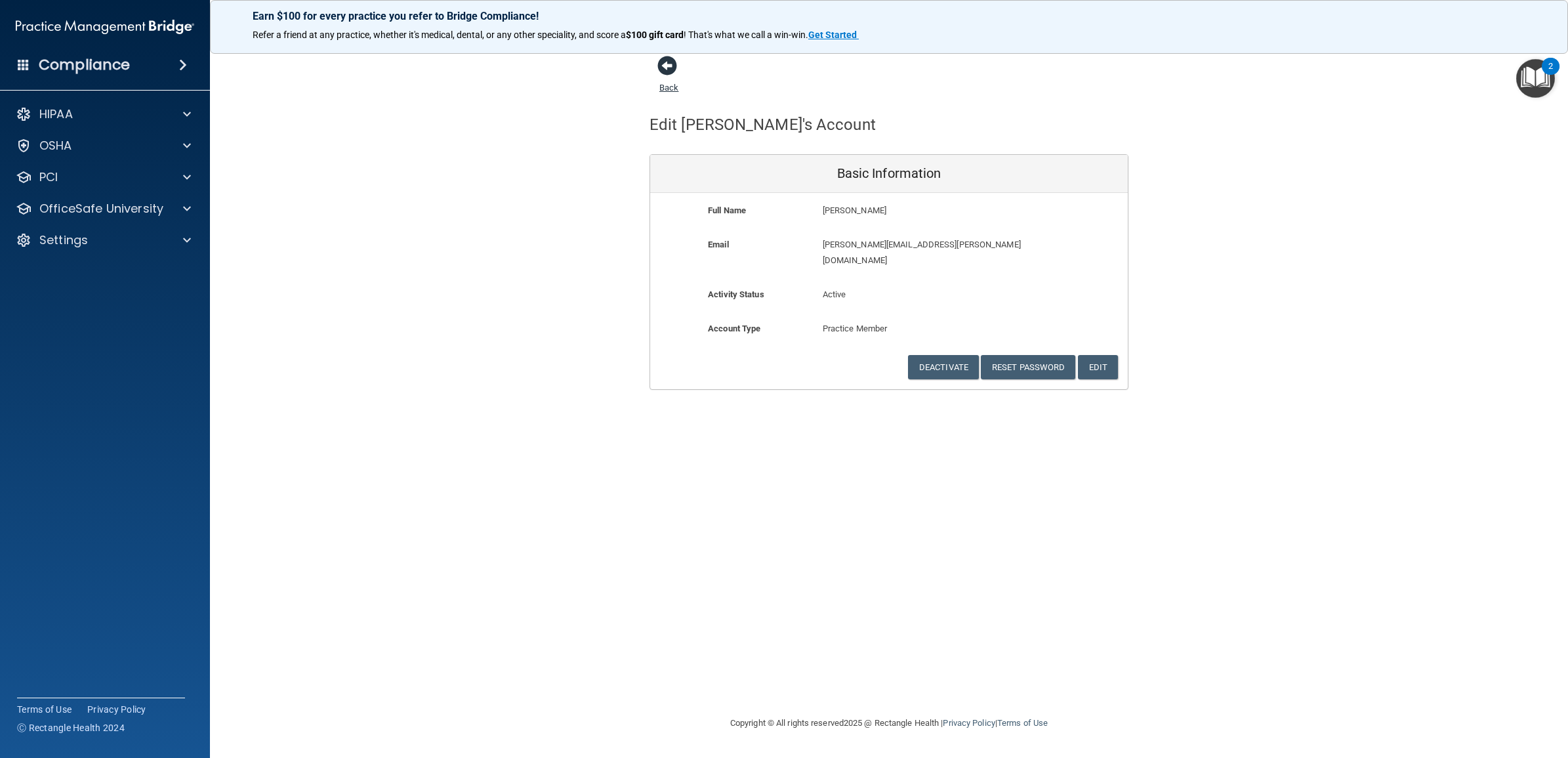
click at [665, 82] on link "Back" at bounding box center [669, 80] width 19 height 26
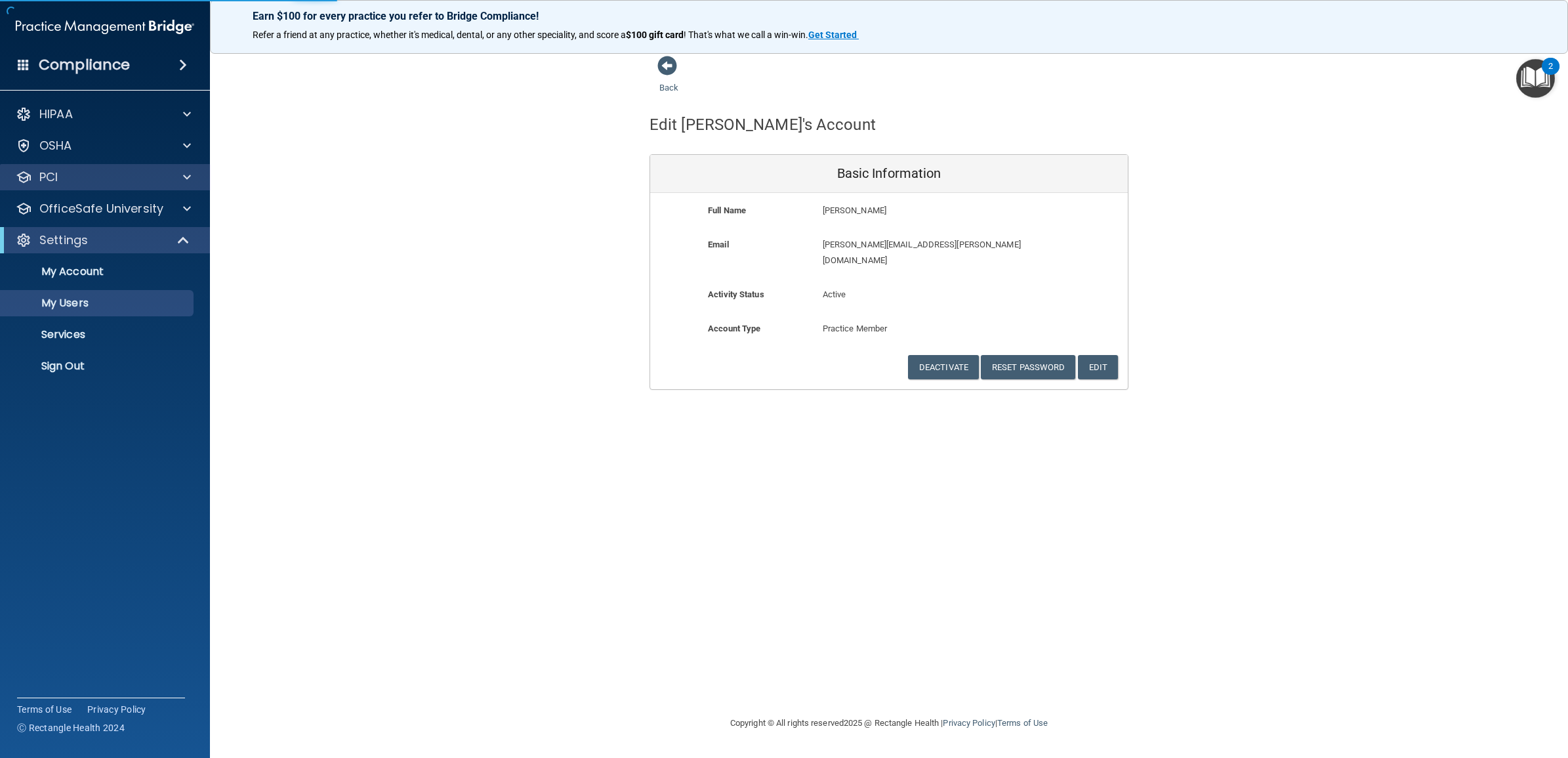
select select "20"
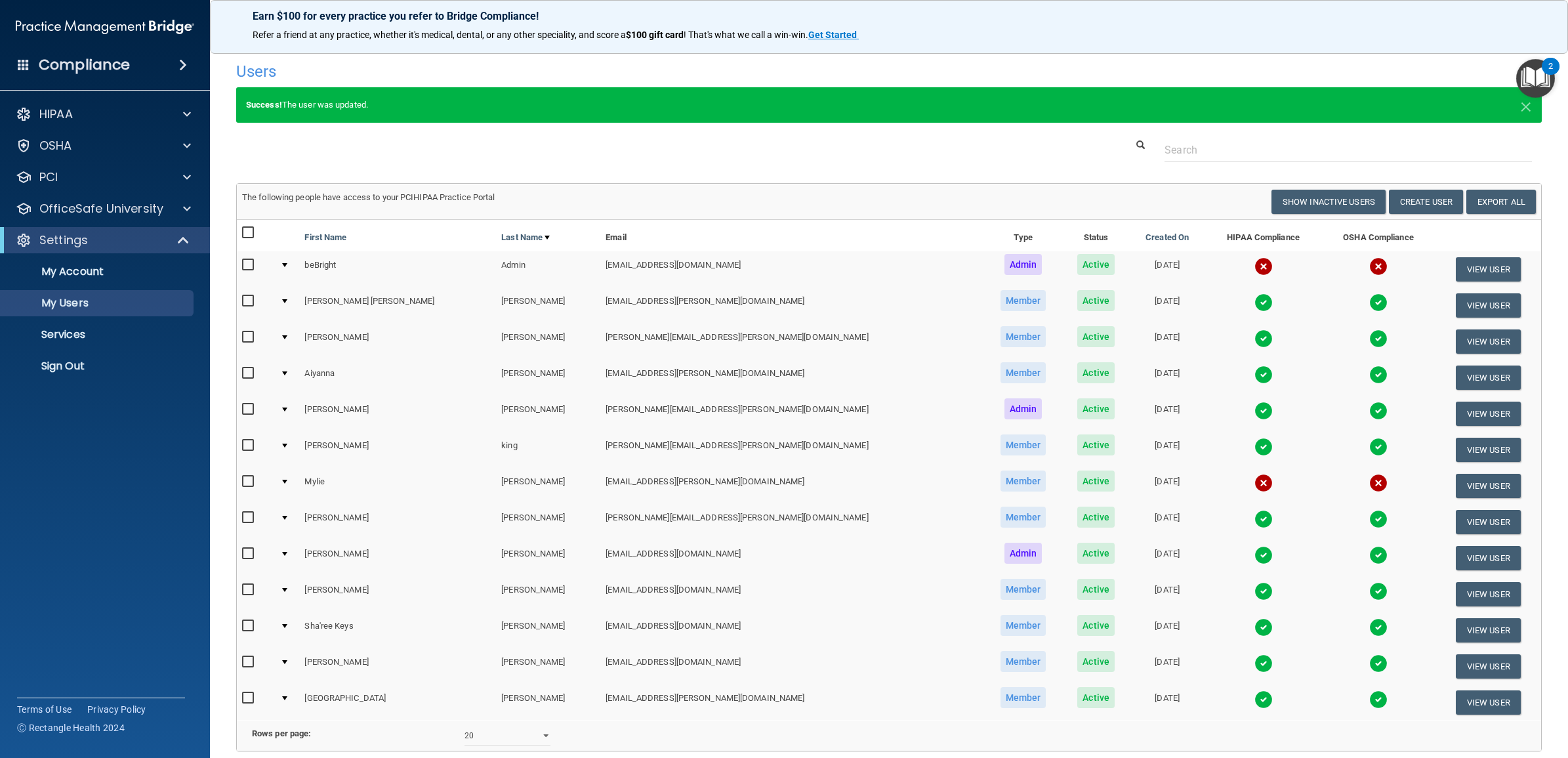
click at [248, 479] on input "checkbox" at bounding box center [249, 481] width 15 height 11
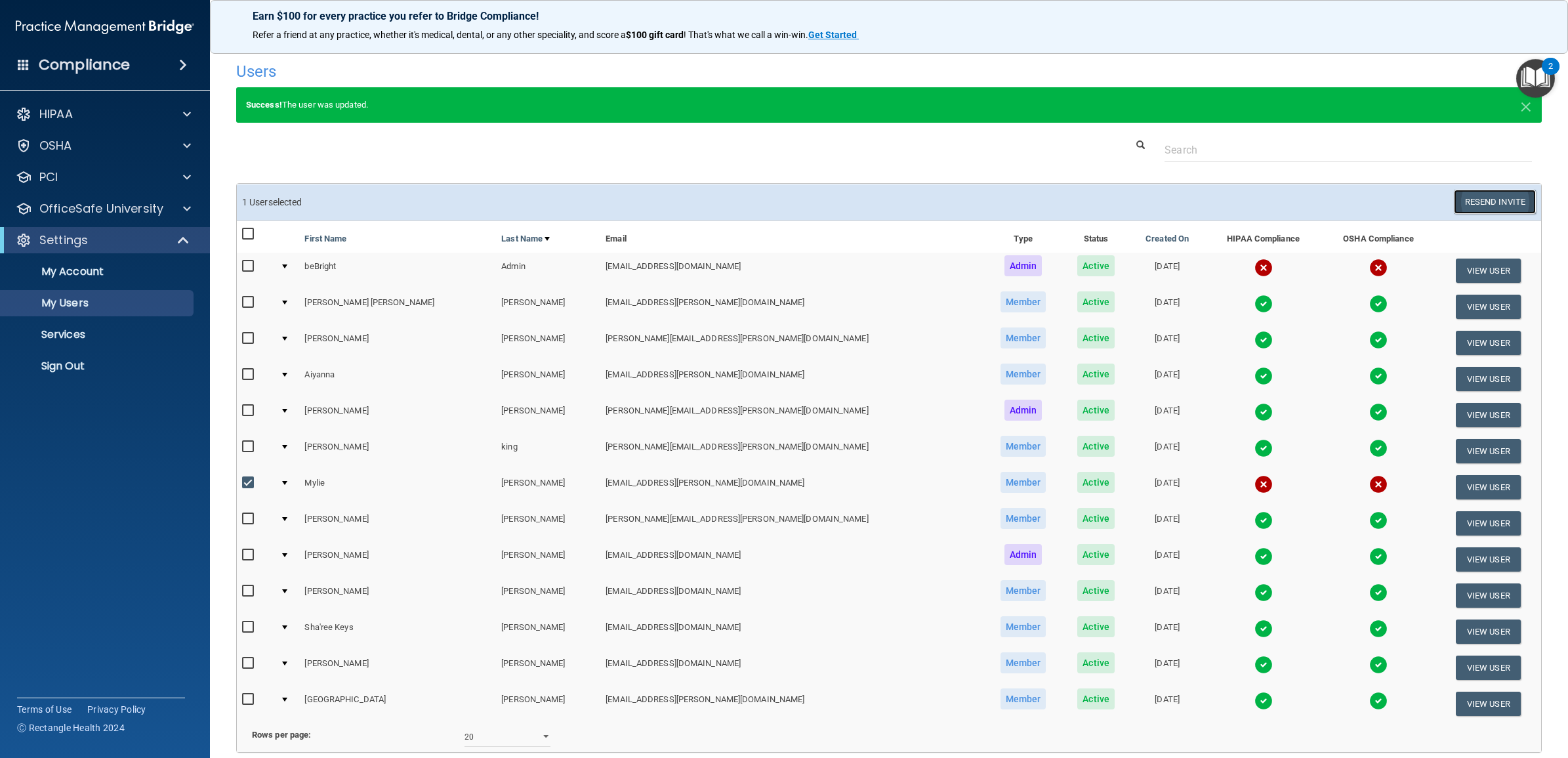
click at [1474, 198] on button "Resend Invite" at bounding box center [1494, 202] width 82 height 24
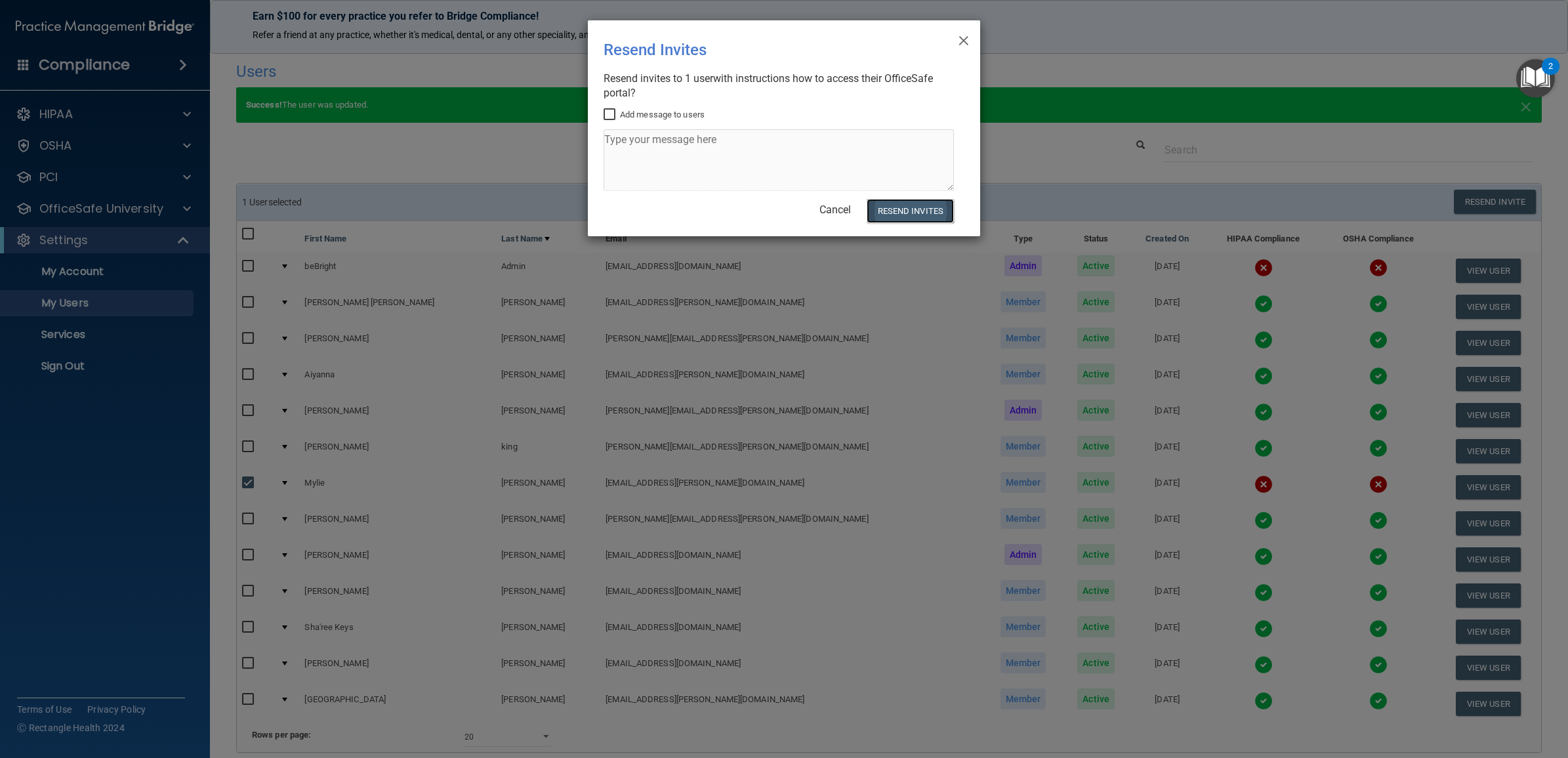
click at [920, 207] on button "Resend Invites" at bounding box center [911, 211] width 87 height 24
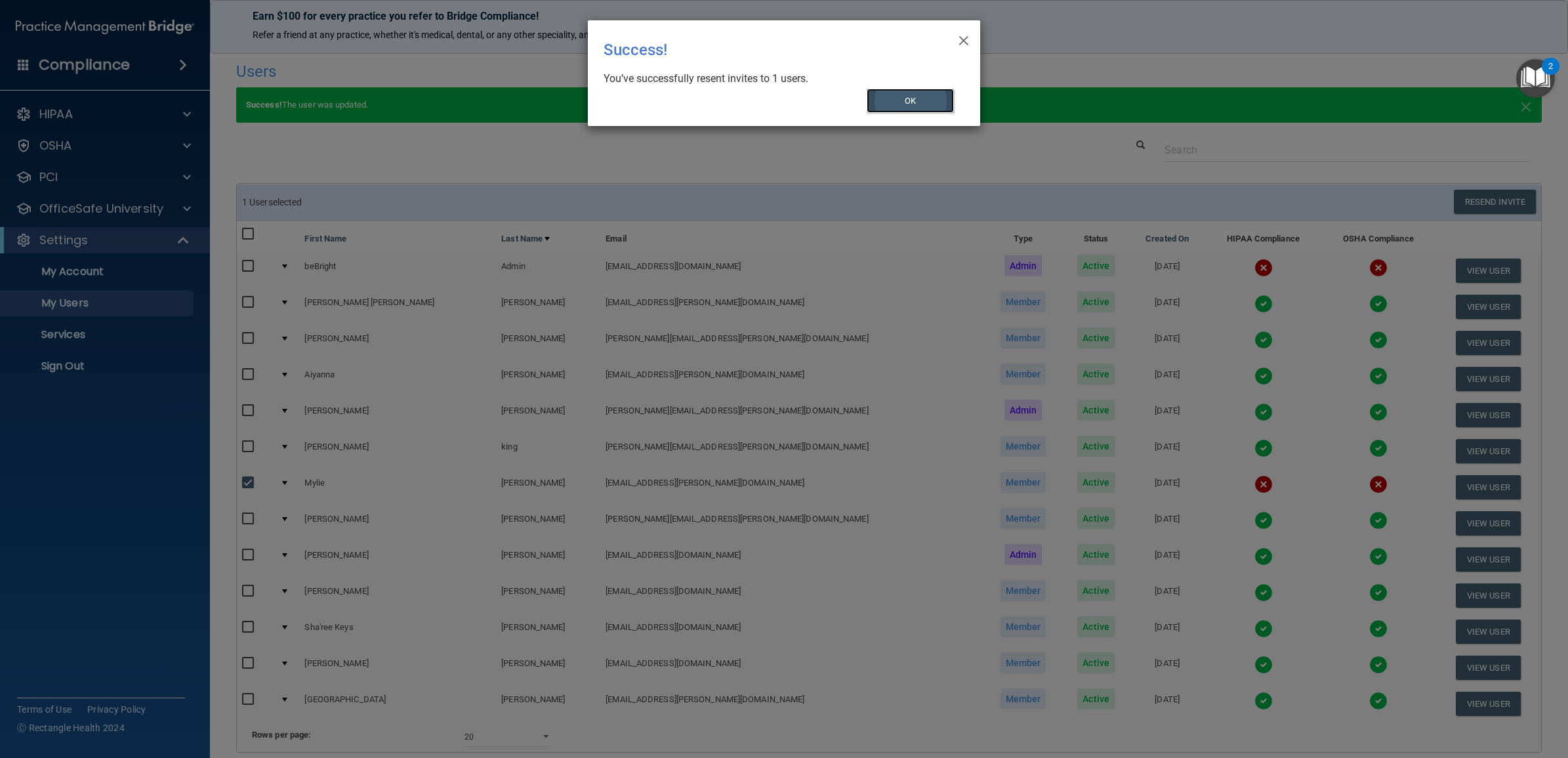
click at [907, 105] on button "OK" at bounding box center [911, 100] width 88 height 24
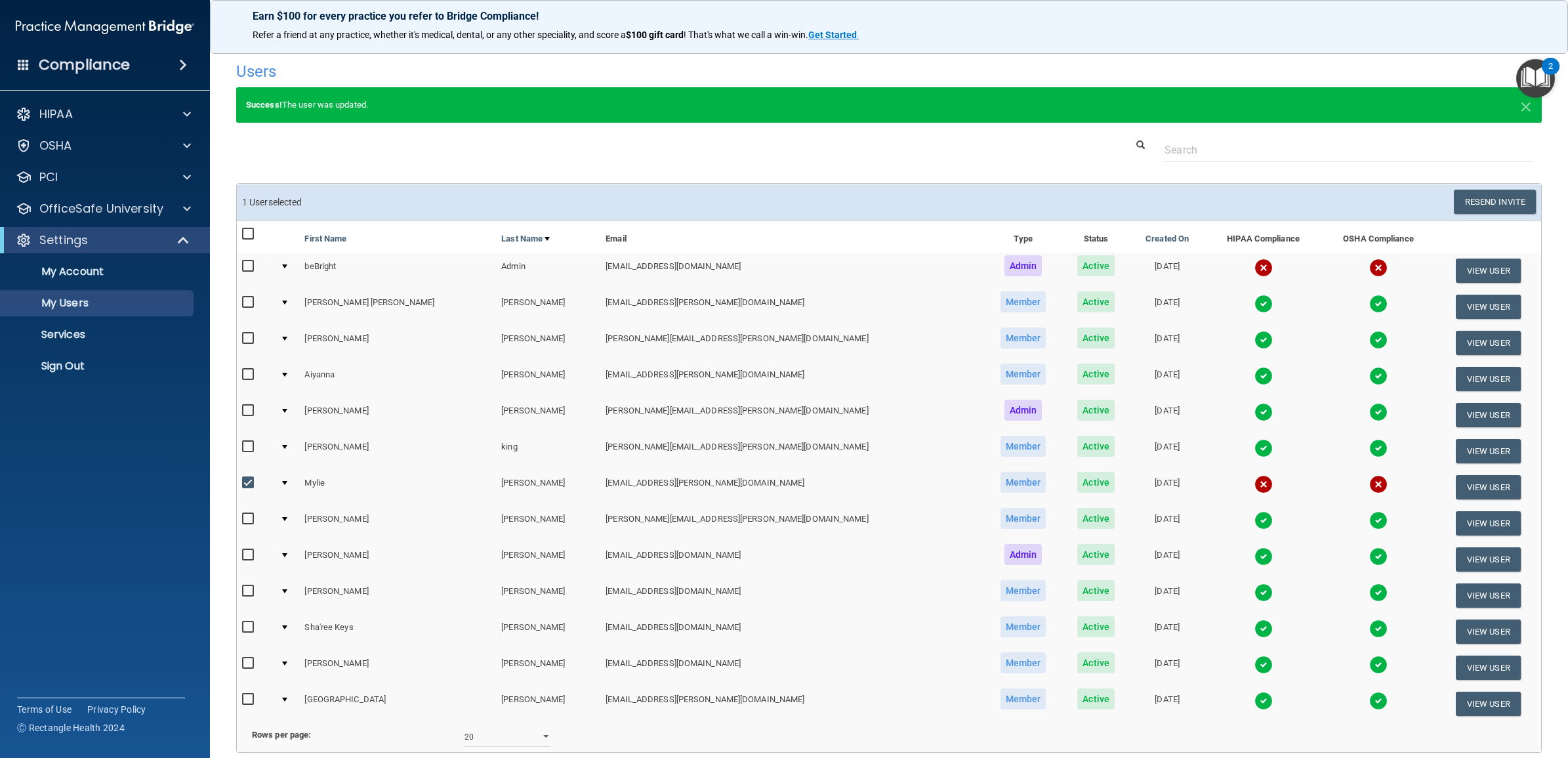
click at [251, 483] on input "checkbox" at bounding box center [249, 483] width 15 height 11
checkbox input "false"
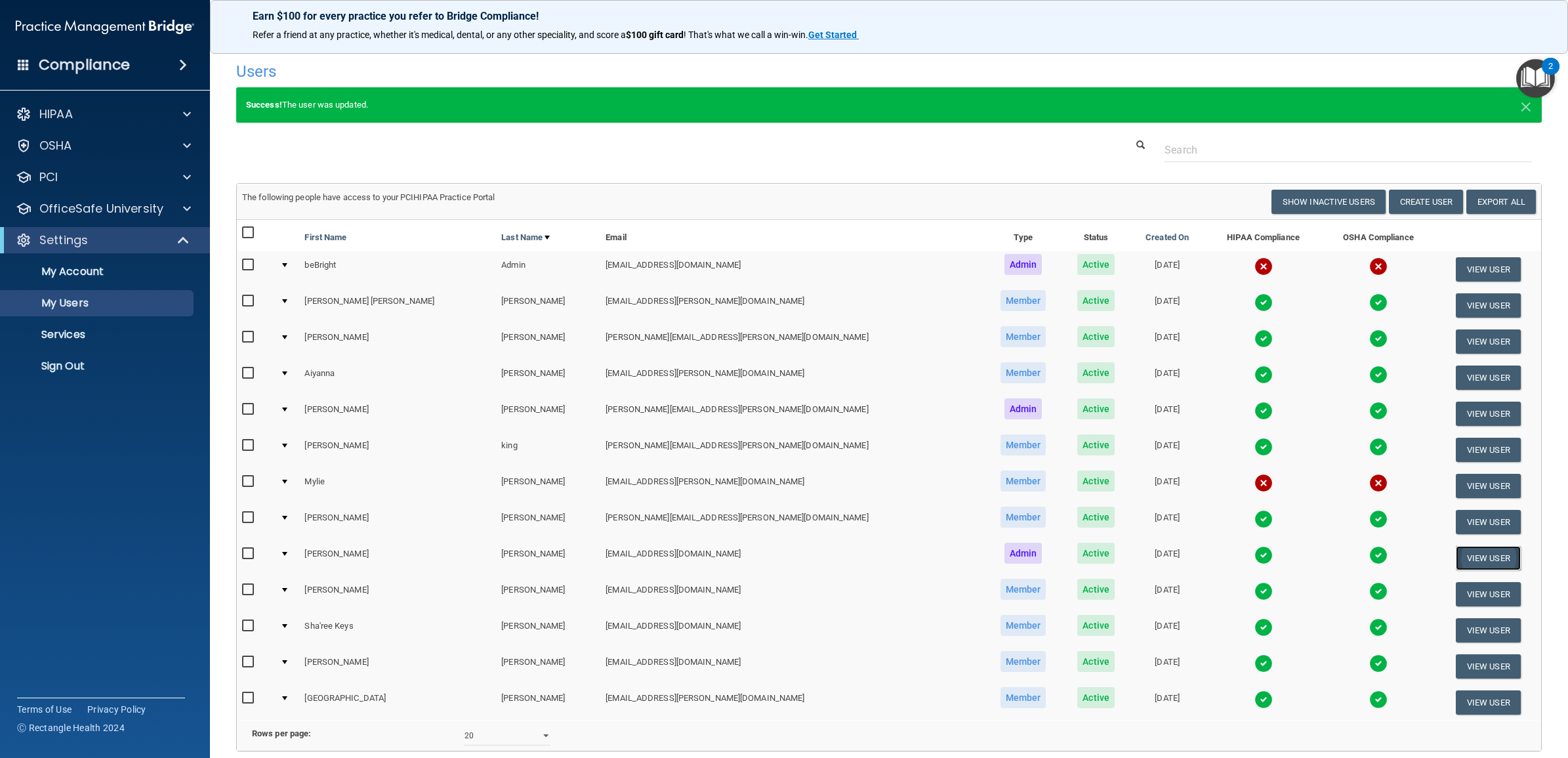
click at [1455, 553] on button "View User" at bounding box center [1488, 558] width 65 height 24
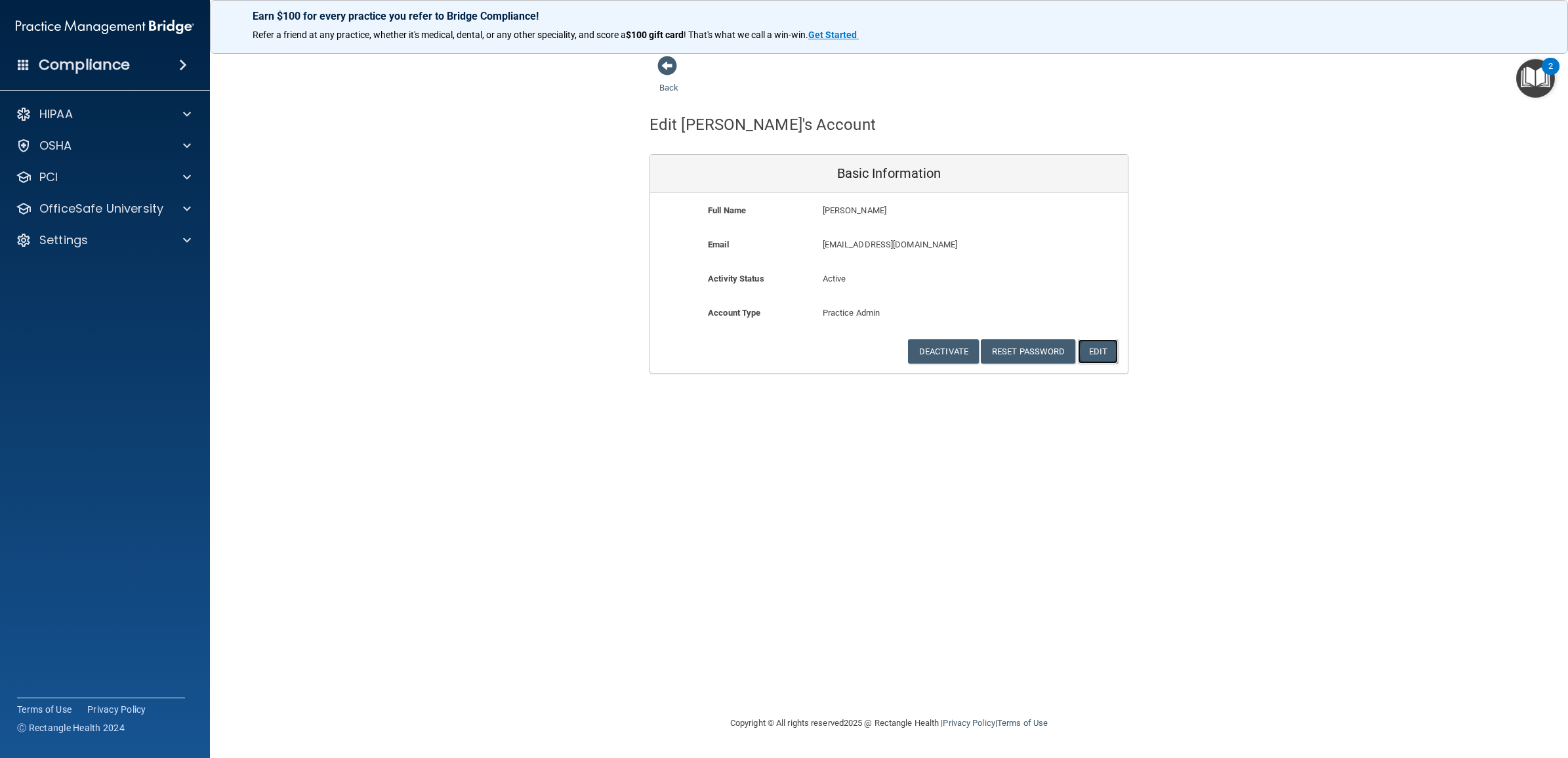
click at [1102, 355] on button "Edit" at bounding box center [1097, 351] width 40 height 24
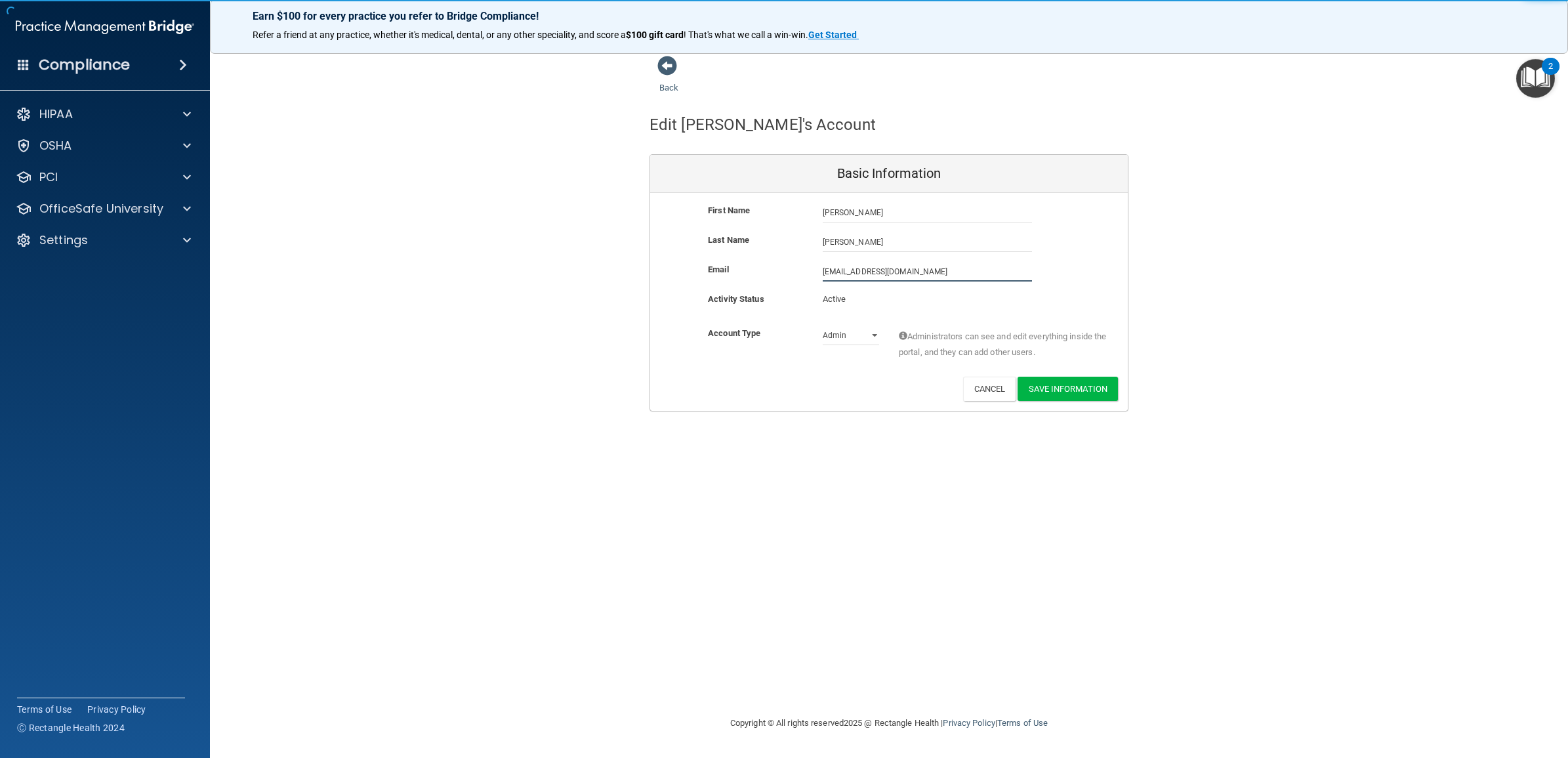
drag, startPoint x: 943, startPoint y: 269, endPoint x: 791, endPoint y: 272, distance: 152.0
click at [791, 272] on div "Email [EMAIL_ADDRESS][DOMAIN_NAME] [EMAIL_ADDRESS][DOMAIN_NAME]" at bounding box center [889, 271] width 478 height 19
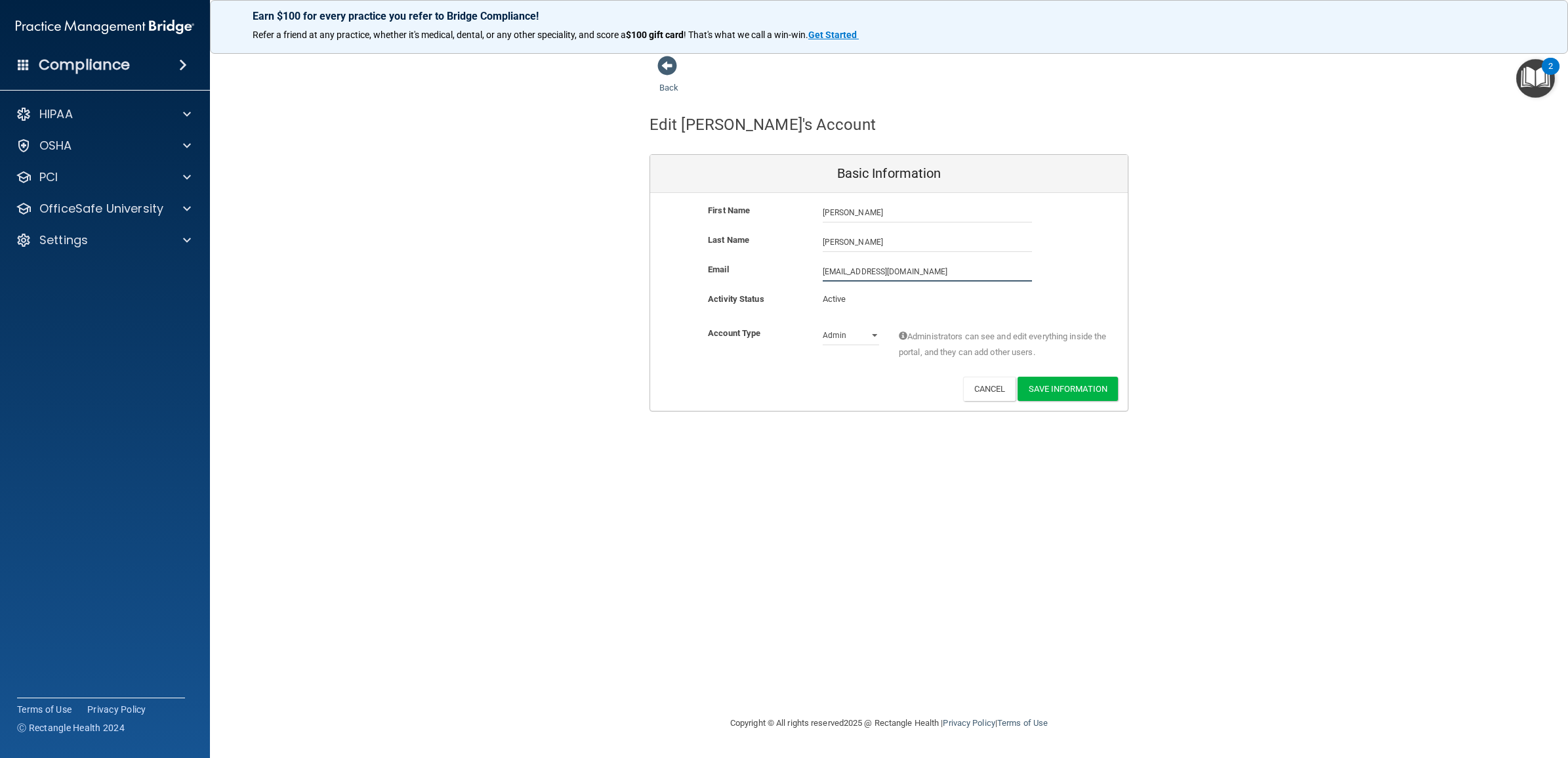
paste input ".moses@tnsmiles37354"
type input "[EMAIL_ADDRESS][DOMAIN_NAME]"
click at [1056, 390] on button "Save Information" at bounding box center [1068, 391] width 100 height 24
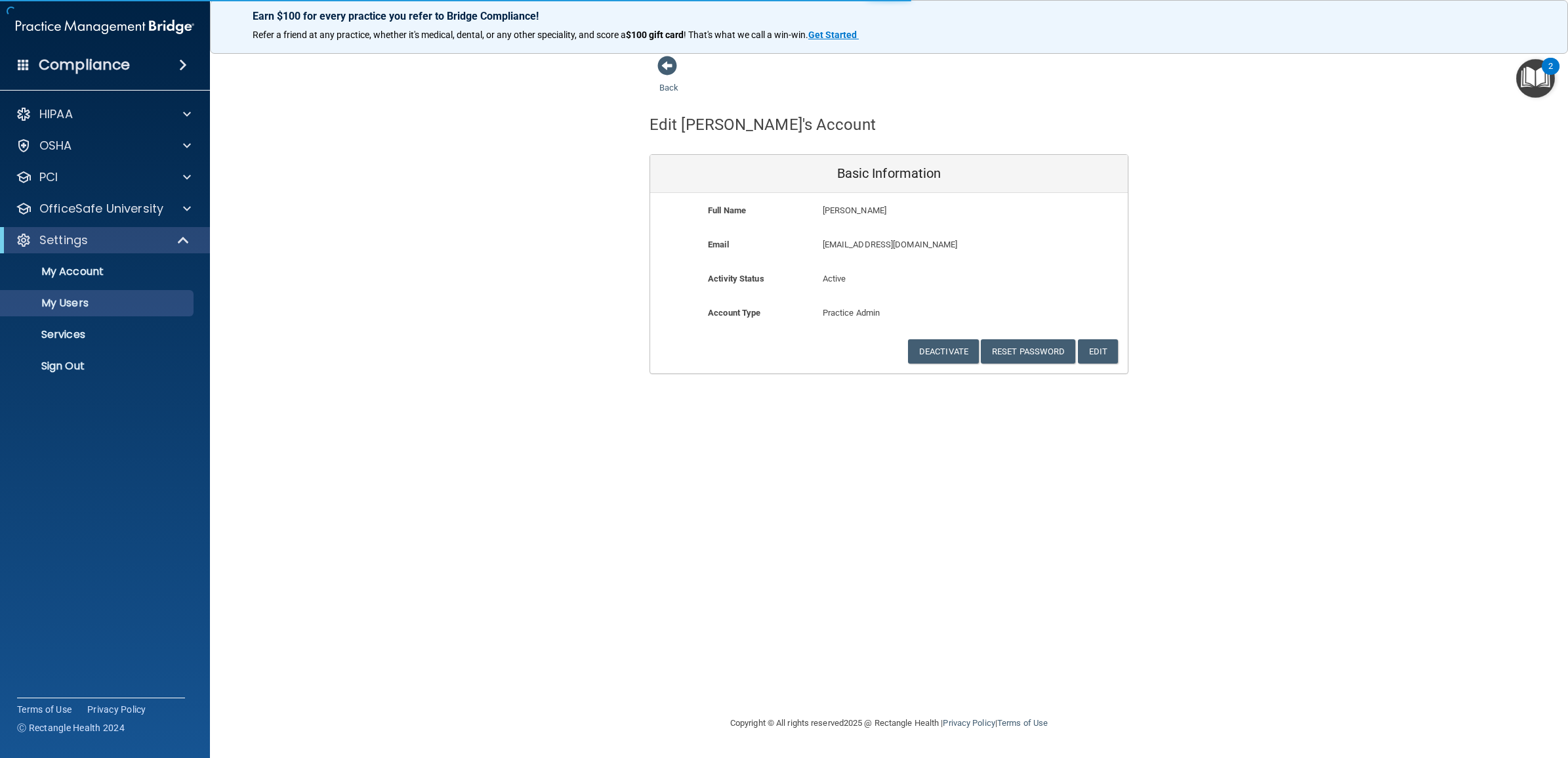
select select "20"
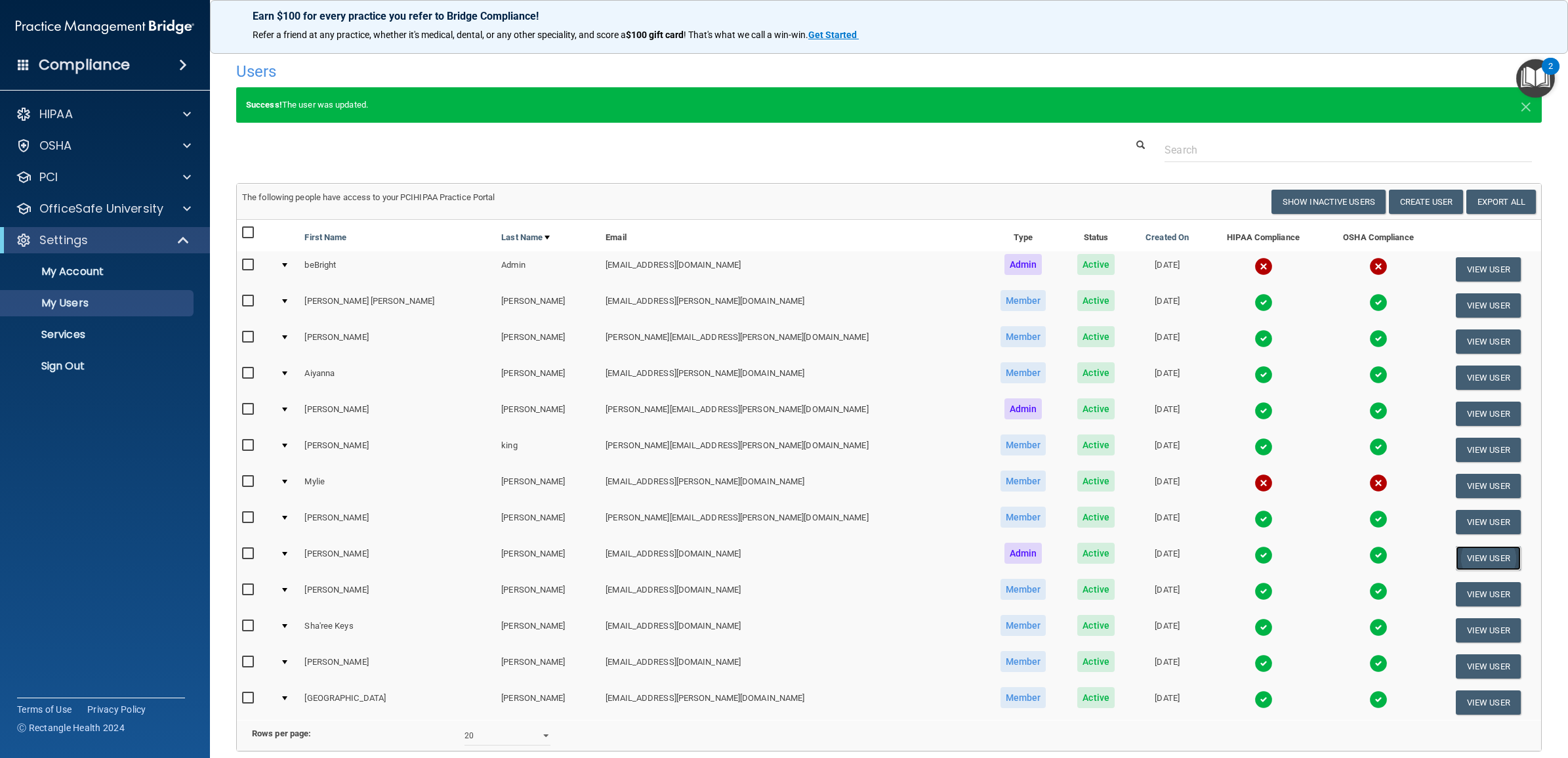
click at [1455, 556] on button "View User" at bounding box center [1488, 558] width 65 height 24
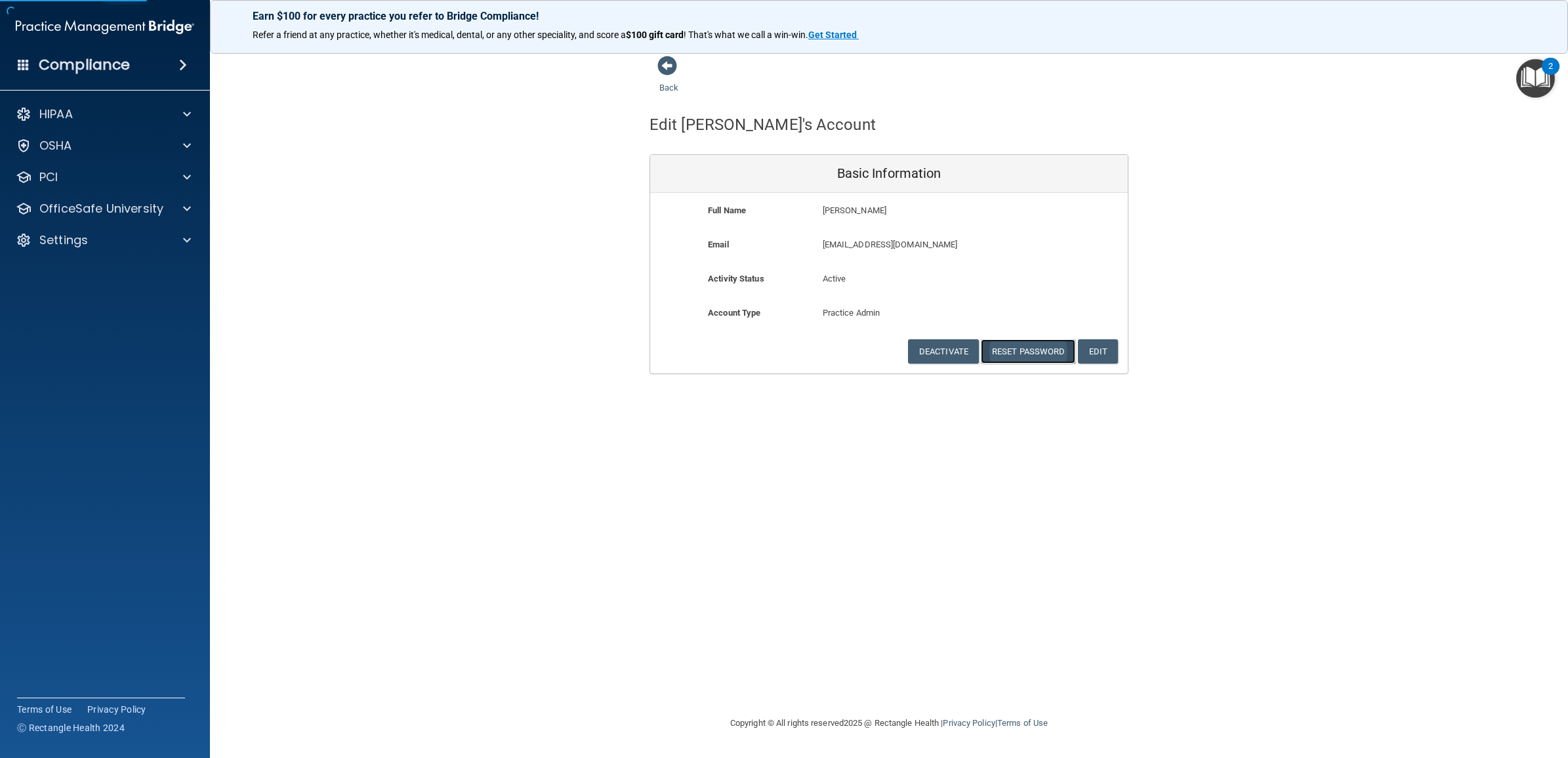
click at [1025, 347] on button "Reset Password" at bounding box center [1028, 351] width 95 height 24
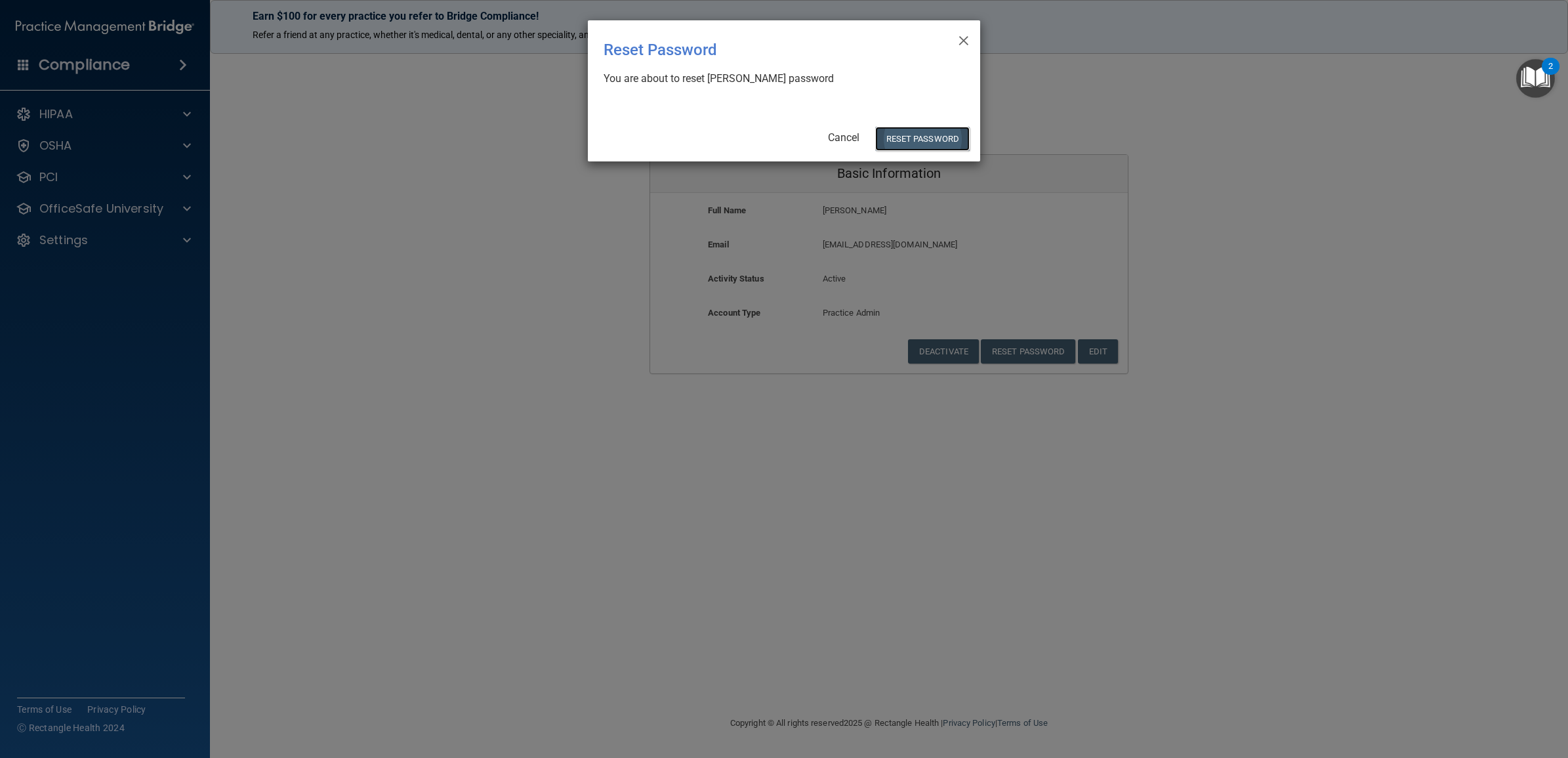
click at [911, 134] on button "Reset Password" at bounding box center [922, 138] width 95 height 24
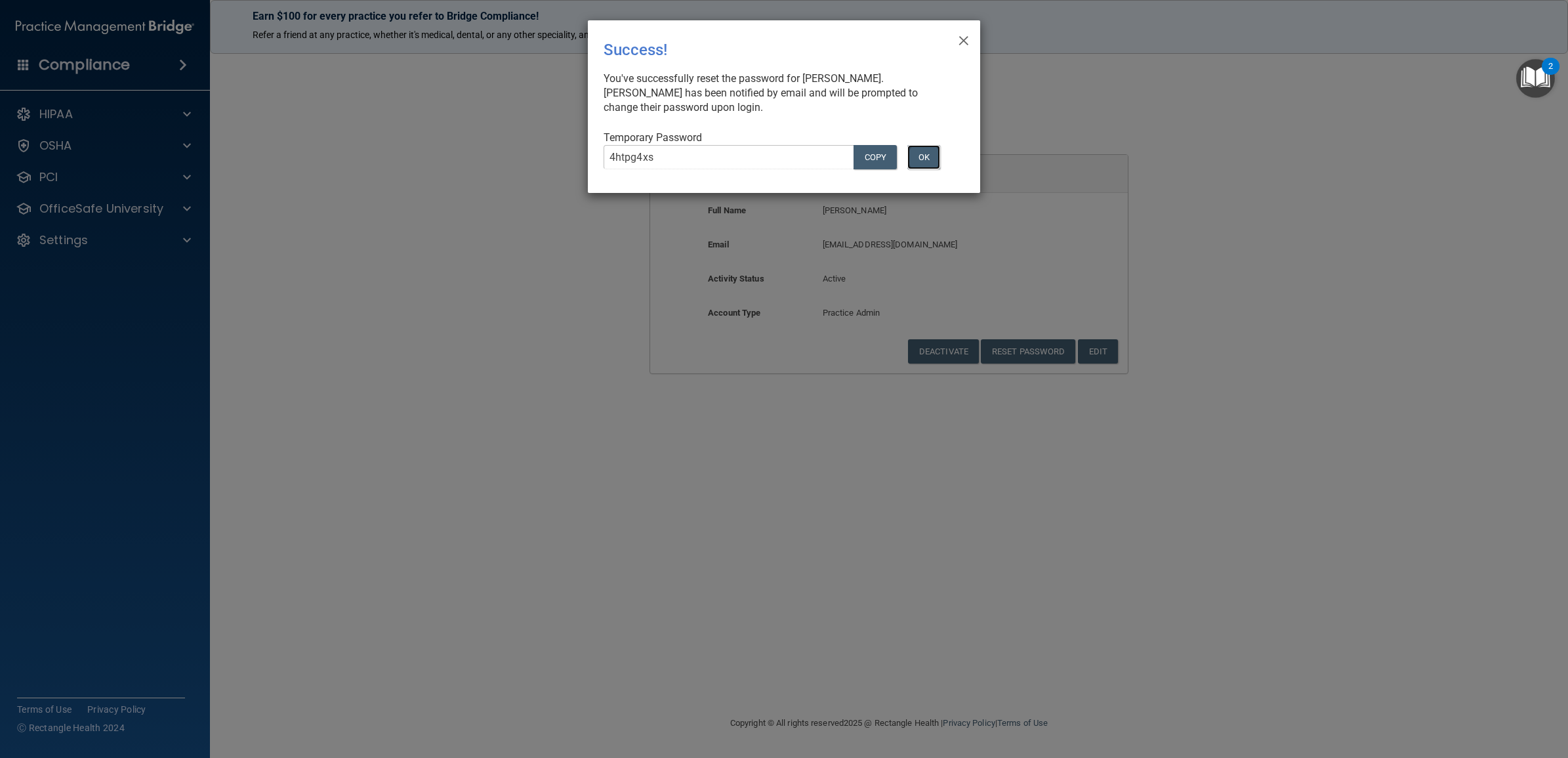
click at [919, 155] on button "OK" at bounding box center [924, 157] width 33 height 24
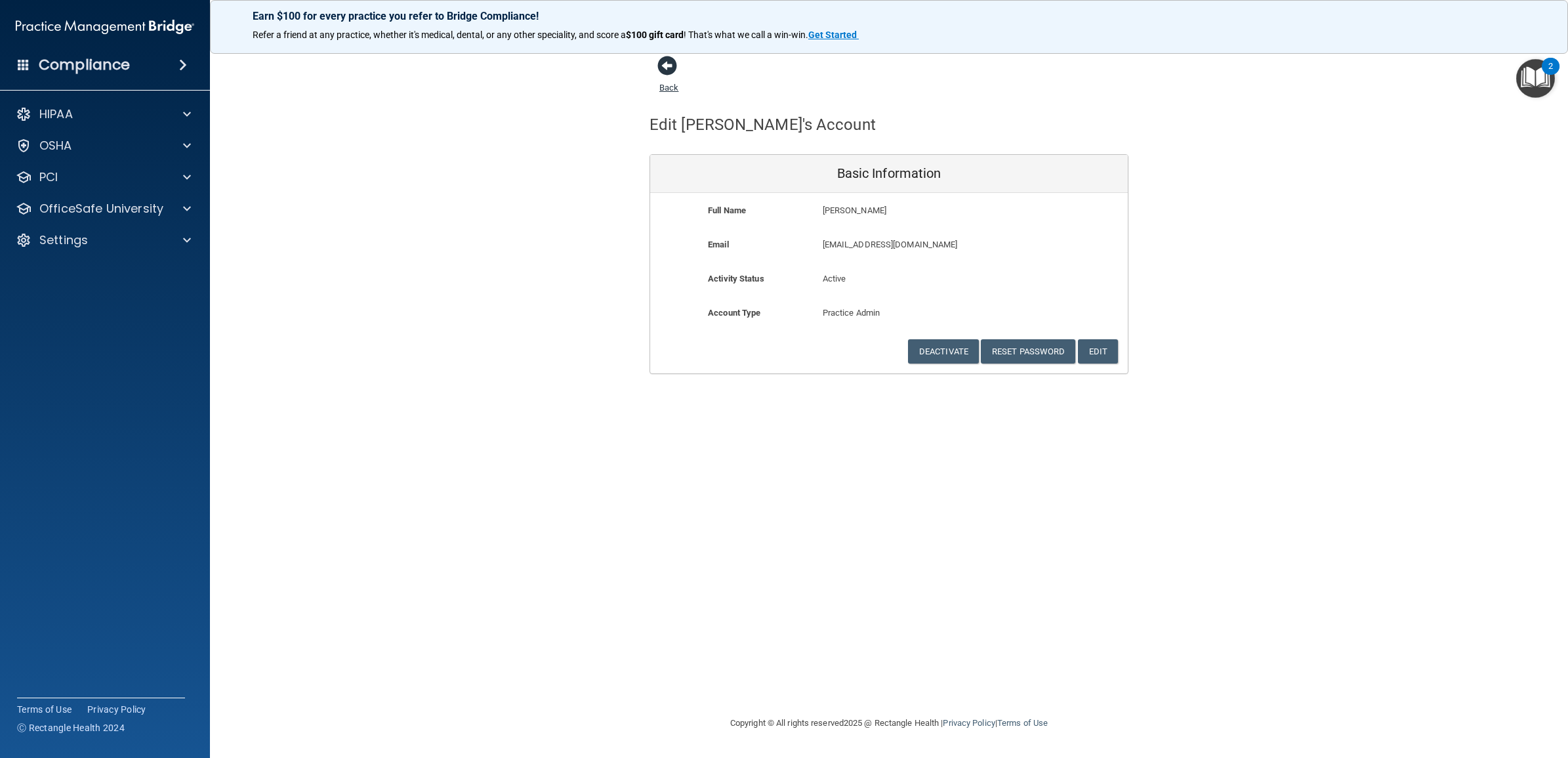
click at [661, 87] on link "Back" at bounding box center [669, 80] width 19 height 26
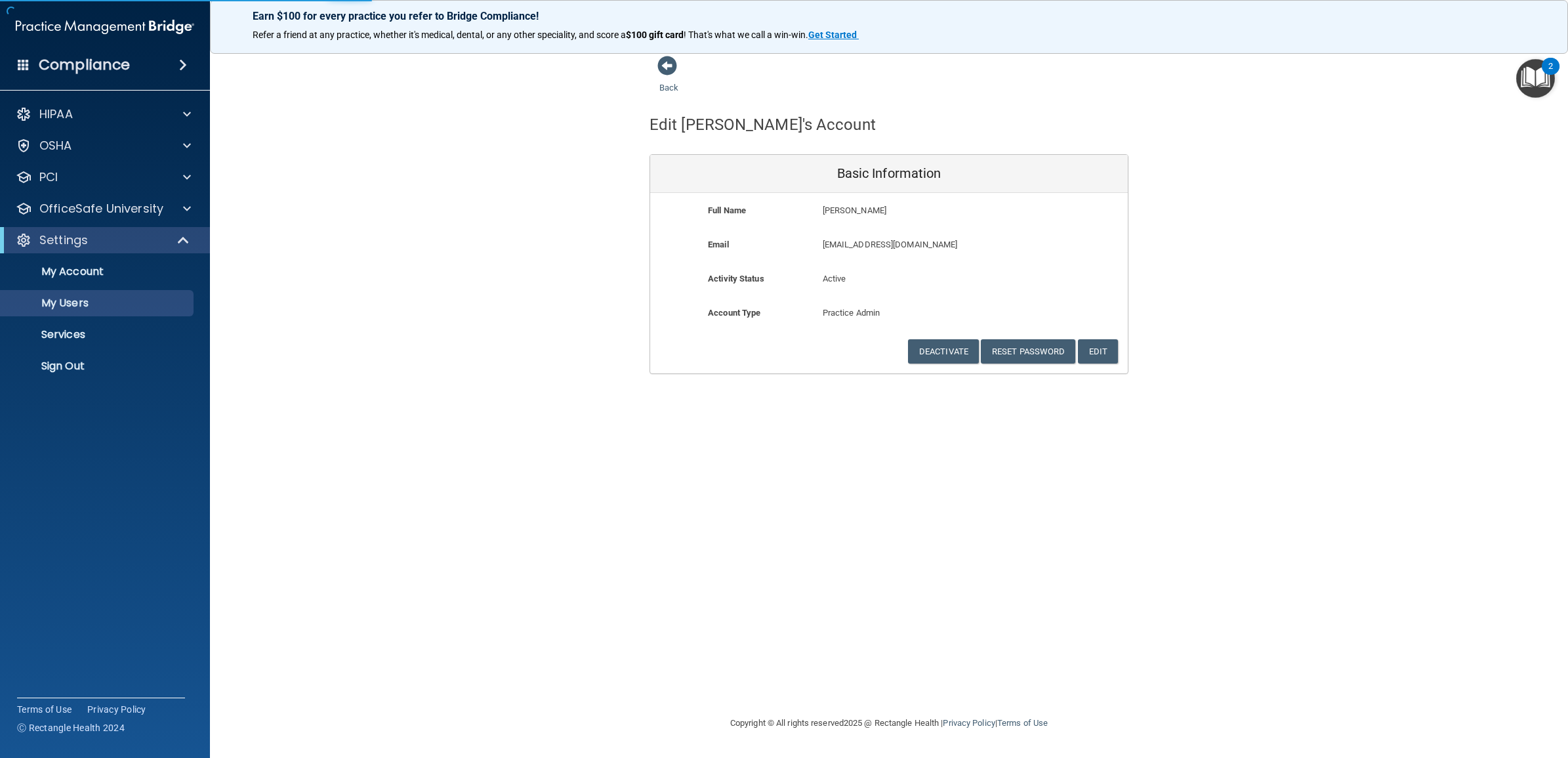
select select "20"
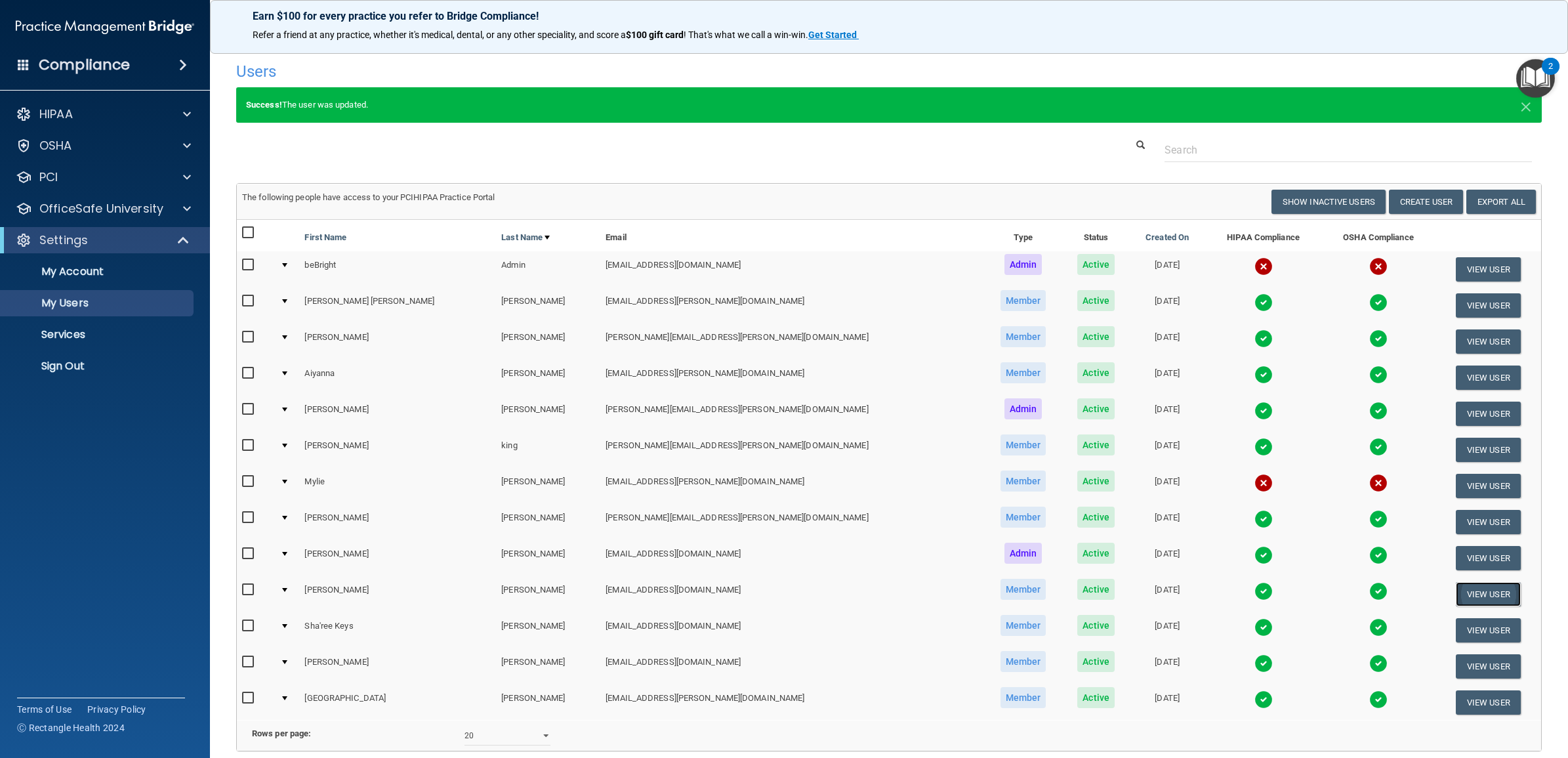
click at [1455, 587] on button "View User" at bounding box center [1488, 594] width 65 height 24
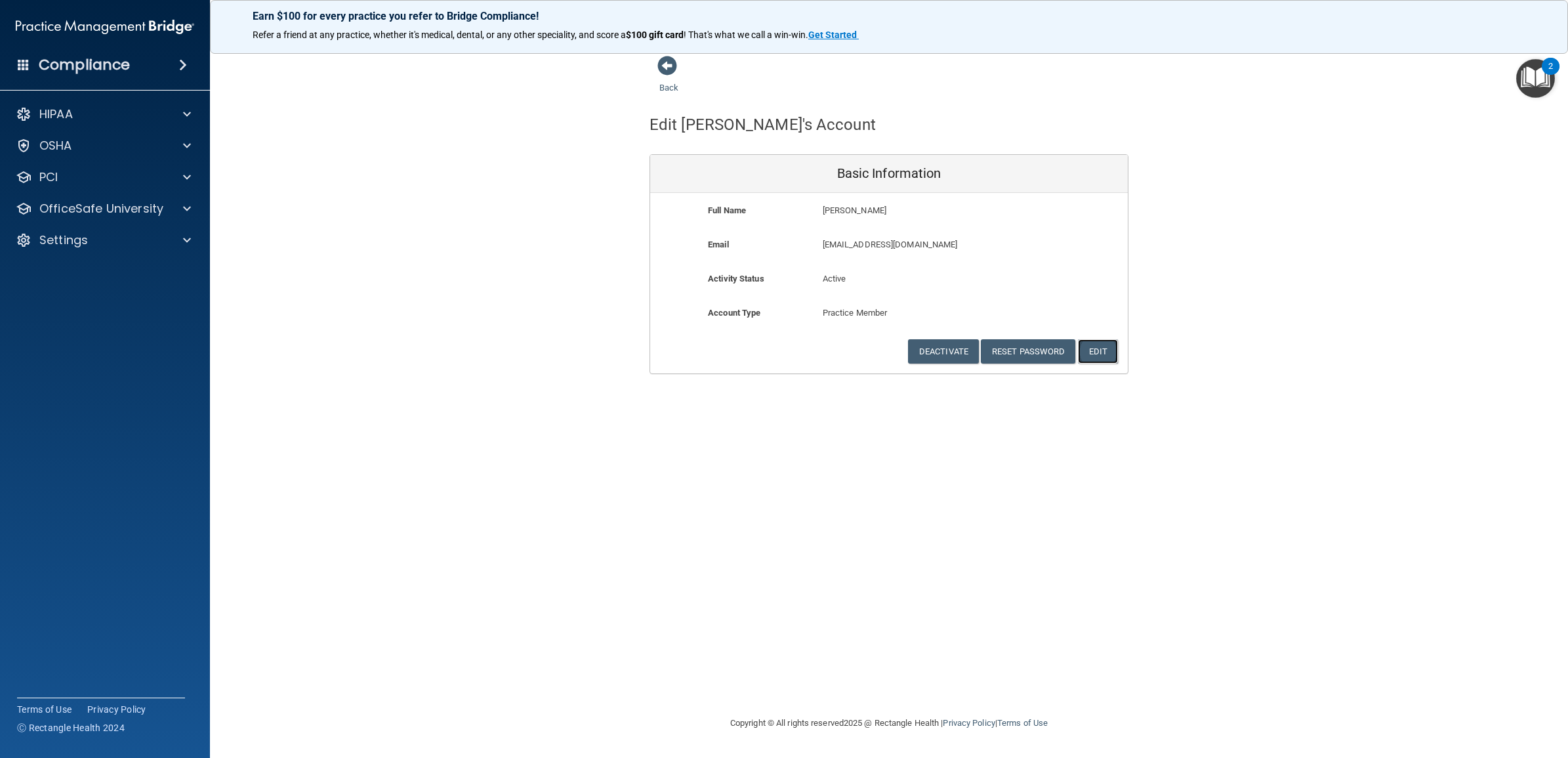
click at [1106, 355] on button "Edit" at bounding box center [1097, 351] width 40 height 24
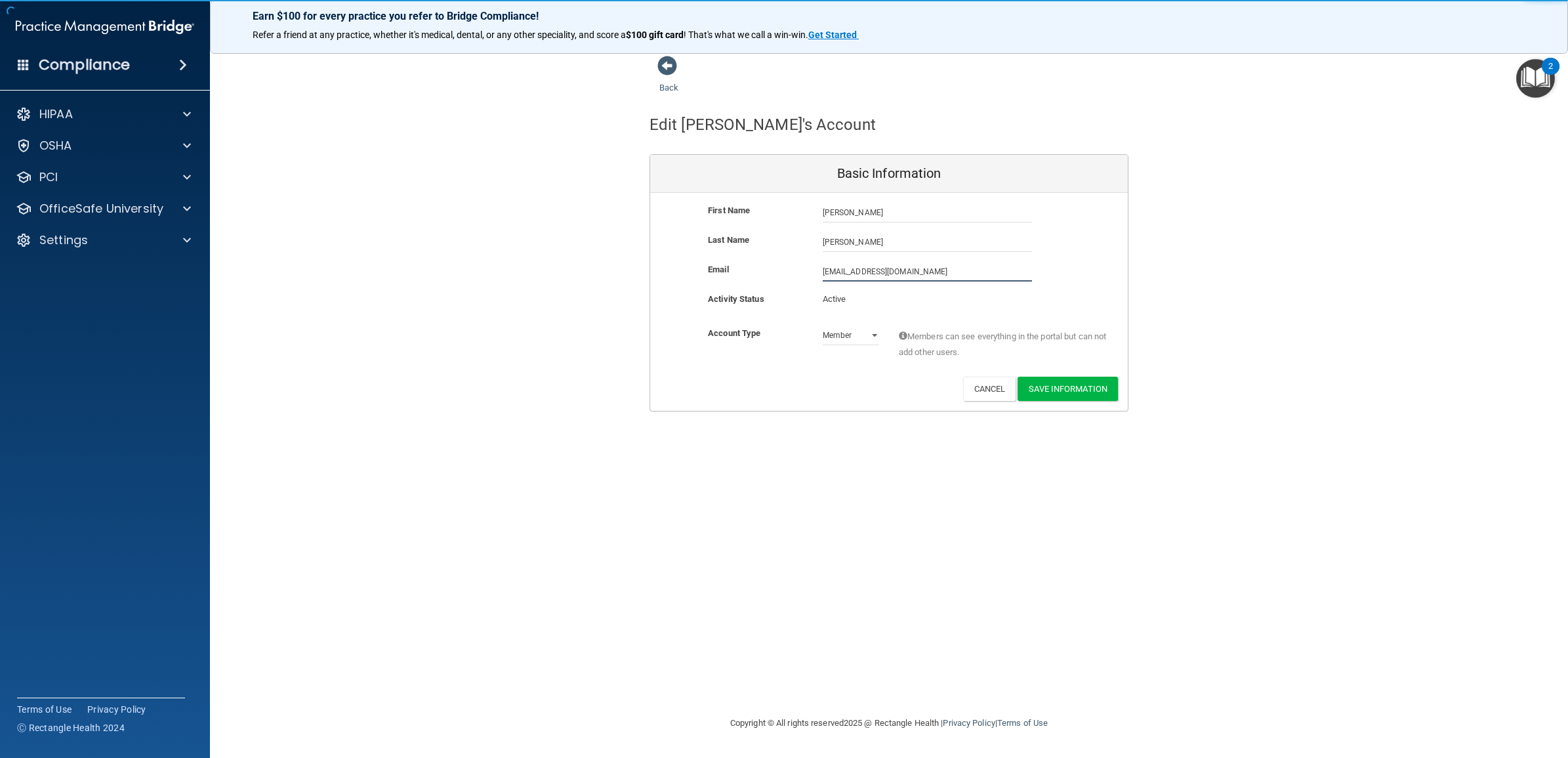
drag, startPoint x: 936, startPoint y: 272, endPoint x: 787, endPoint y: 279, distance: 149.2
click at [787, 279] on div "Email [EMAIL_ADDRESS][DOMAIN_NAME] [EMAIL_ADDRESS][DOMAIN_NAME]" at bounding box center [889, 271] width 478 height 19
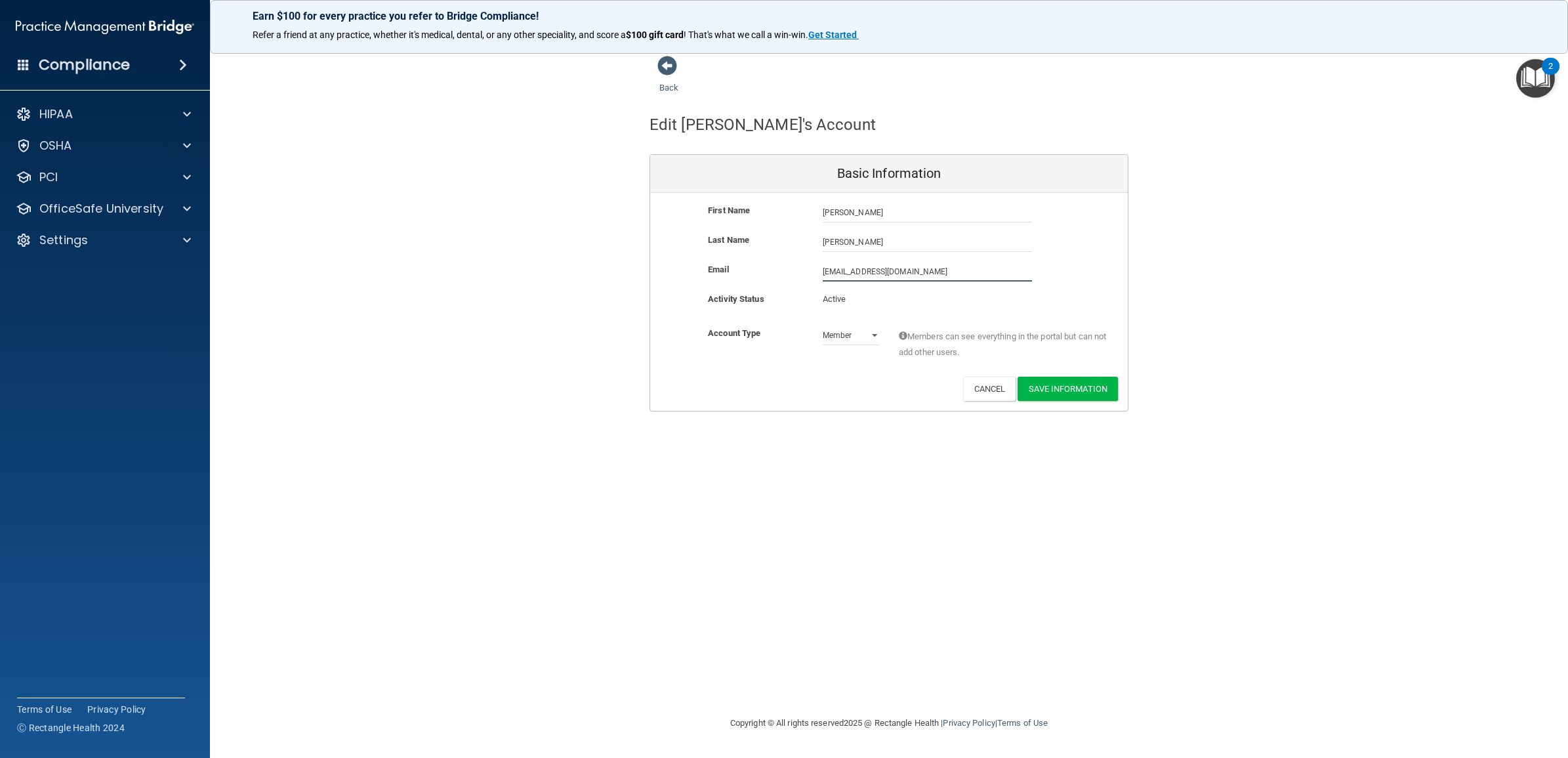
paste input ".[PERSON_NAME]@tnsmiles37354"
type input "[EMAIL_ADDRESS][PERSON_NAME][DOMAIN_NAME]"
click at [1086, 388] on button "Save Information" at bounding box center [1068, 391] width 100 height 24
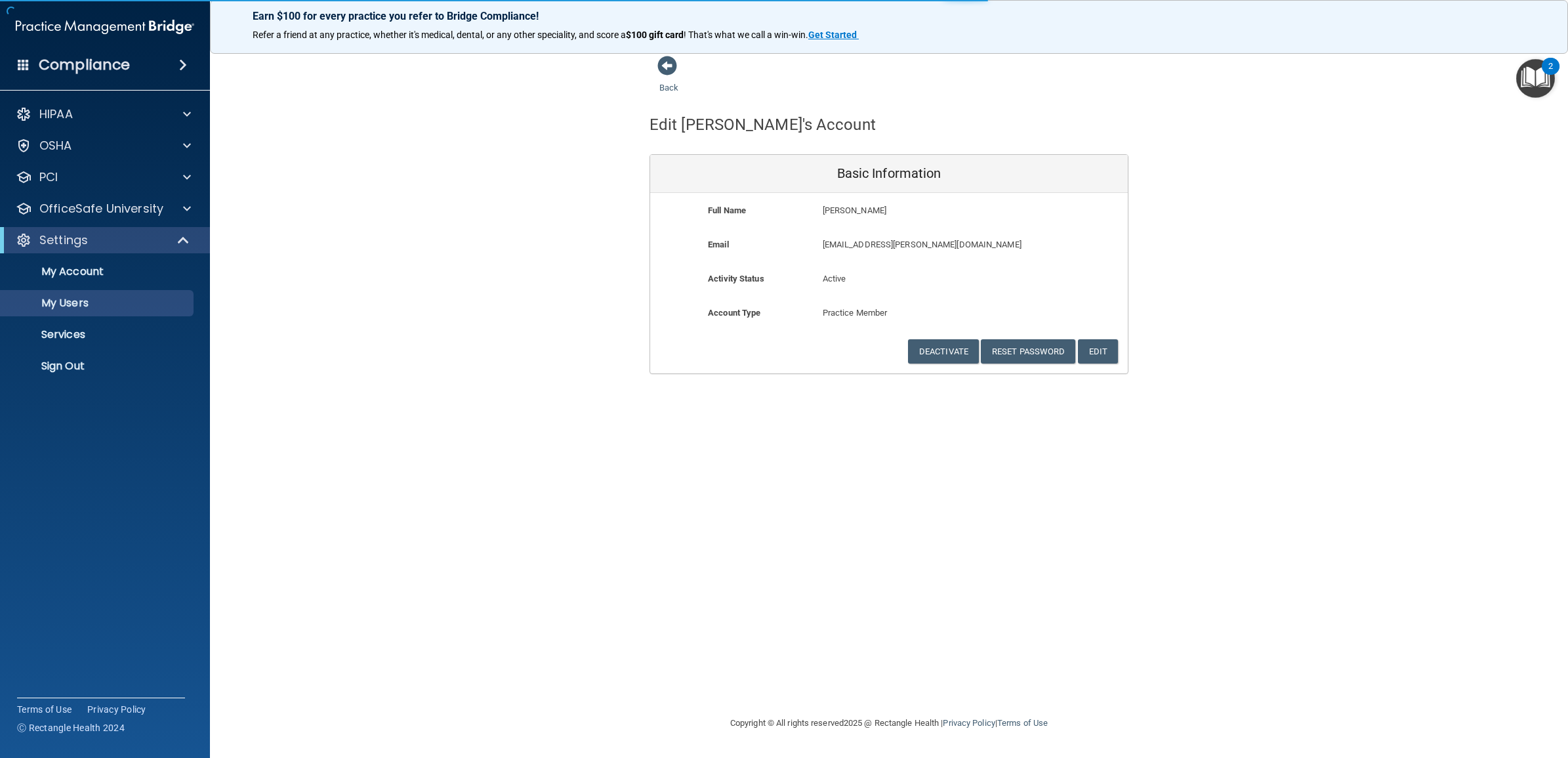
select select "20"
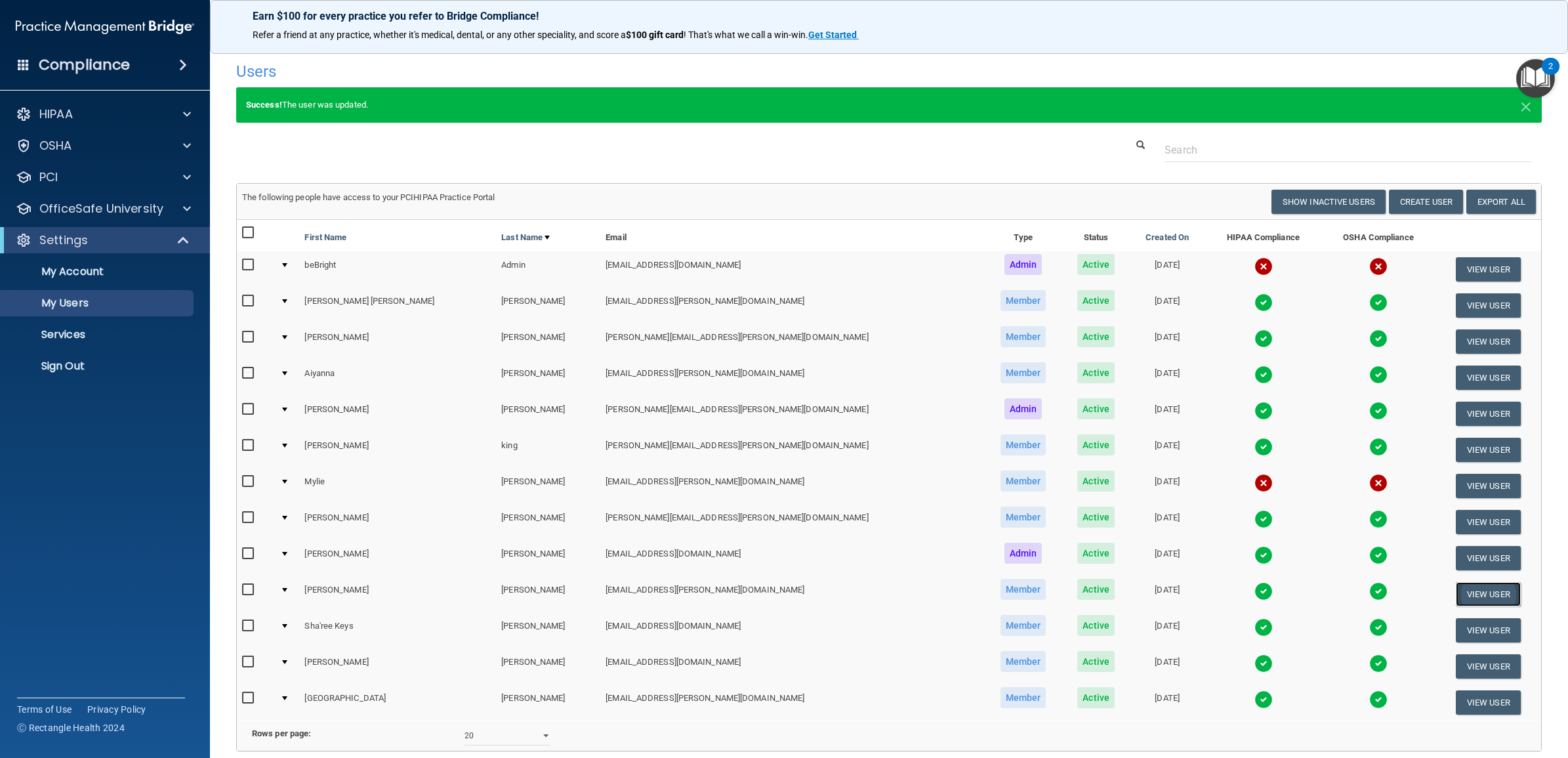
click at [1455, 590] on button "View User" at bounding box center [1488, 594] width 65 height 24
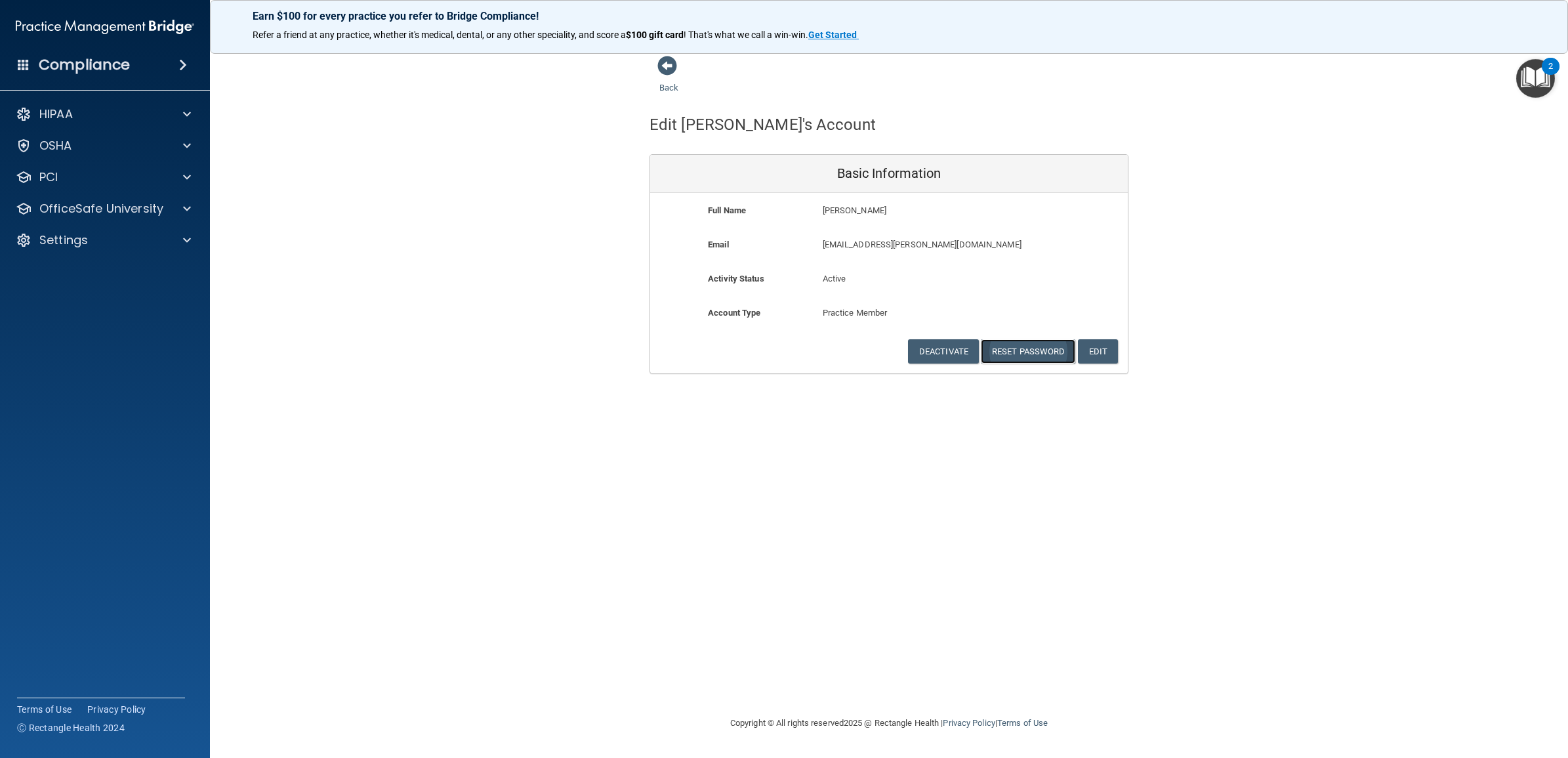
click at [1009, 355] on button "Reset Password" at bounding box center [1028, 351] width 95 height 24
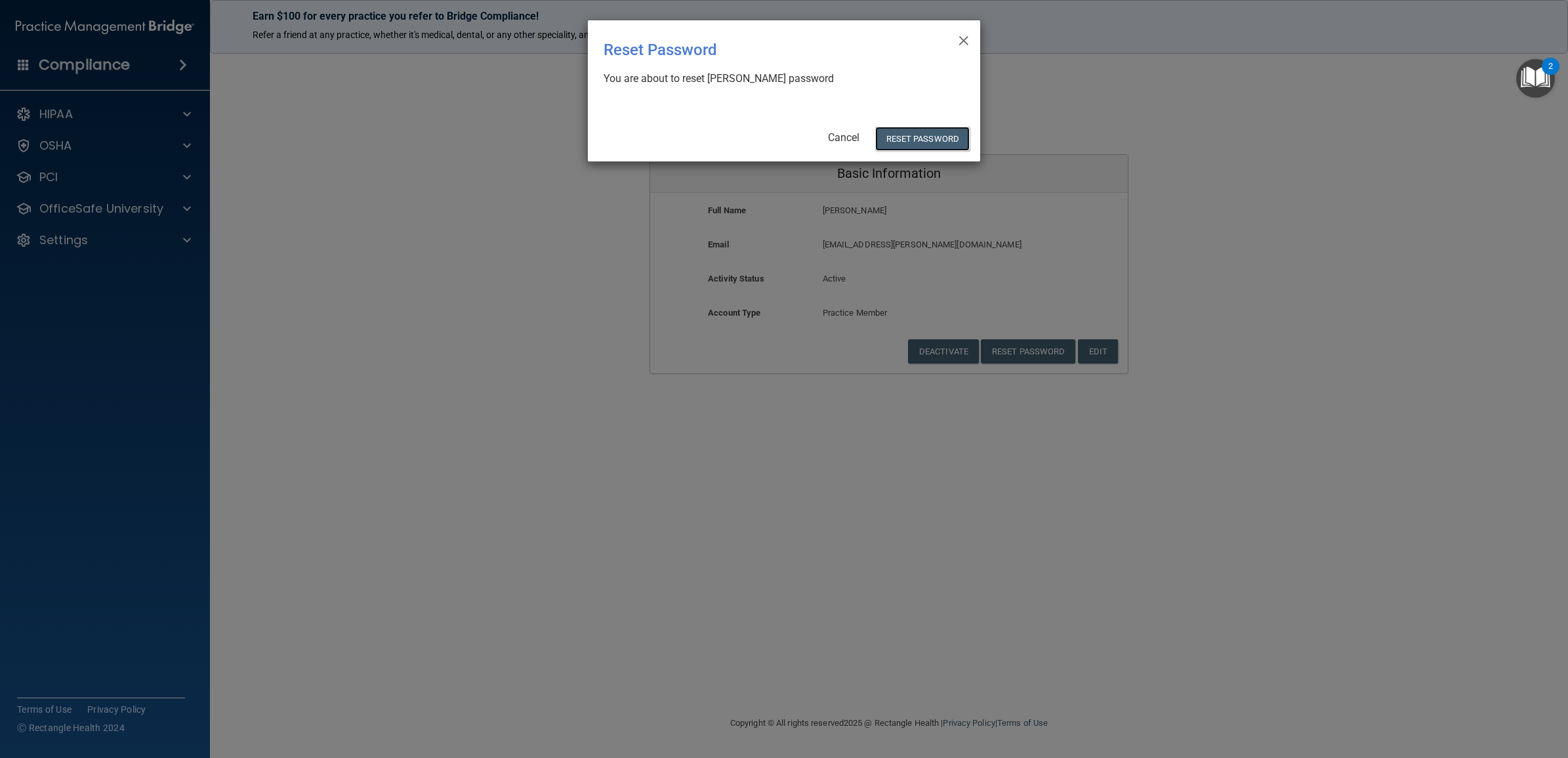
drag, startPoint x: 895, startPoint y: 141, endPoint x: 849, endPoint y: 154, distance: 47.8
click at [895, 140] on button "Reset Password" at bounding box center [922, 138] width 95 height 24
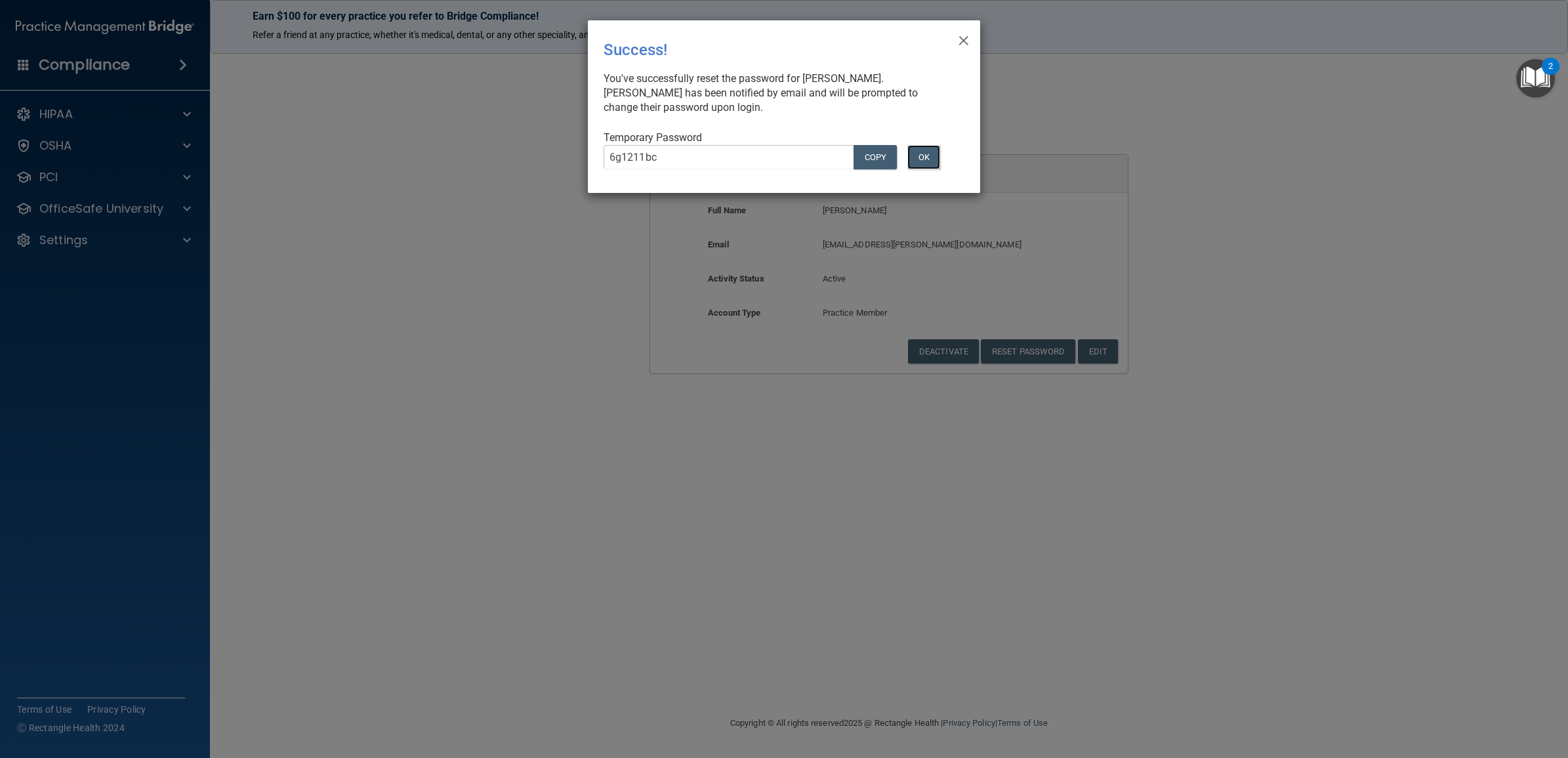
click at [932, 158] on button "OK" at bounding box center [924, 157] width 33 height 24
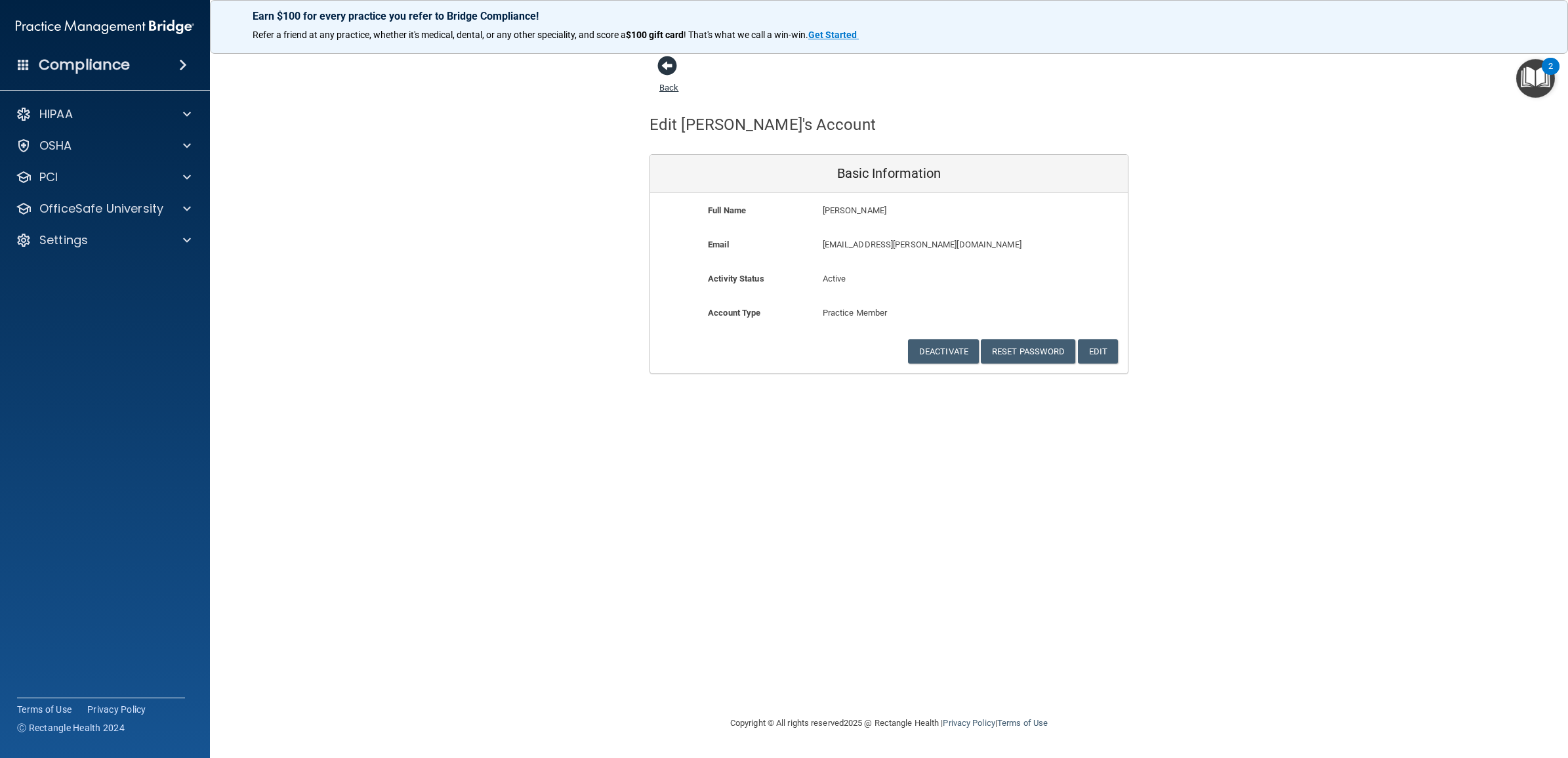
click at [670, 82] on link "Back" at bounding box center [669, 80] width 19 height 26
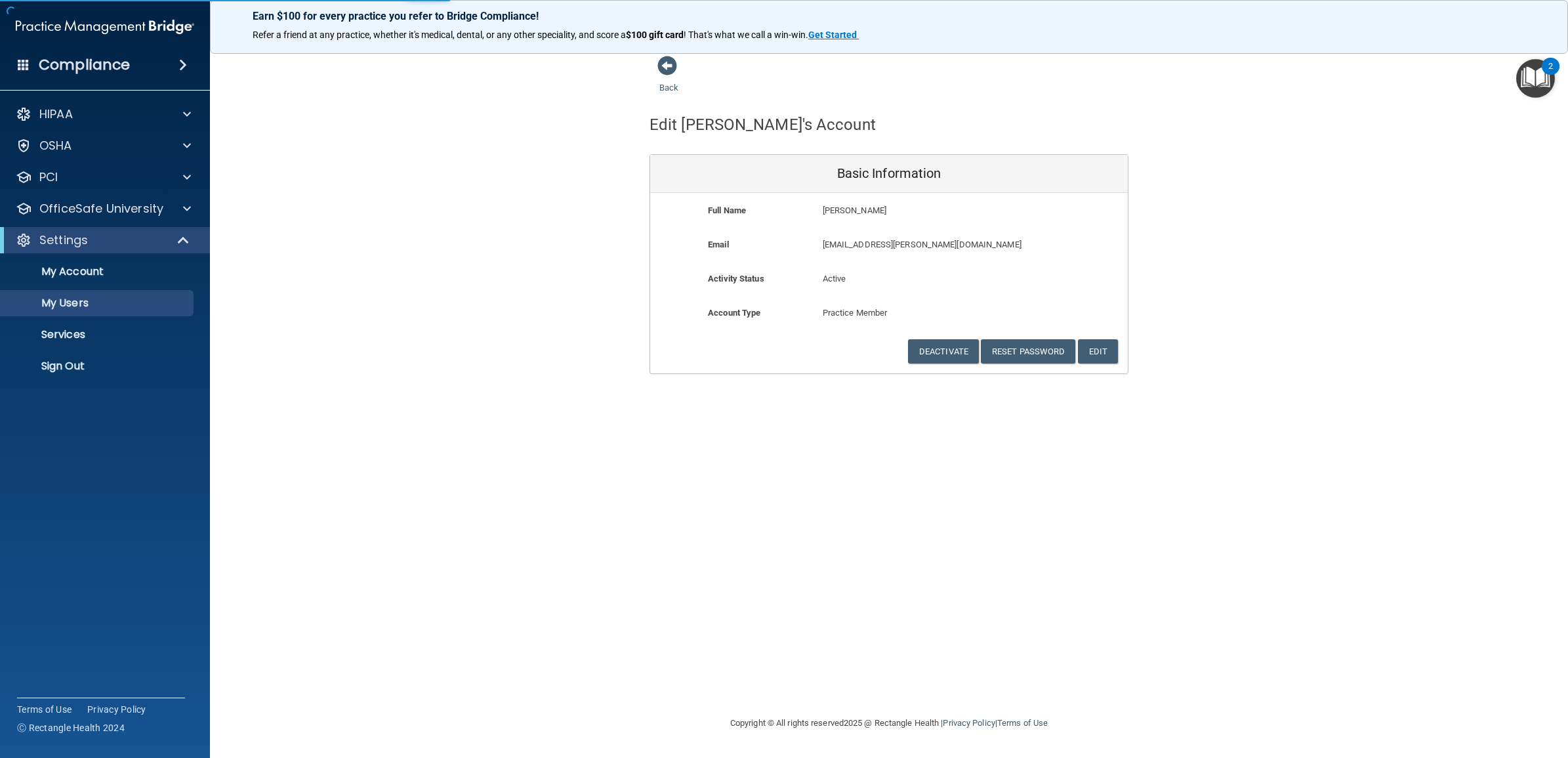
select select "20"
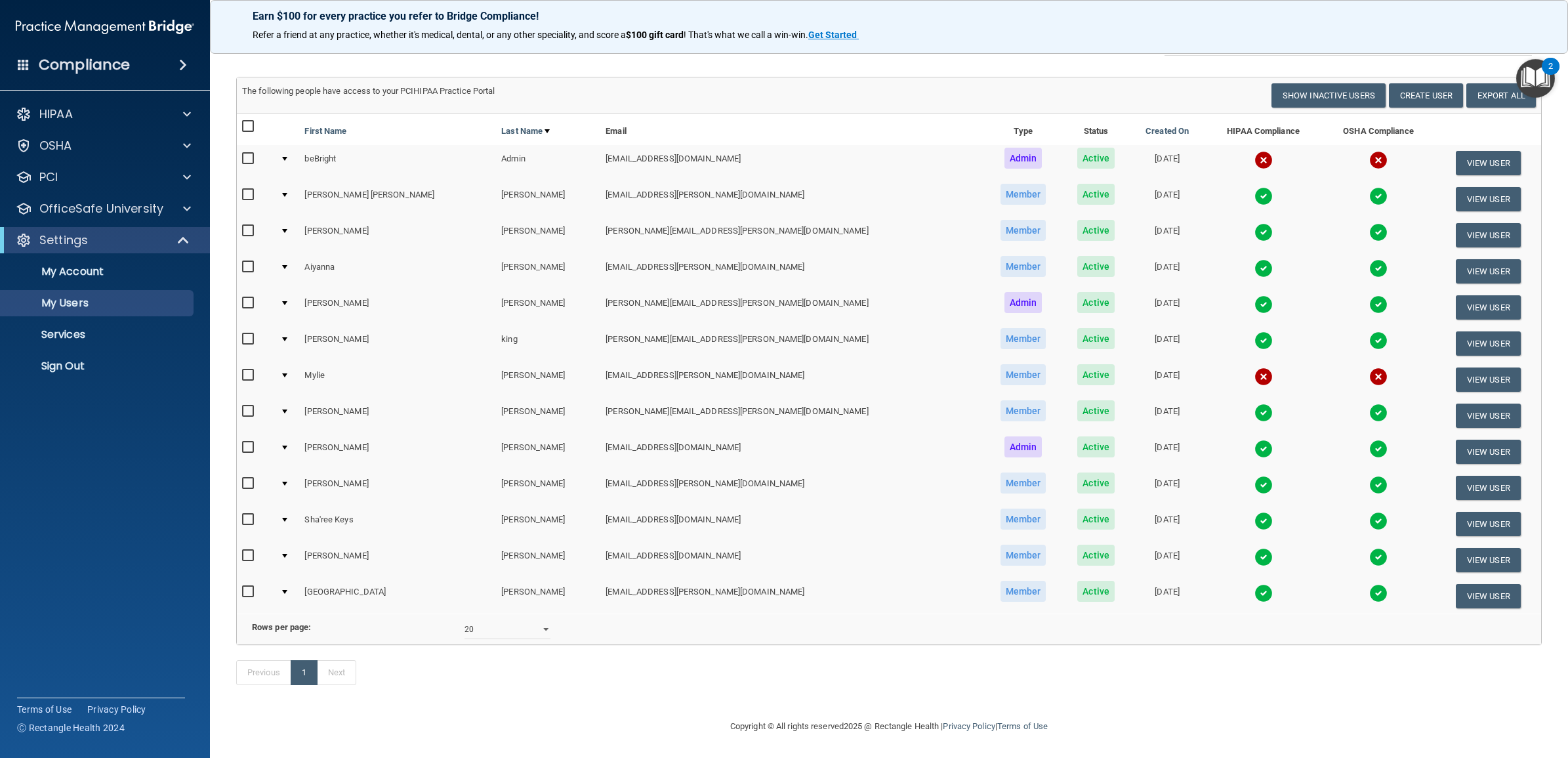
scroll to position [126, 0]
click at [1461, 512] on button "View User" at bounding box center [1488, 524] width 65 height 24
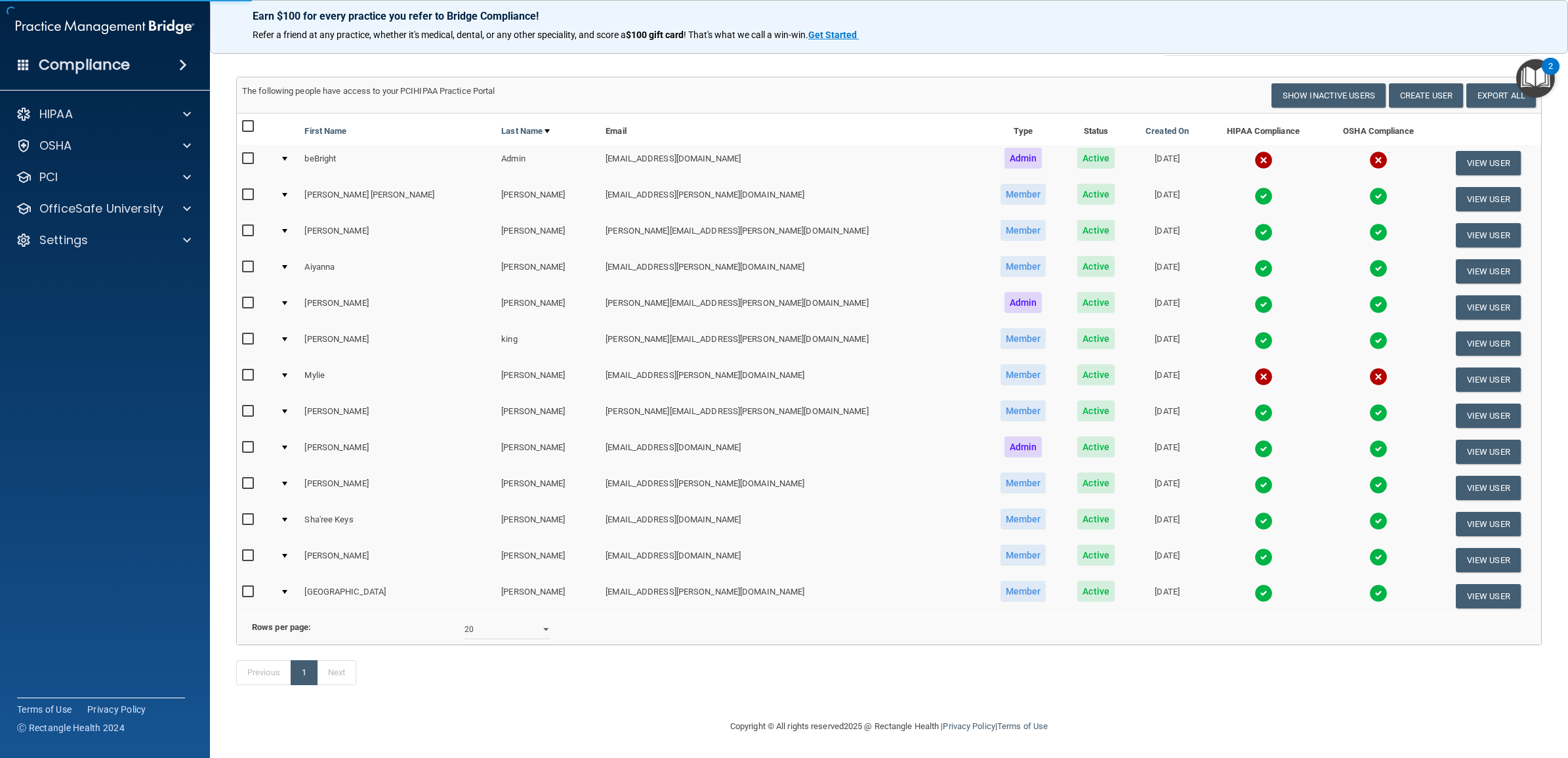
select select "practice_member"
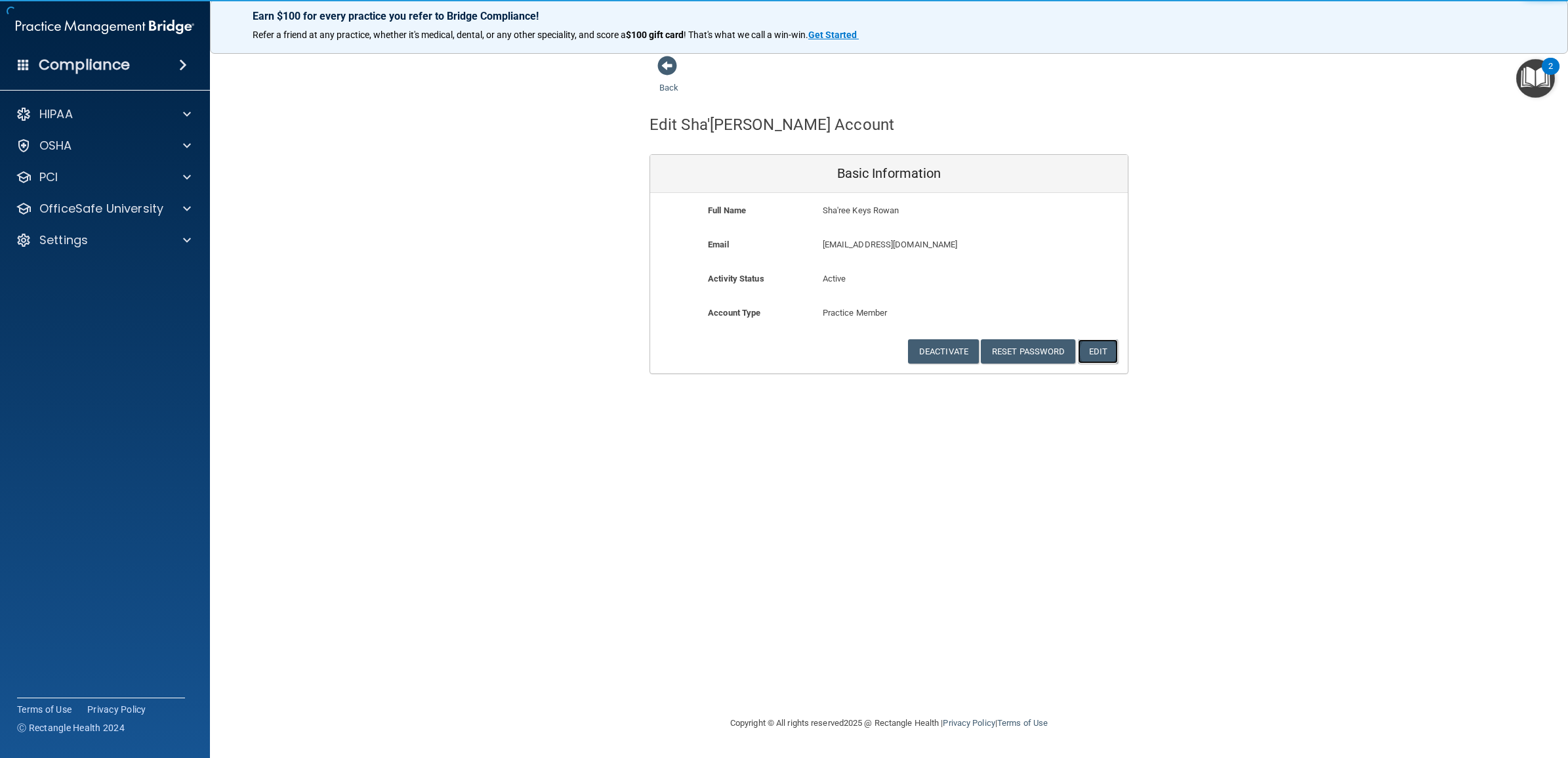
click at [1098, 352] on button "Edit" at bounding box center [1097, 351] width 40 height 24
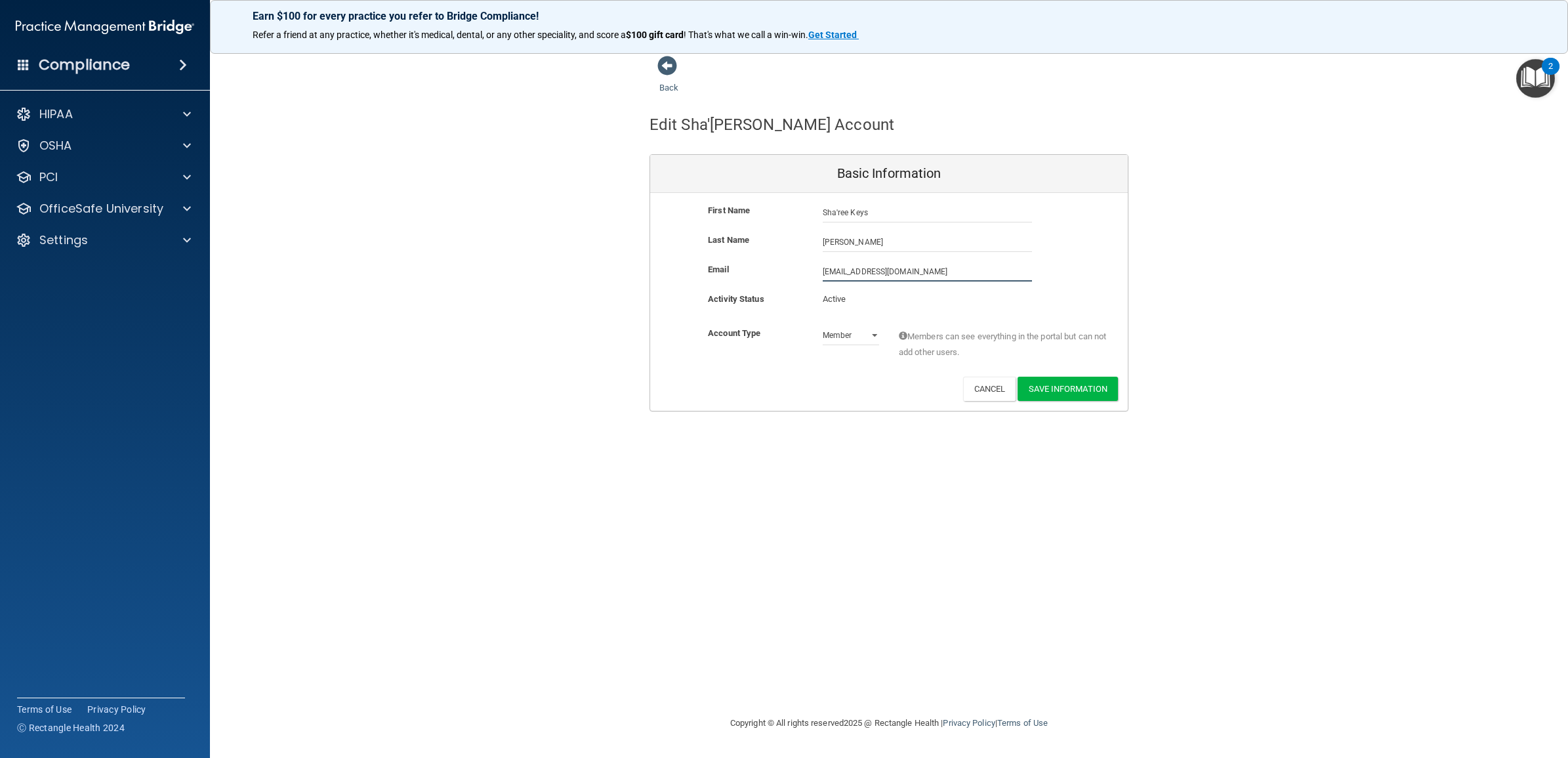
drag, startPoint x: 855, startPoint y: 278, endPoint x: 797, endPoint y: 277, distance: 58.0
click at [797, 277] on div "Email [EMAIL_ADDRESS][DOMAIN_NAME] [EMAIL_ADDRESS][DOMAIN_NAME]" at bounding box center [889, 271] width 478 height 19
paste input "[PERSON_NAME].keys@supersmiles4kids"
type input "[PERSON_NAME][EMAIL_ADDRESS][DOMAIN_NAME]"
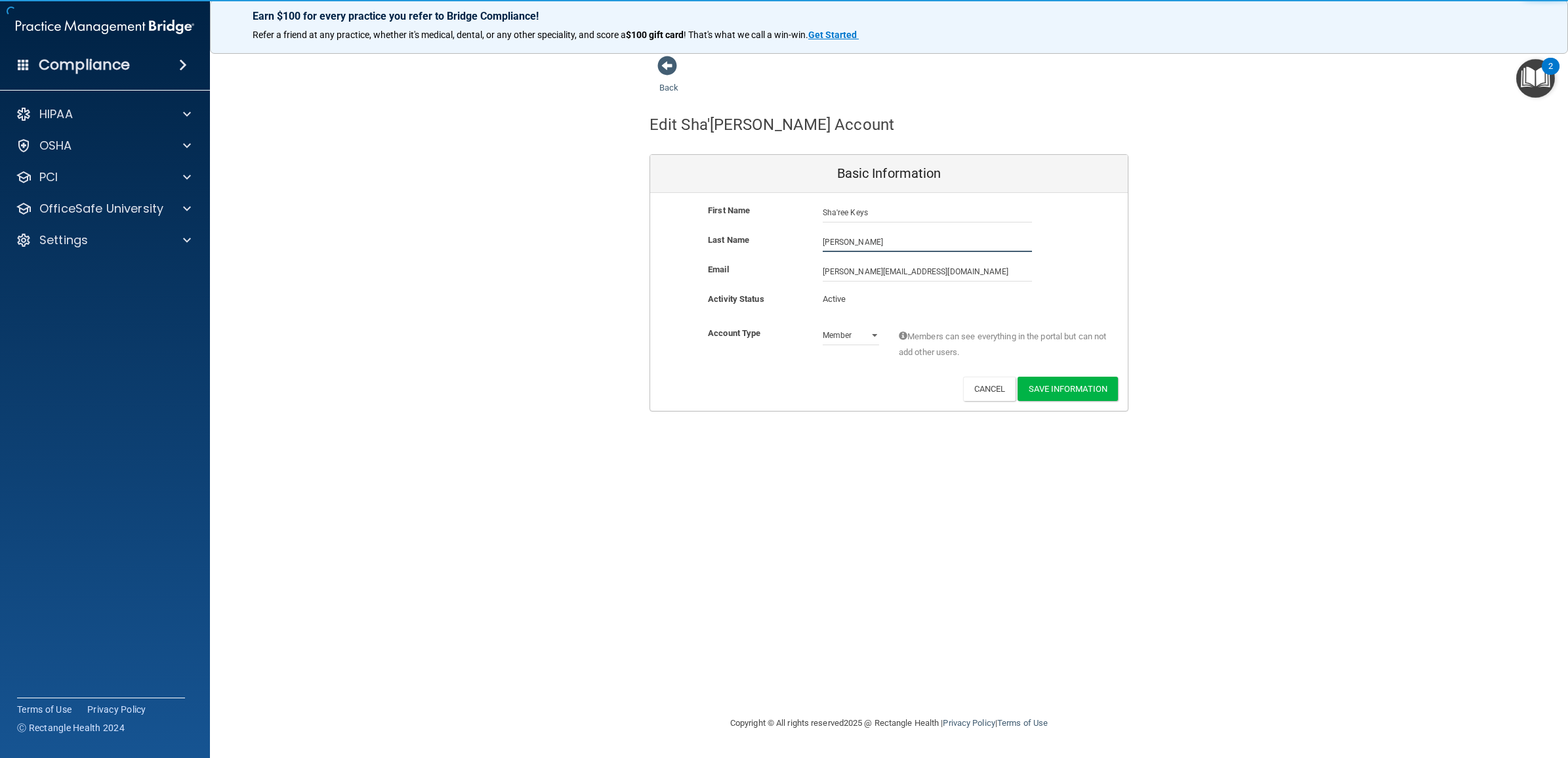
drag, startPoint x: 860, startPoint y: 238, endPoint x: 814, endPoint y: 238, distance: 46.0
click at [814, 238] on div "[PERSON_NAME]" at bounding box center [927, 242] width 229 height 19
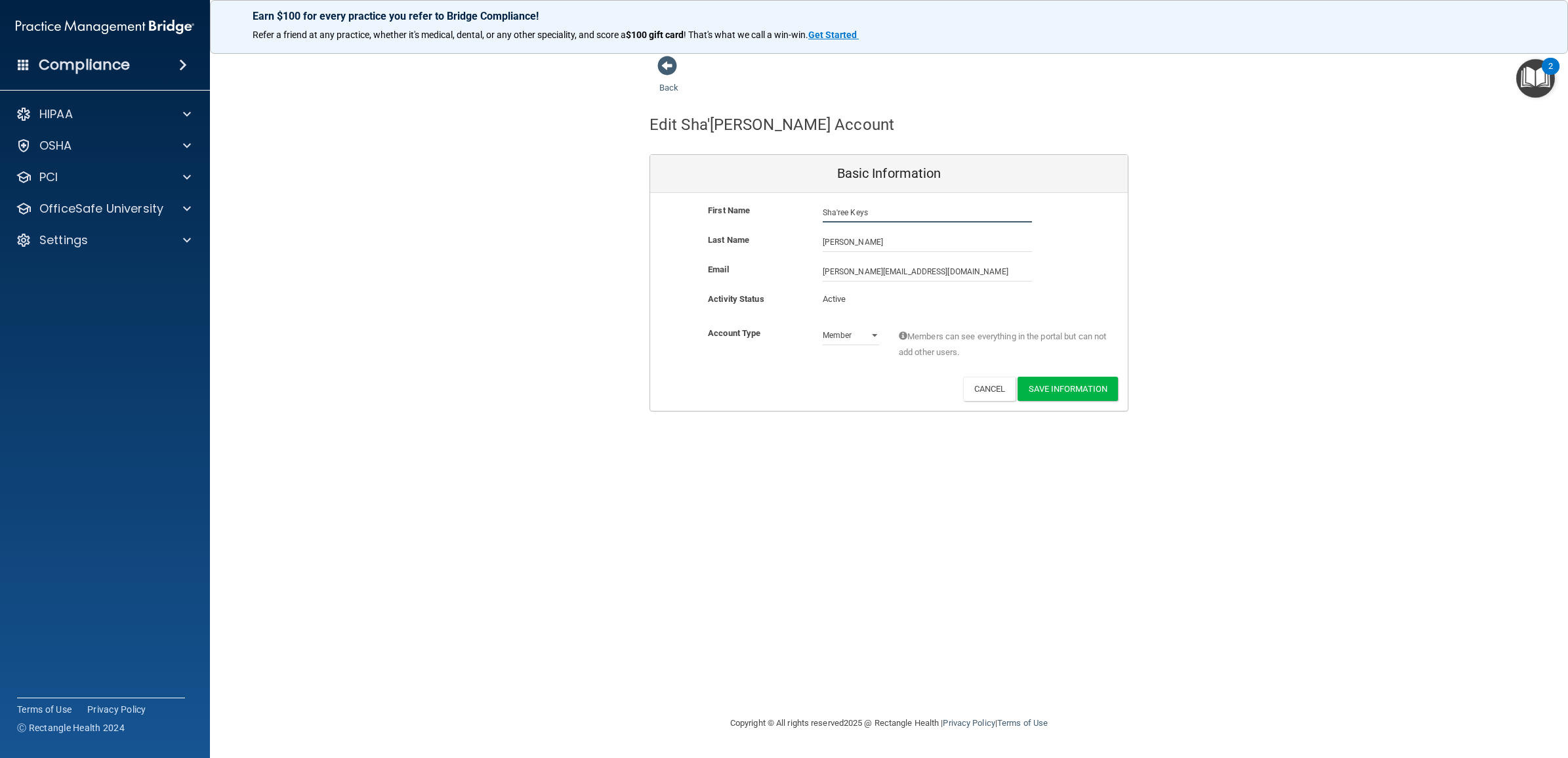
click at [900, 211] on input "Sha'ree Keys" at bounding box center [927, 212] width 210 height 19
type input "Sha'ree"
click at [868, 244] on input "[PERSON_NAME]" at bounding box center [927, 242] width 210 height 19
type input "R"
type input "Keys"
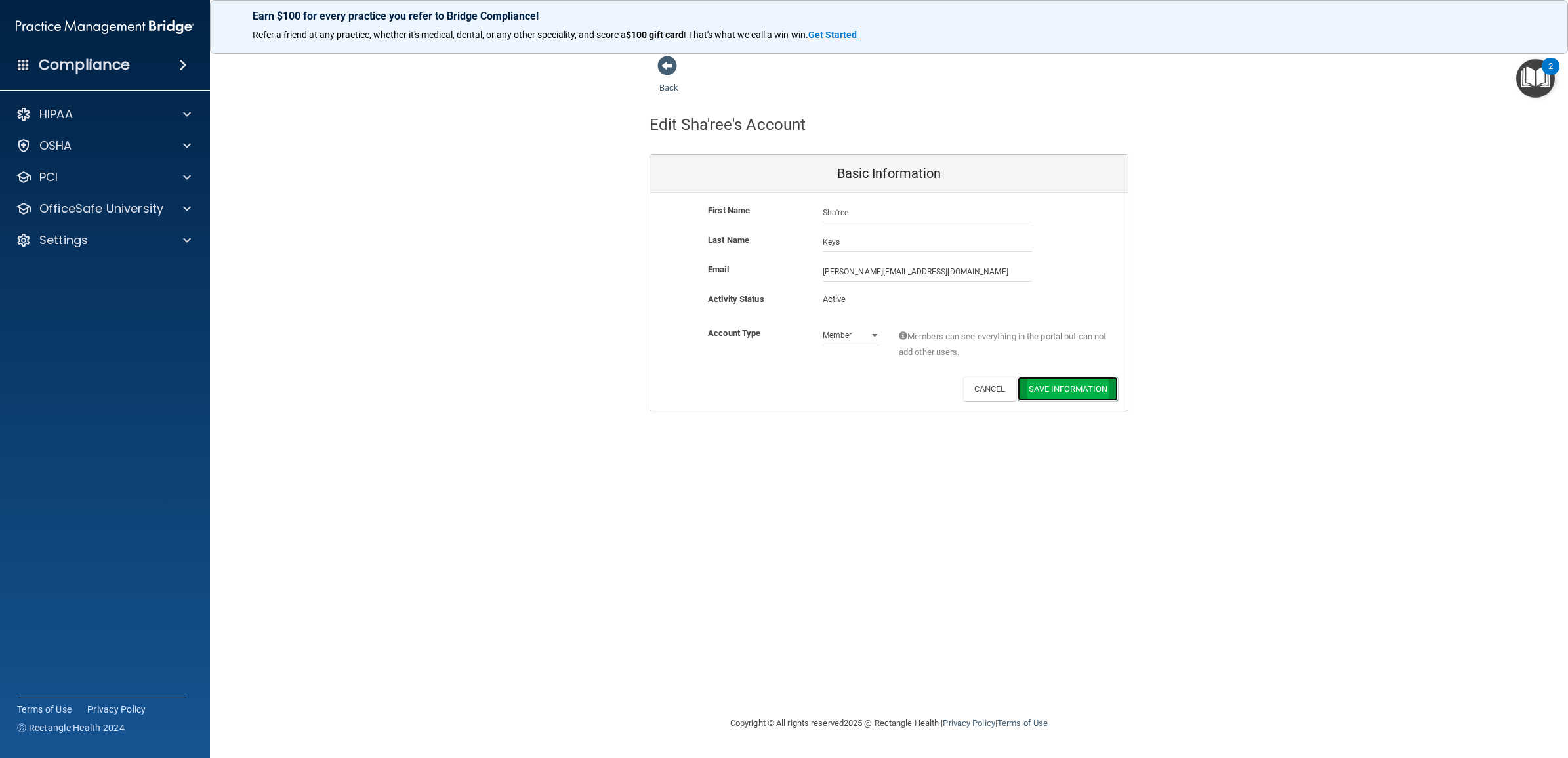
click at [1044, 382] on button "Save Information" at bounding box center [1068, 389] width 100 height 24
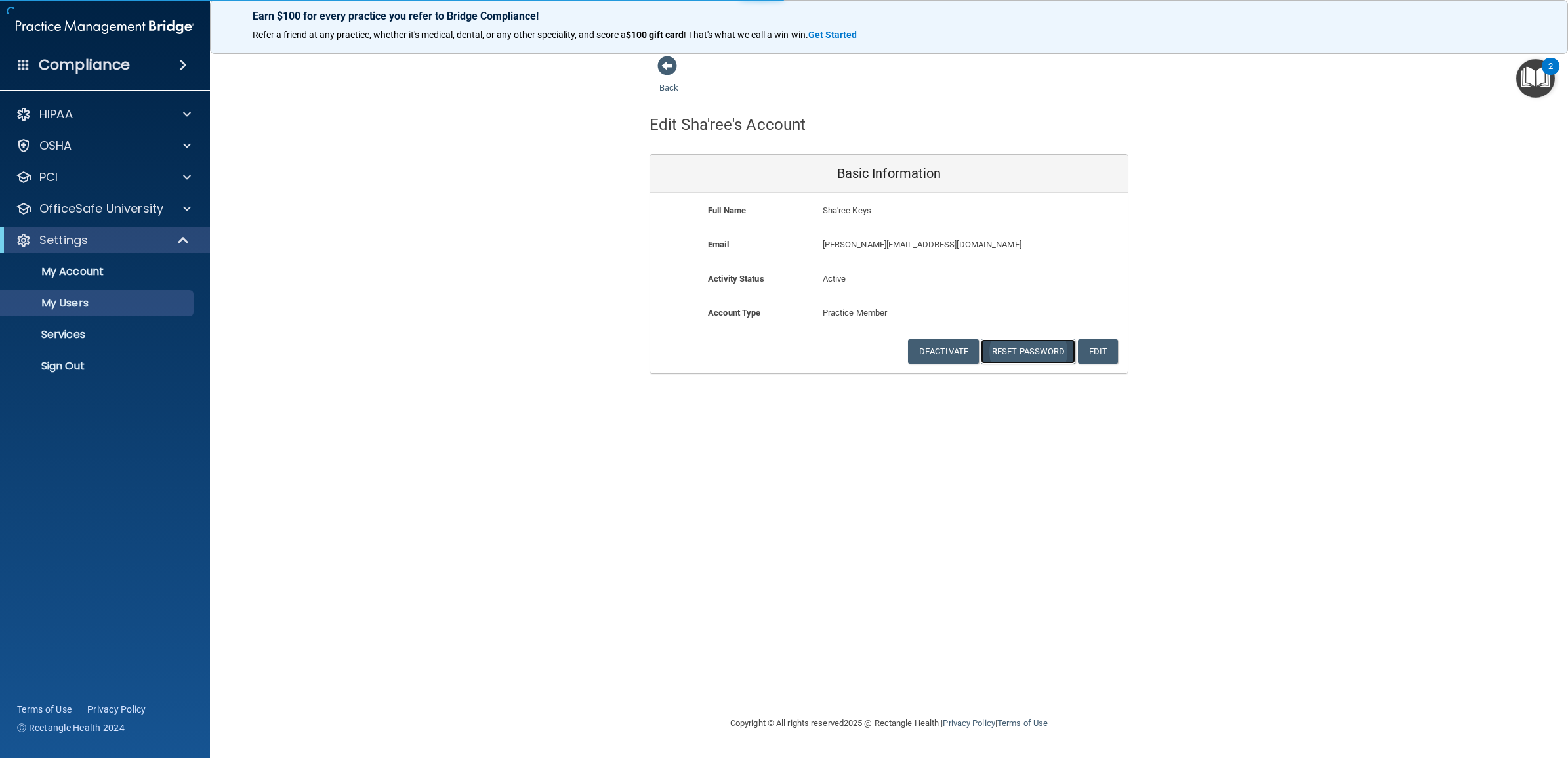
click at [1040, 351] on button "Reset Password" at bounding box center [1028, 351] width 95 height 24
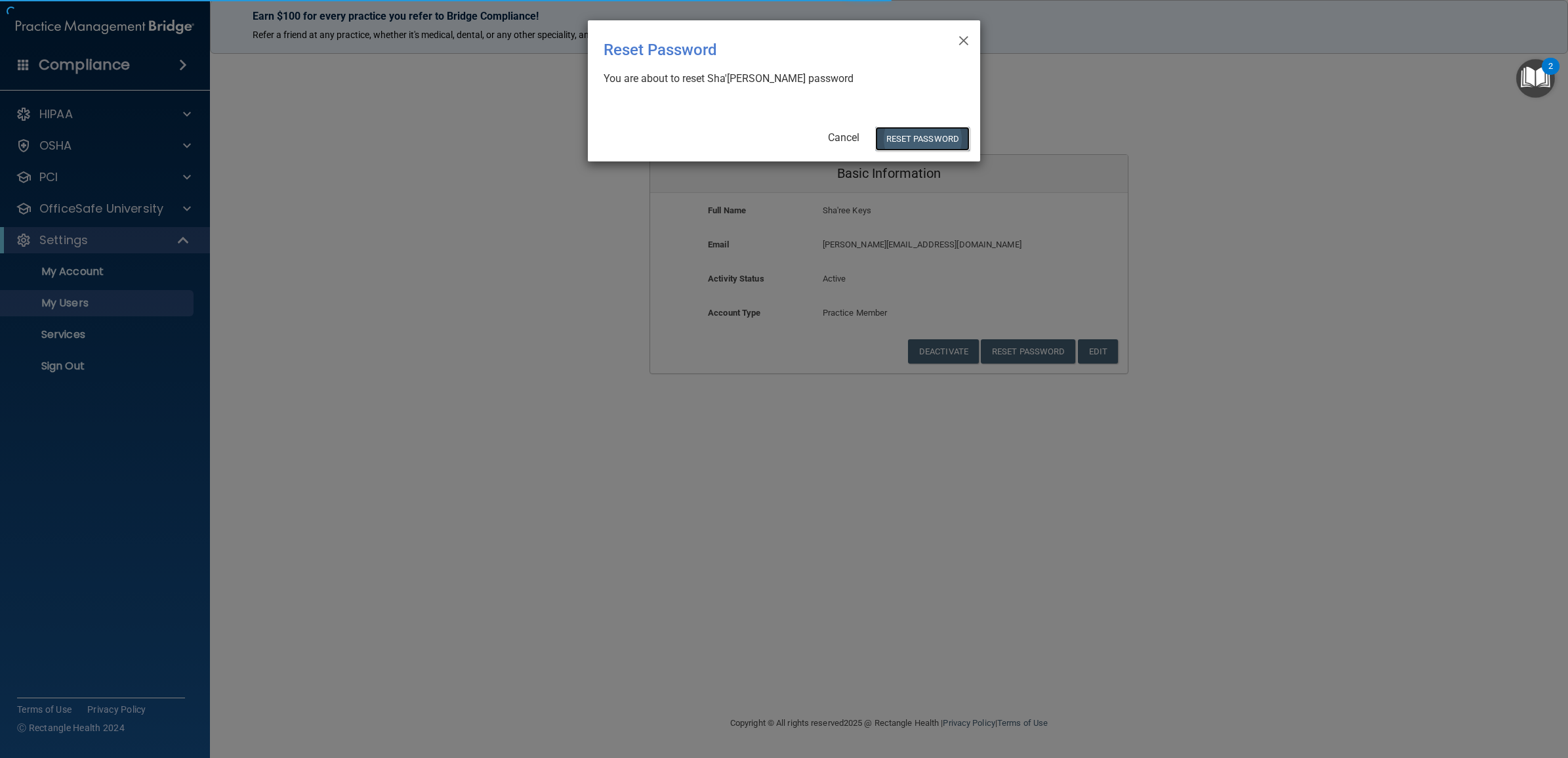
click at [922, 140] on button "Reset Password" at bounding box center [922, 138] width 95 height 24
select select "20"
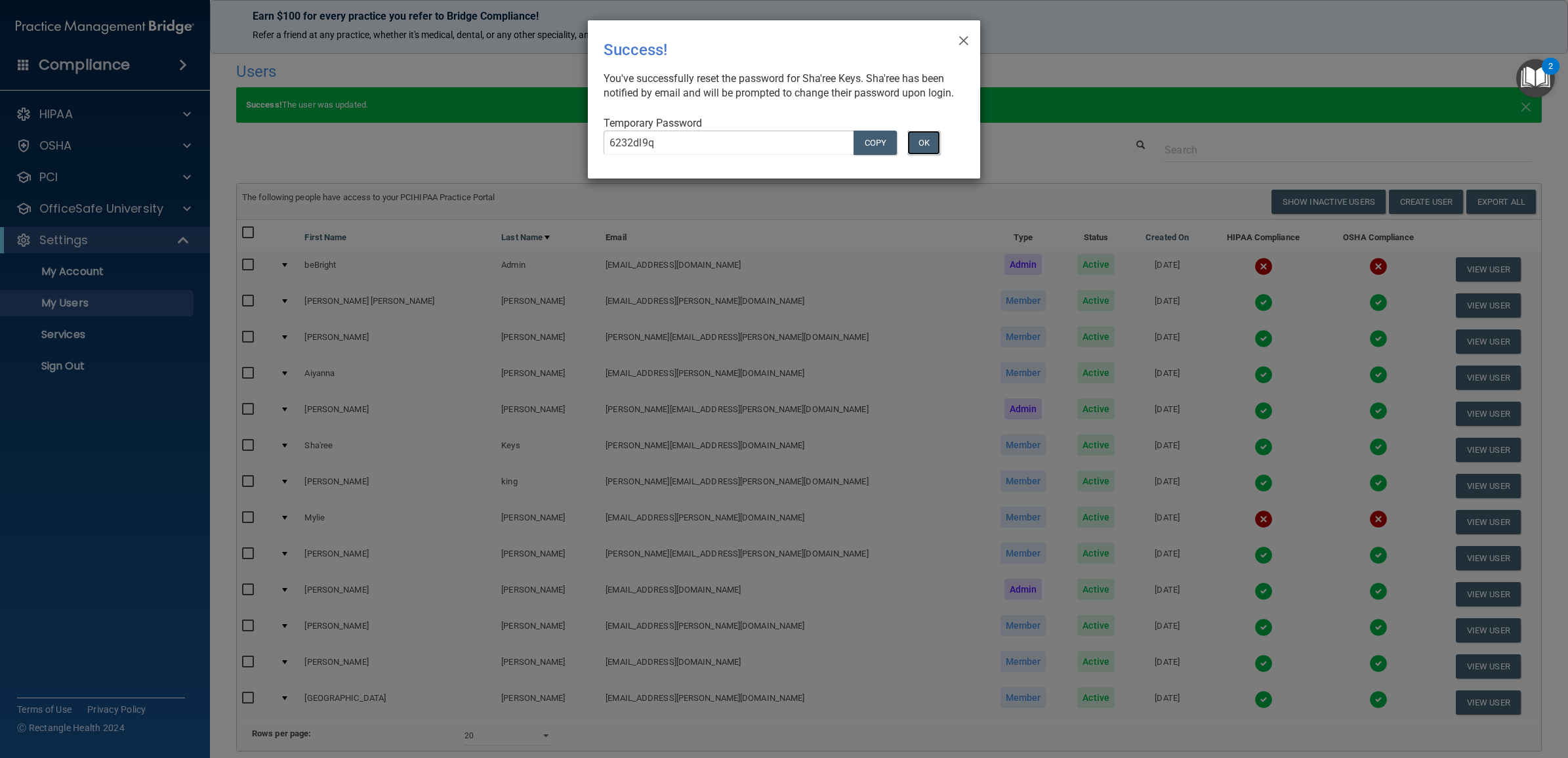
click at [923, 155] on button "OK" at bounding box center [924, 143] width 33 height 24
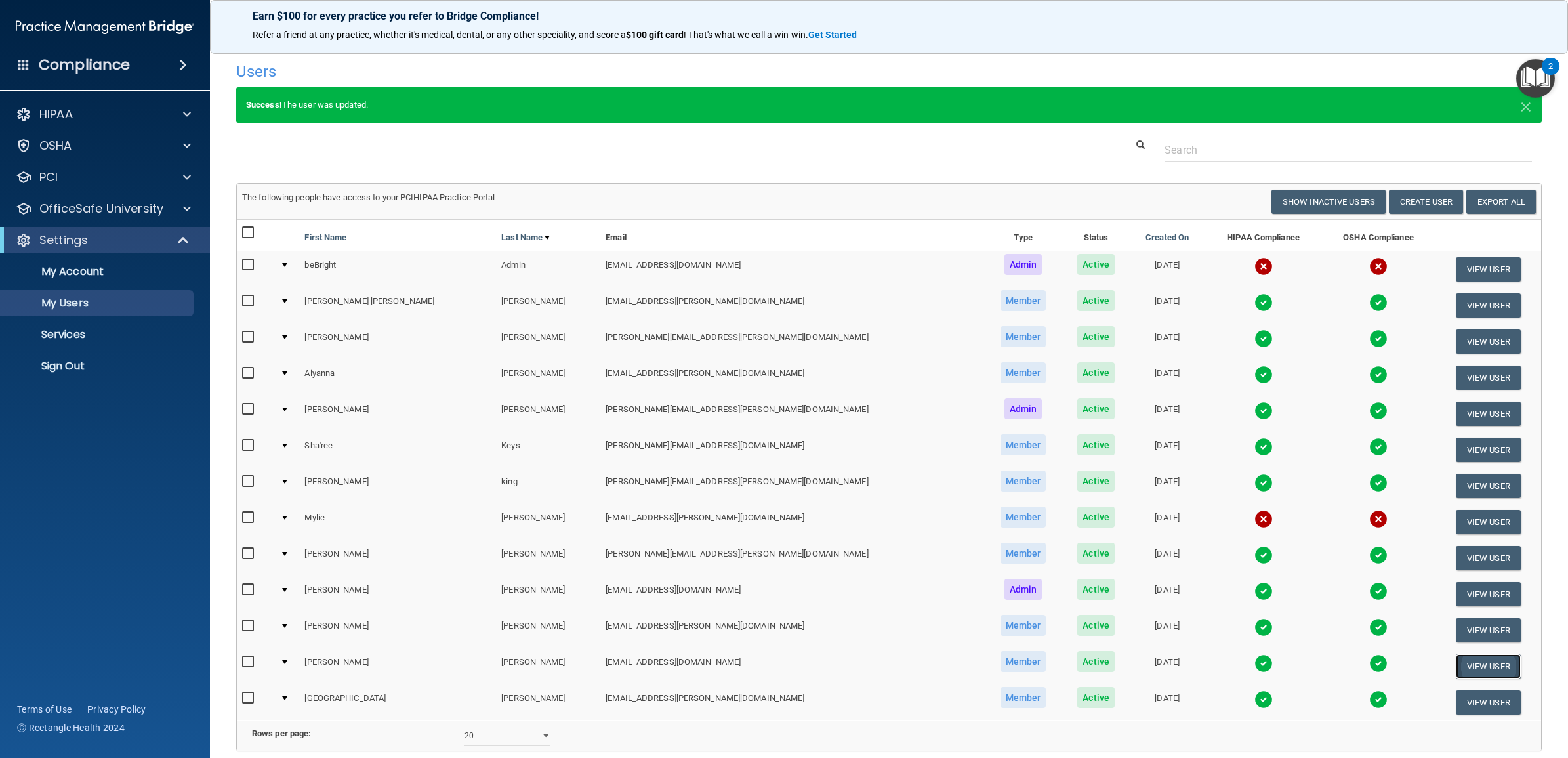
click at [1466, 665] on button "View User" at bounding box center [1488, 666] width 65 height 24
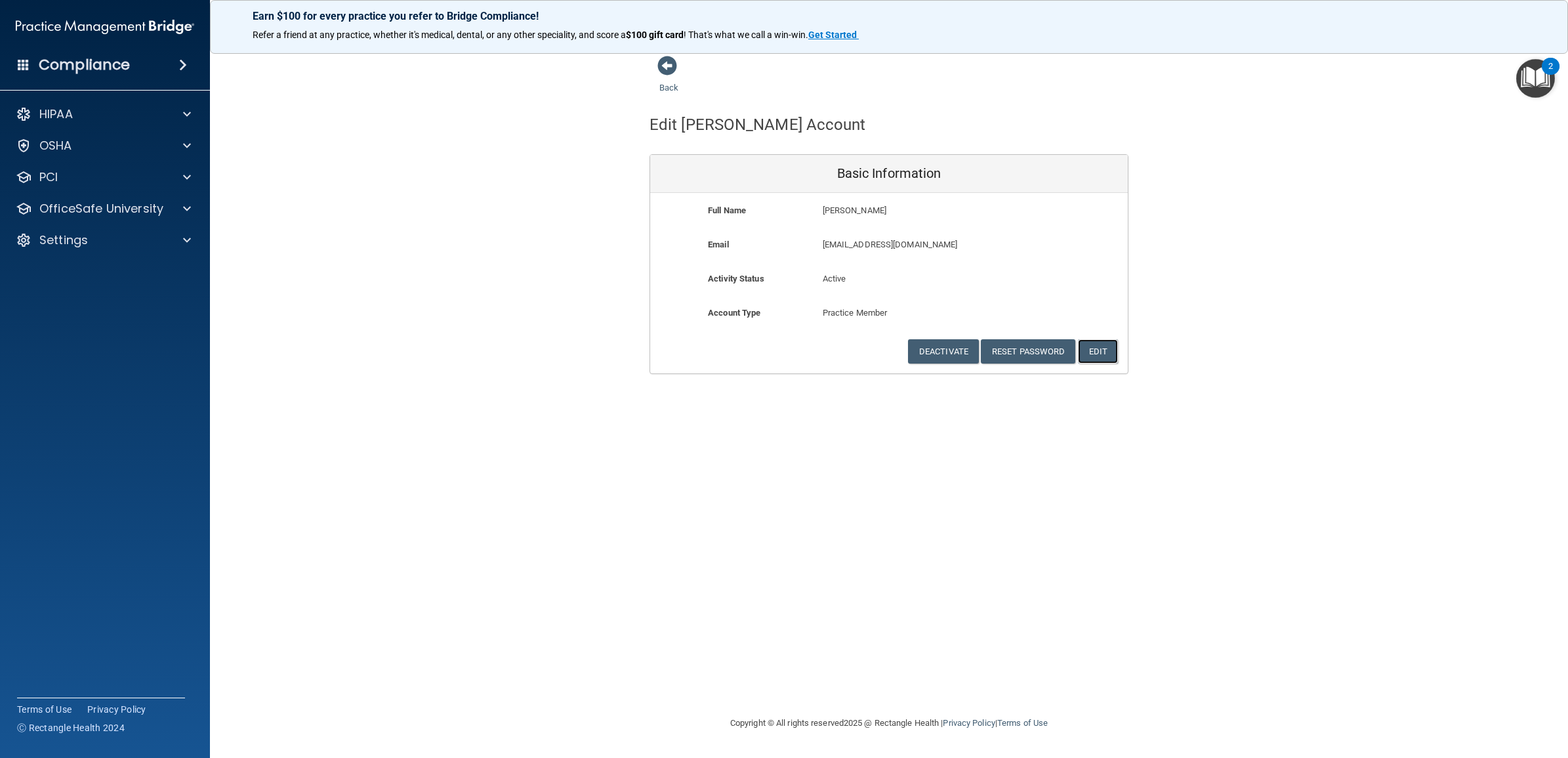
click at [1094, 348] on button "Edit" at bounding box center [1097, 351] width 40 height 24
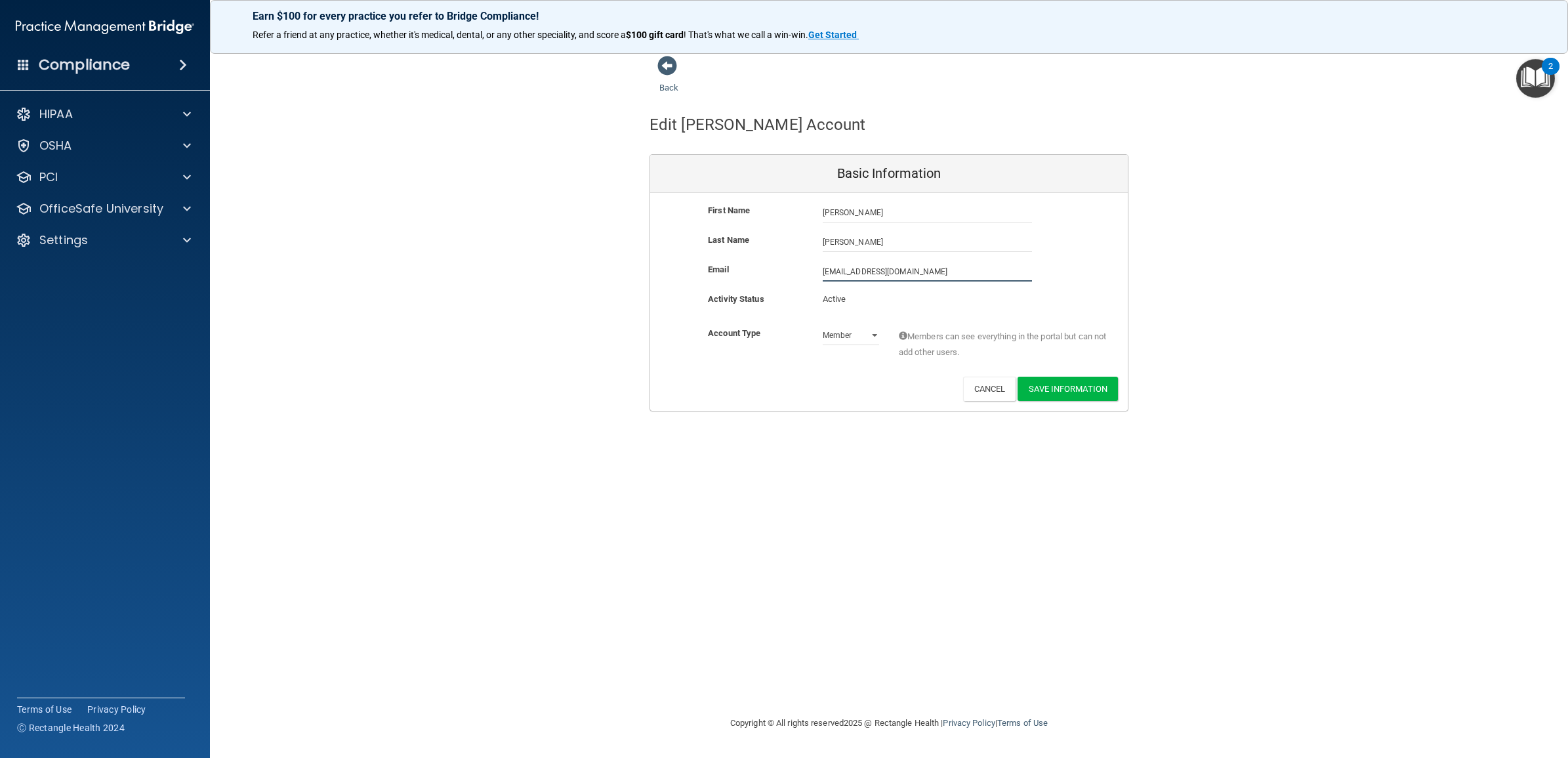
drag, startPoint x: 942, startPoint y: 264, endPoint x: 792, endPoint y: 270, distance: 150.1
click at [792, 270] on div "Email [EMAIL_ADDRESS][DOMAIN_NAME] [EMAIL_ADDRESS][DOMAIN_NAME]" at bounding box center [889, 271] width 478 height 19
paste input "[PERSON_NAME].[PERSON_NAME]@tnsmiles37354"
type input "[PERSON_NAME][EMAIL_ADDRESS][PERSON_NAME][DOMAIN_NAME]"
click at [1090, 394] on button "Save Information" at bounding box center [1068, 389] width 100 height 24
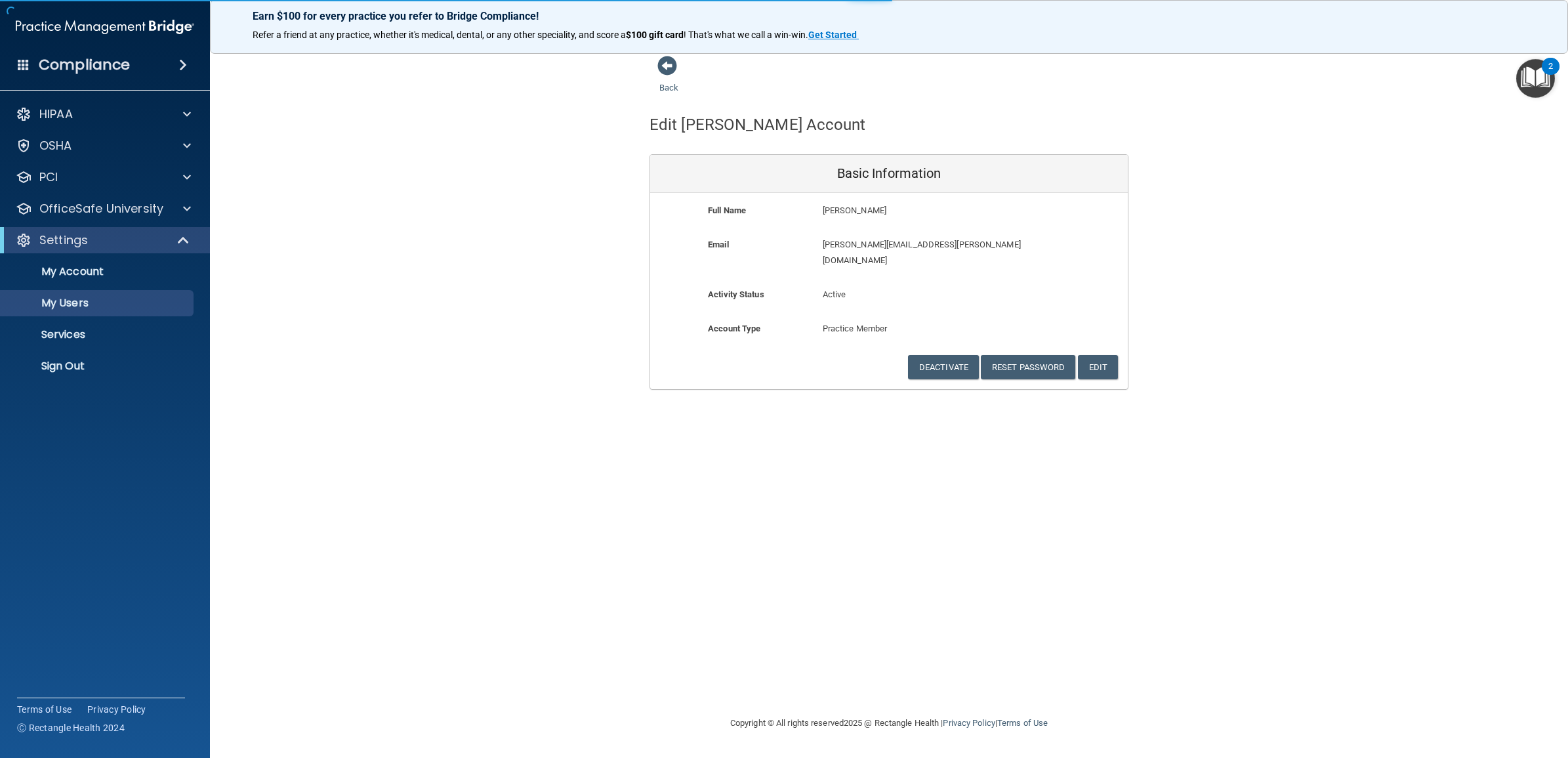
select select "20"
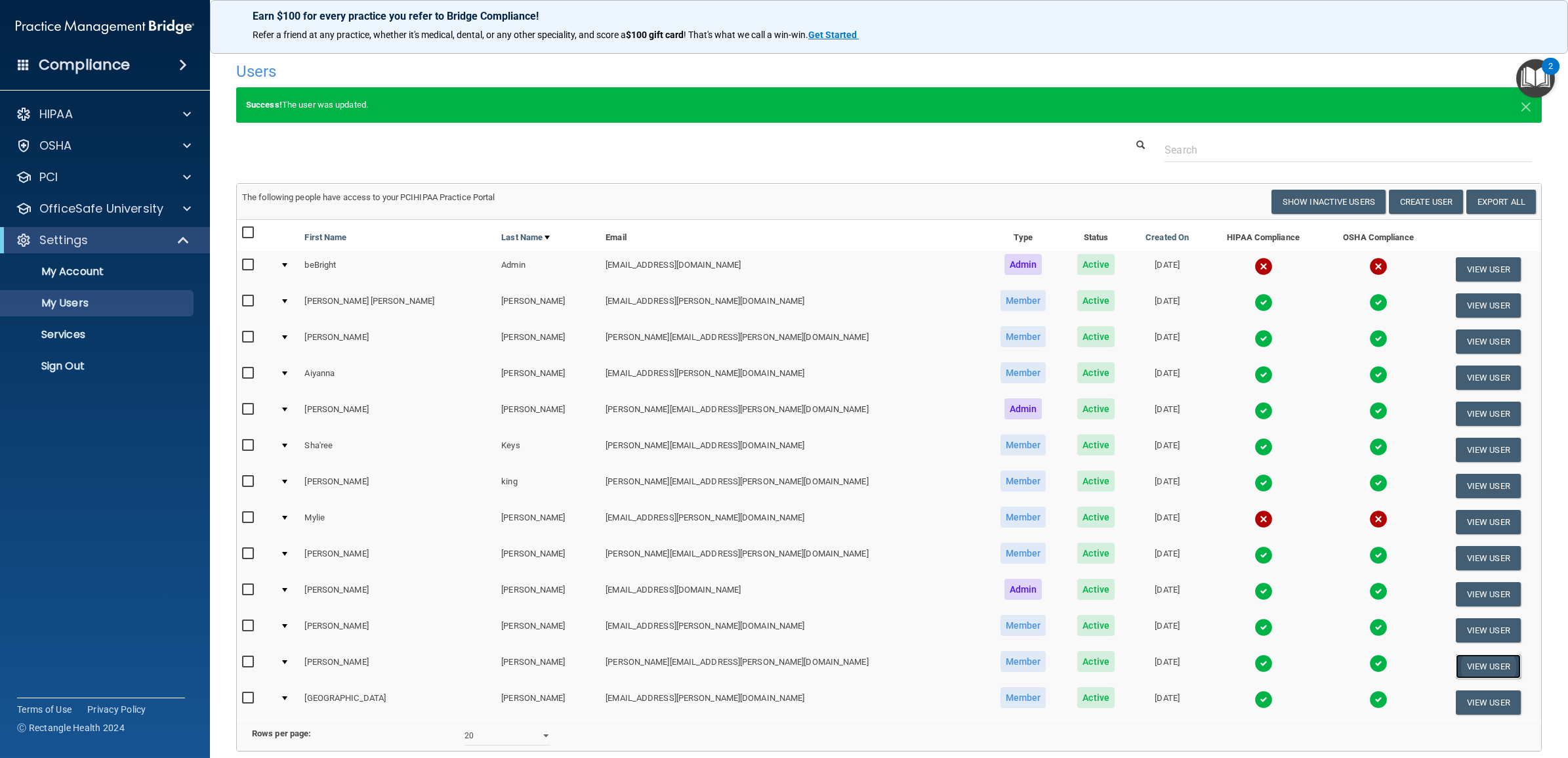
click at [1455, 660] on button "View User" at bounding box center [1488, 666] width 65 height 24
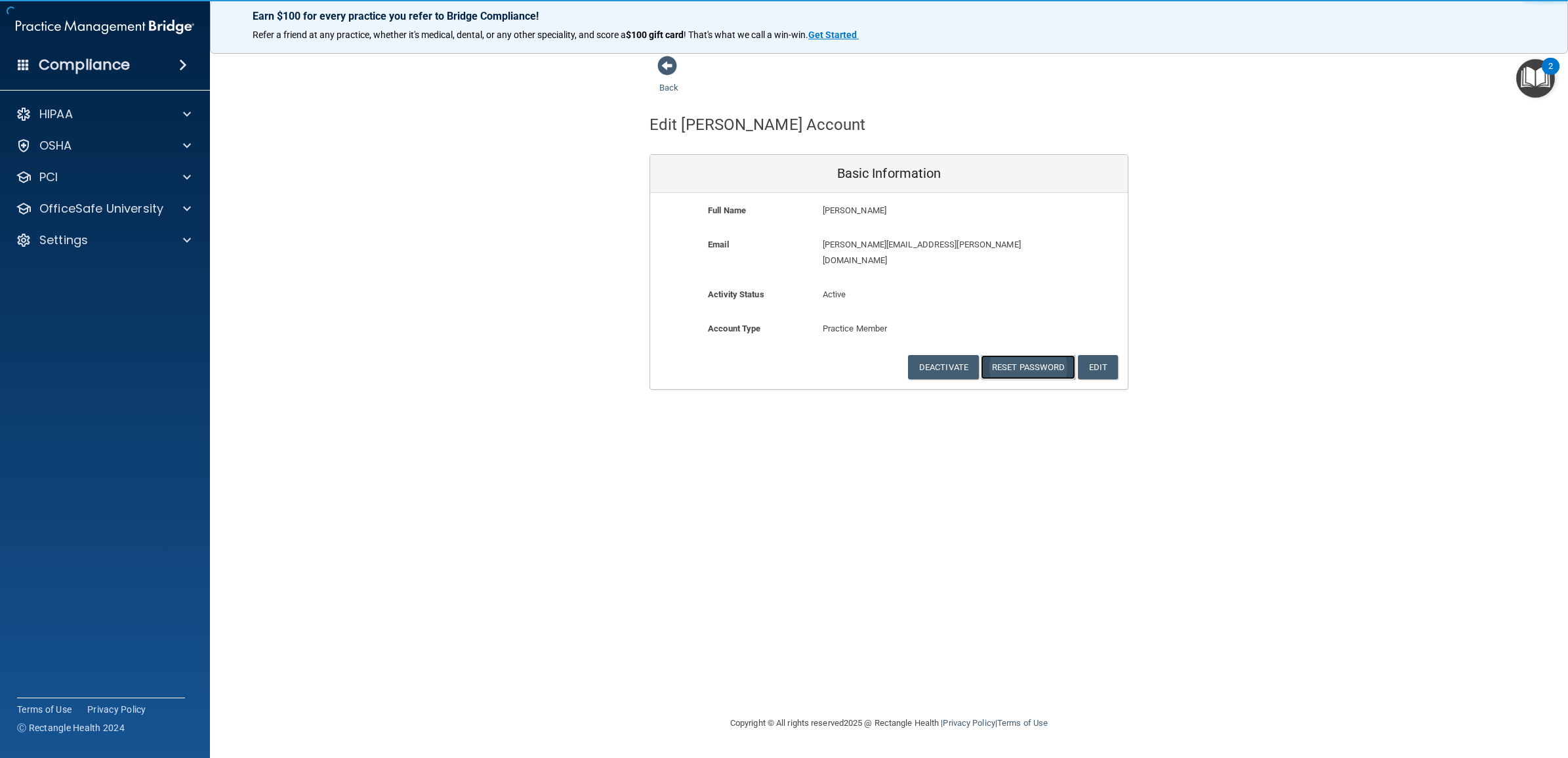
click at [1036, 355] on button "Reset Password" at bounding box center [1028, 367] width 95 height 24
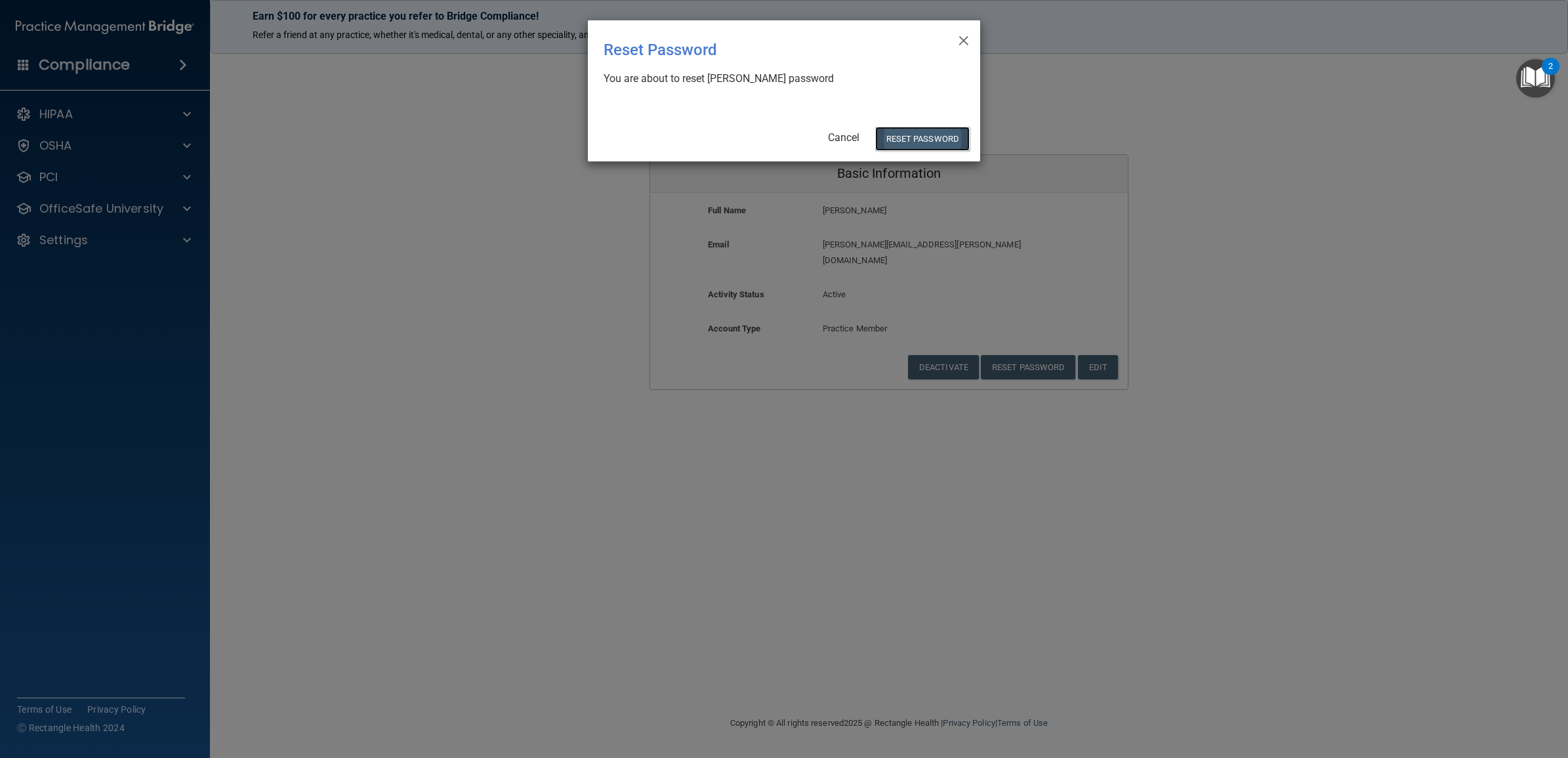
click at [900, 138] on button "Reset Password" at bounding box center [922, 138] width 95 height 24
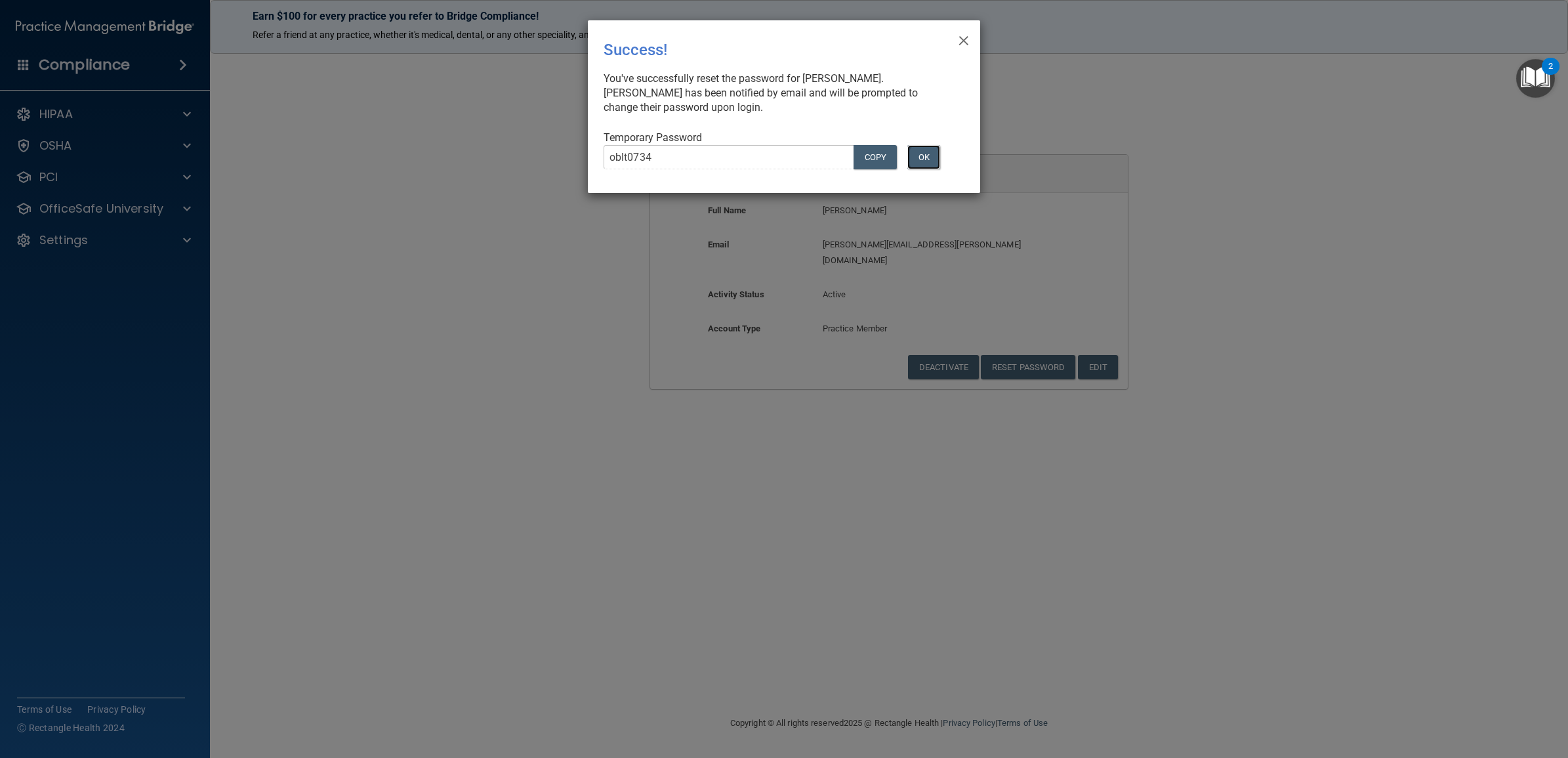
click at [925, 159] on button "OK" at bounding box center [924, 157] width 33 height 24
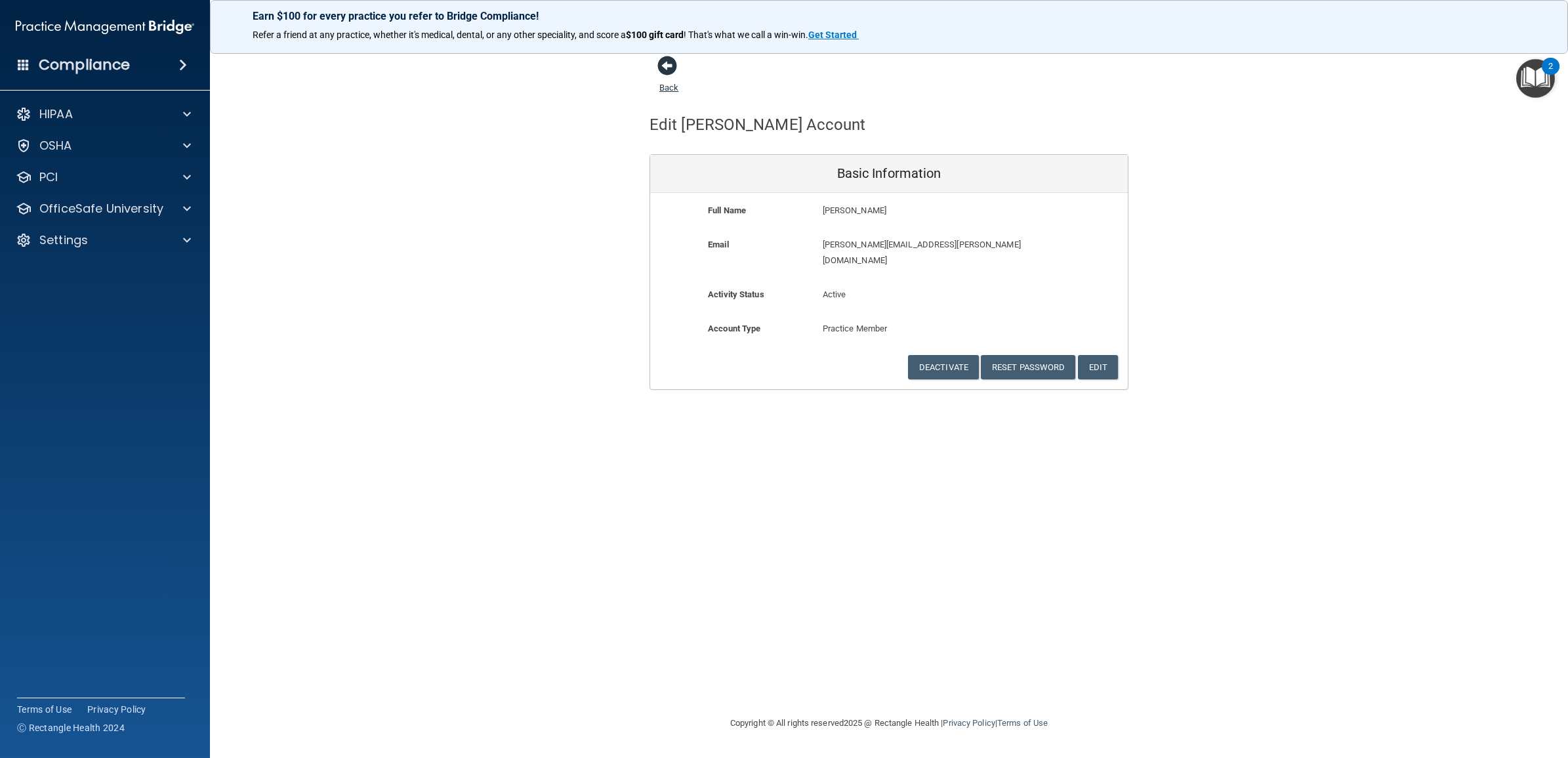
click at [669, 89] on link "Back" at bounding box center [669, 80] width 19 height 26
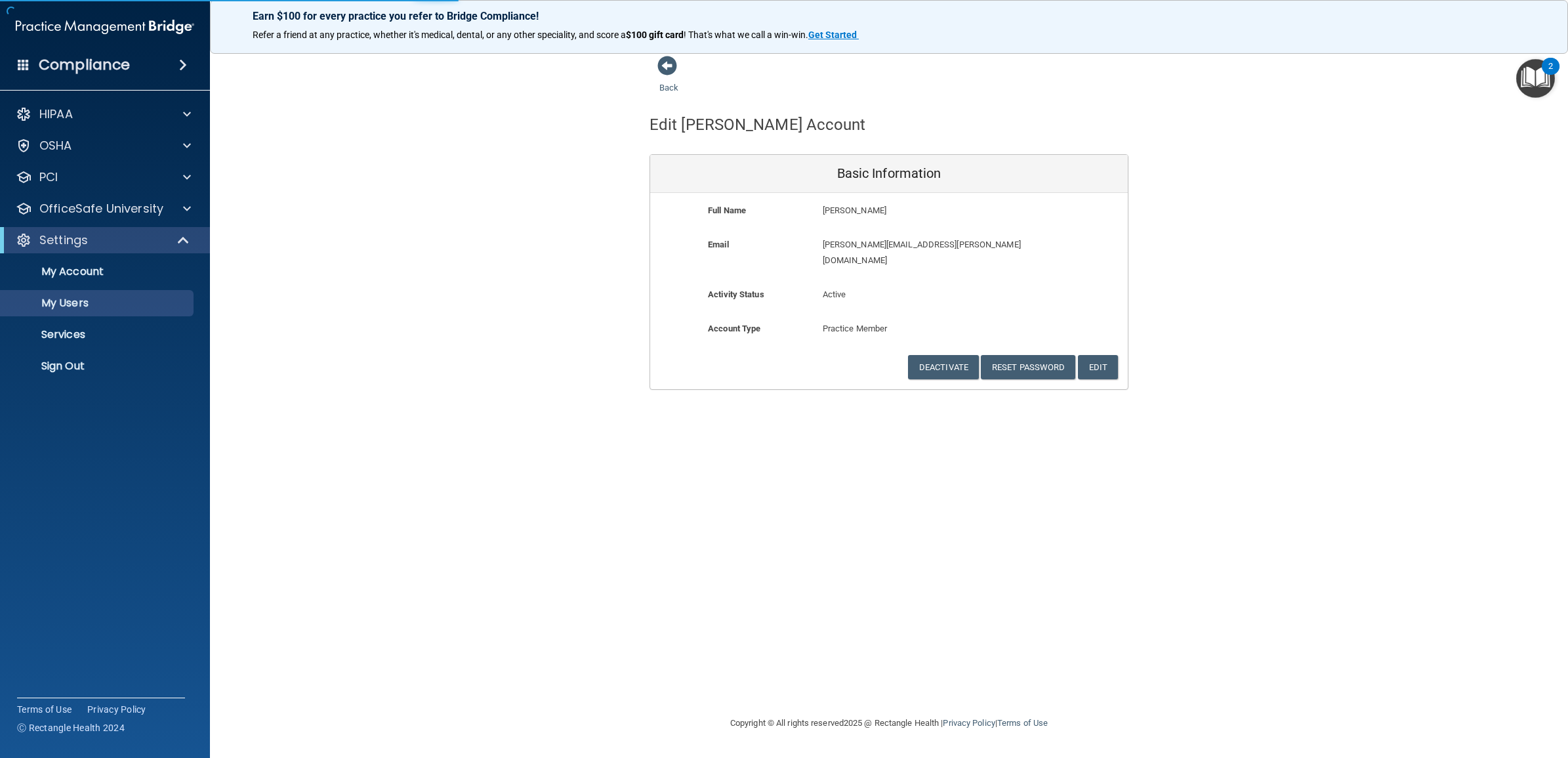
select select "20"
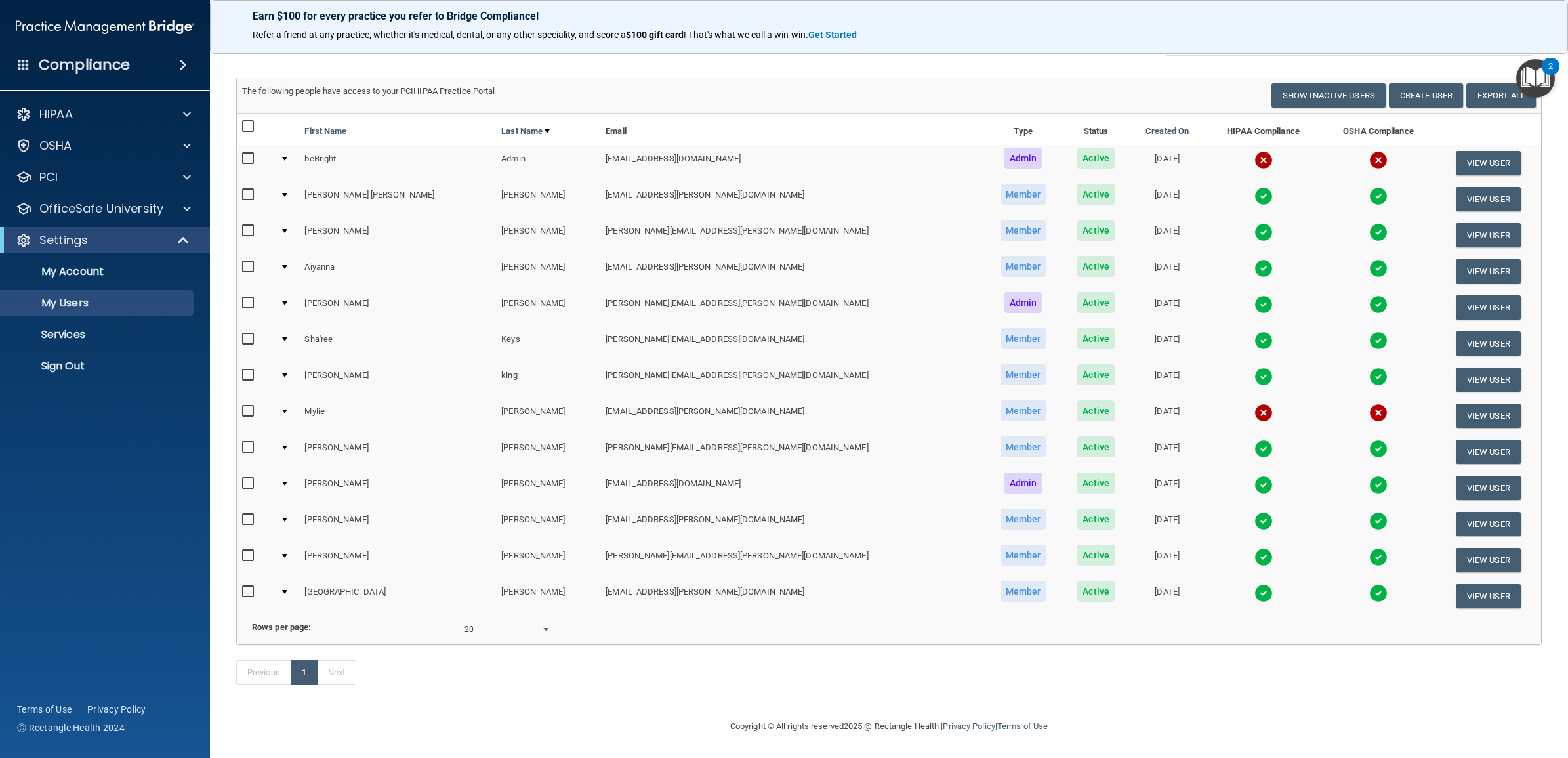
scroll to position [126, 0]
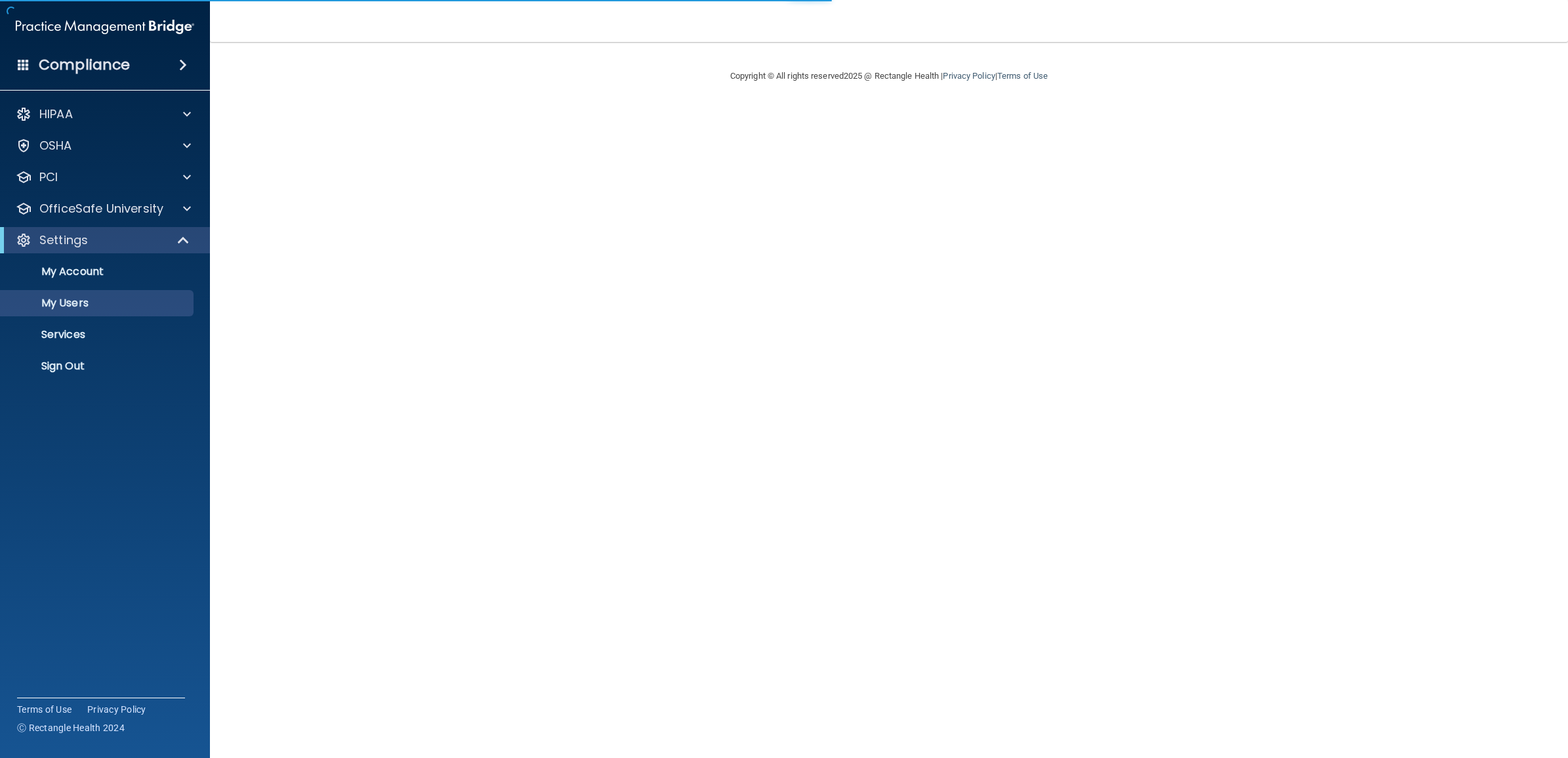
select select "20"
